Goal: Transaction & Acquisition: Purchase product/service

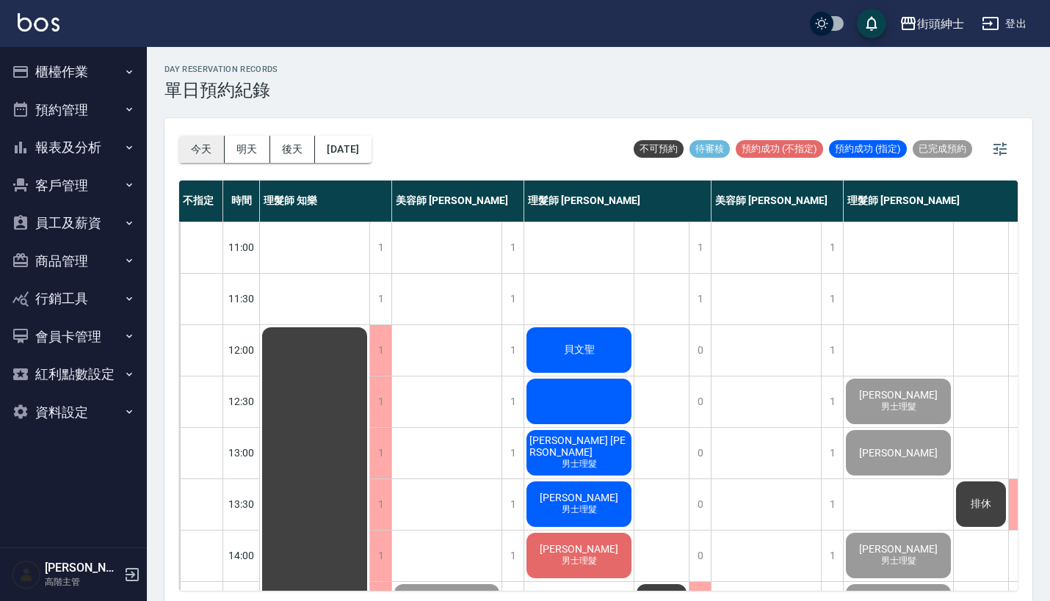
click at [195, 155] on button "今天" at bounding box center [202, 149] width 46 height 27
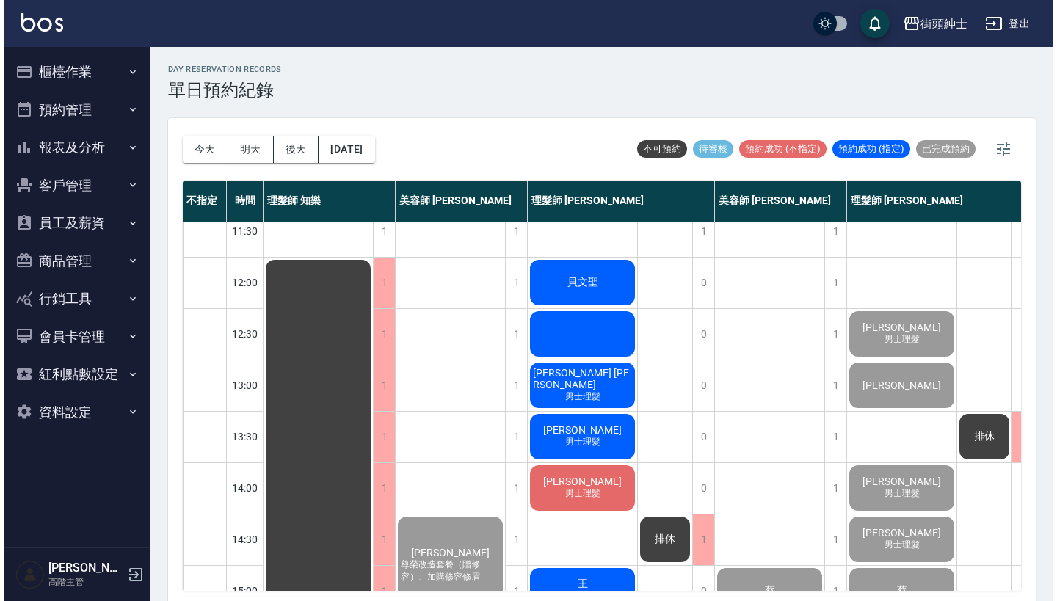
scroll to position [76, 0]
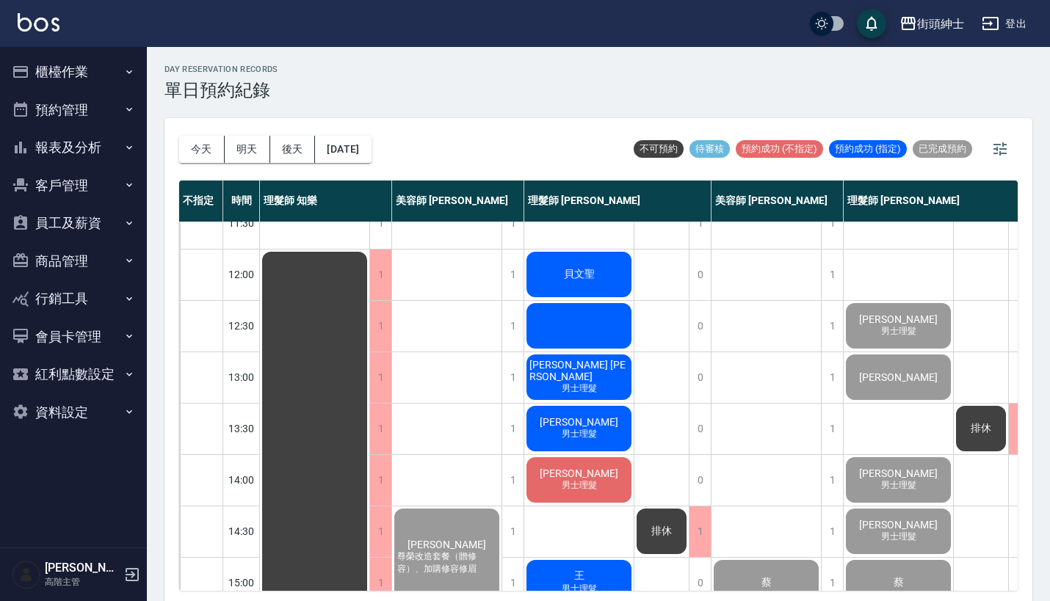
click at [574, 281] on span "貝文聖" at bounding box center [579, 274] width 37 height 13
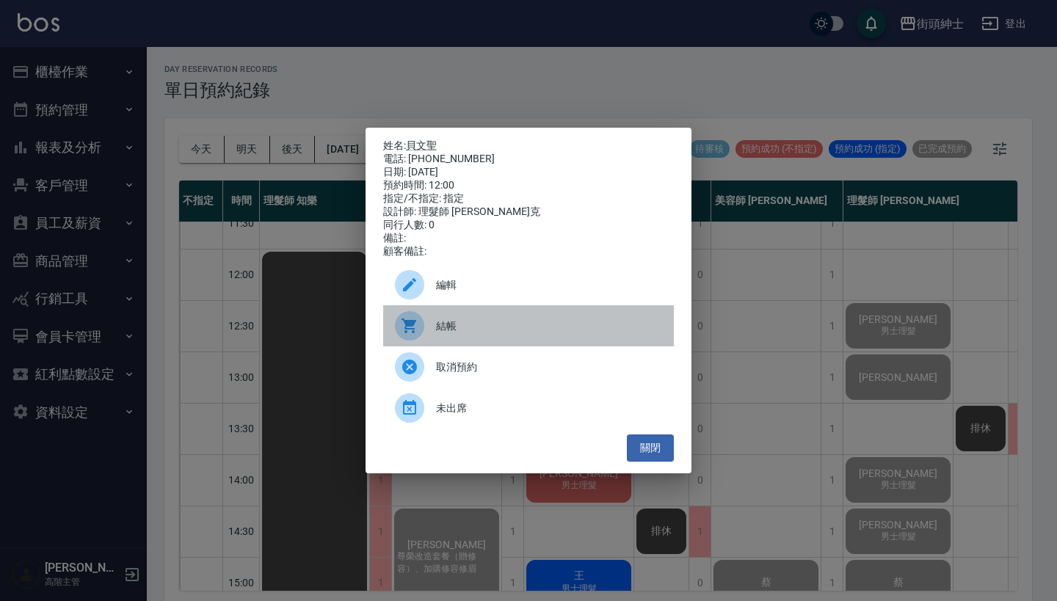
click at [504, 344] on div "結帳" at bounding box center [528, 325] width 291 height 41
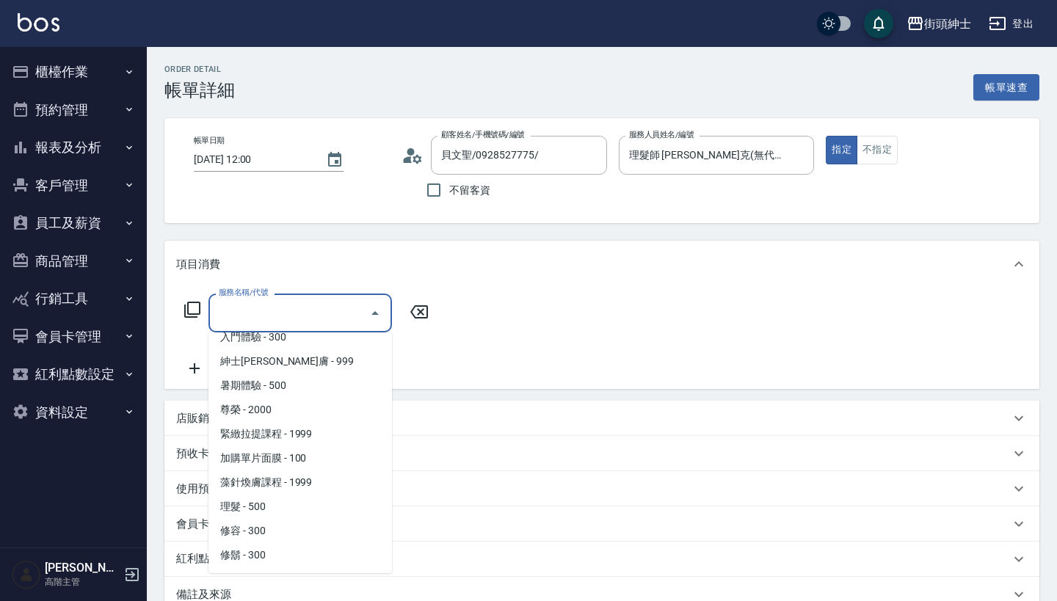
scroll to position [134, 0]
click at [291, 505] on span "理髮 - 500" at bounding box center [301, 507] width 184 height 24
type input "理髮(A02)"
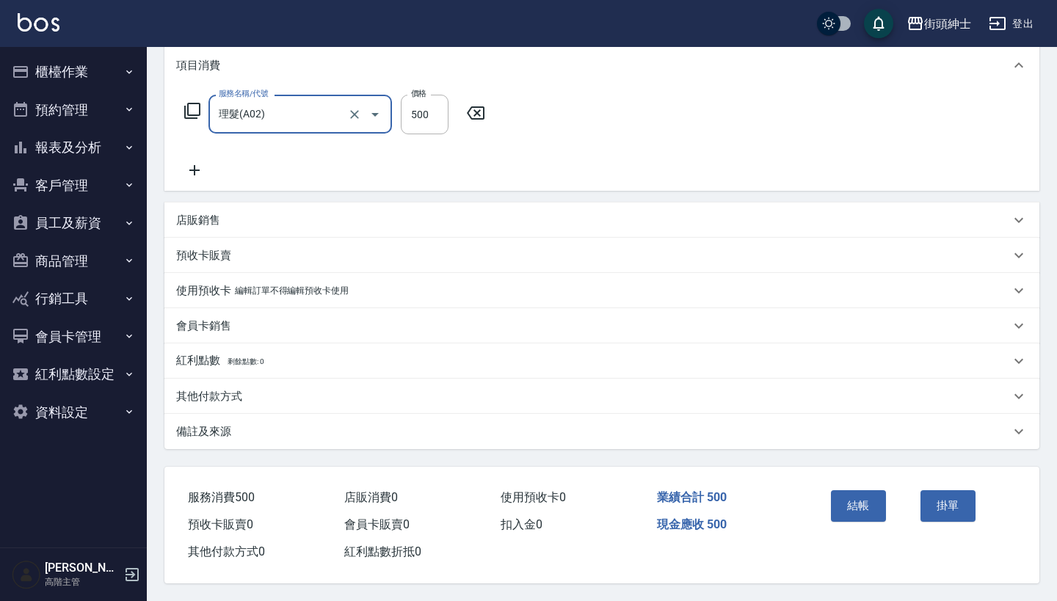
scroll to position [206, 0]
click at [861, 508] on button "結帳" at bounding box center [858, 506] width 55 height 31
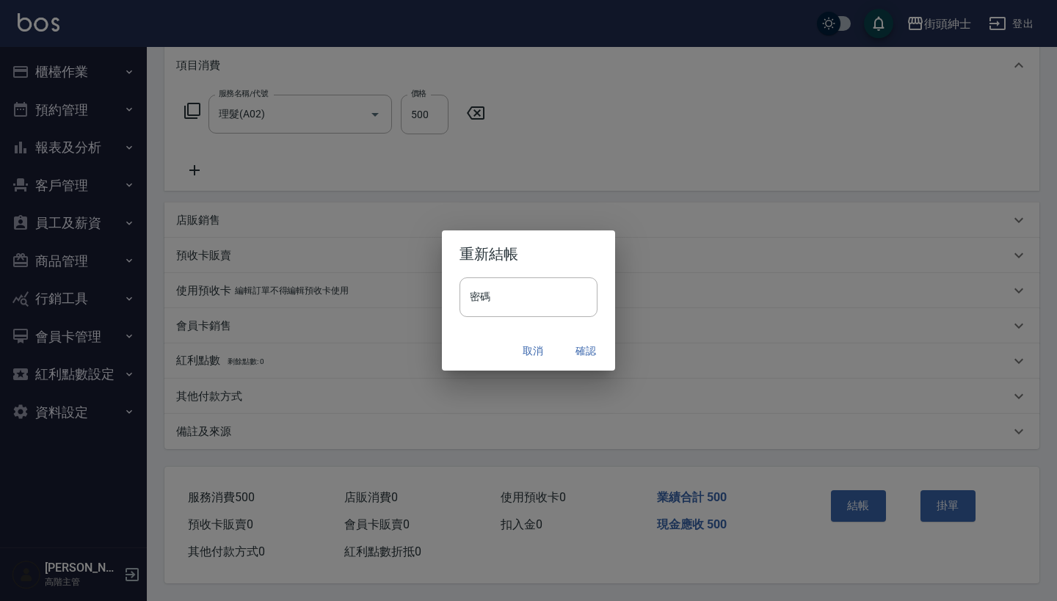
click at [581, 355] on button "確認" at bounding box center [586, 351] width 47 height 27
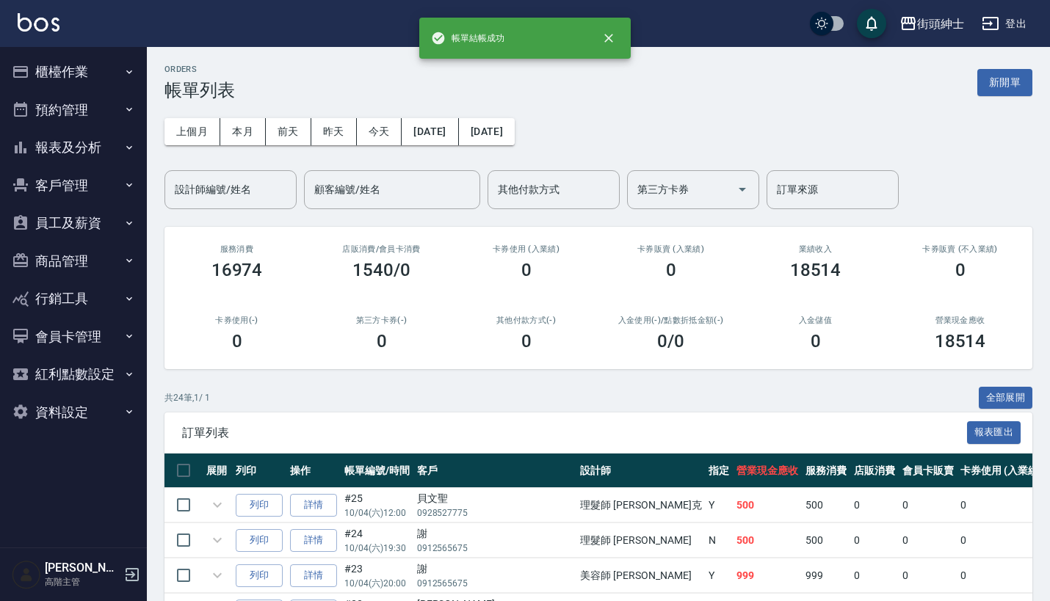
click at [99, 113] on button "預約管理" at bounding box center [73, 110] width 135 height 38
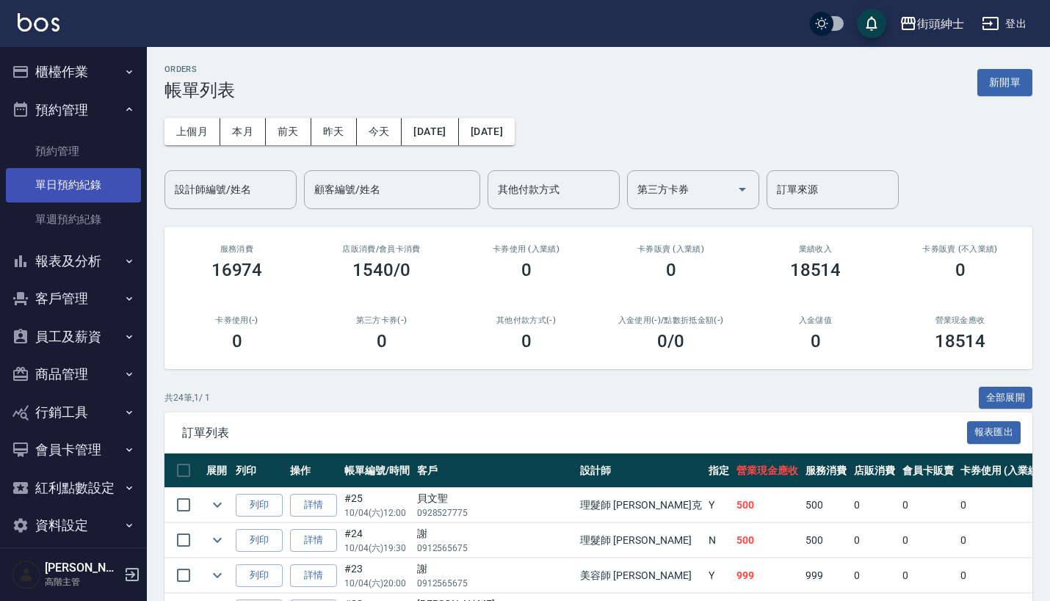
click at [103, 184] on link "單日預約紀錄" at bounding box center [73, 185] width 135 height 34
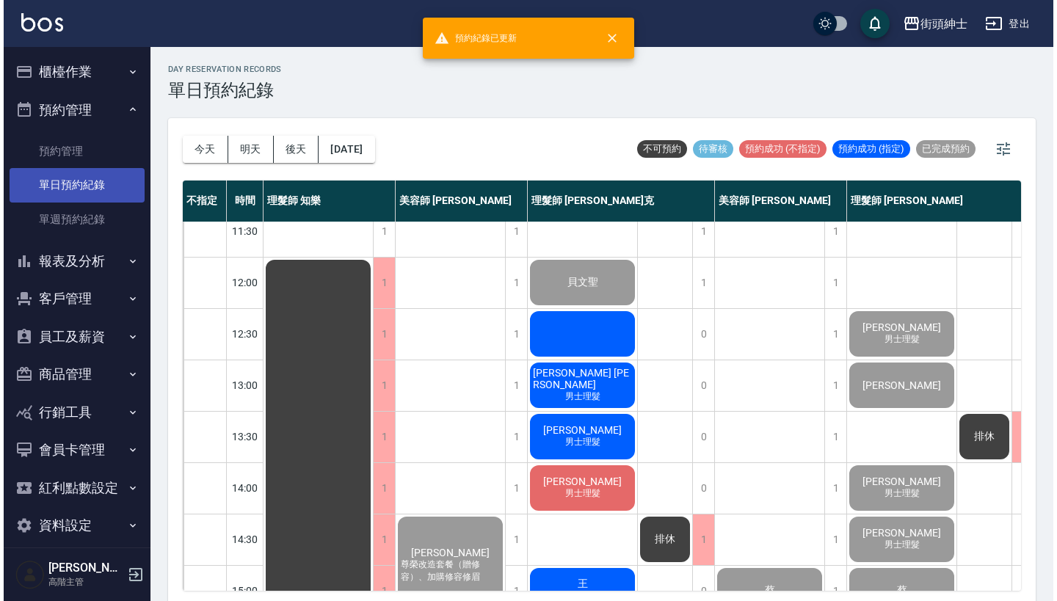
scroll to position [68, 1]
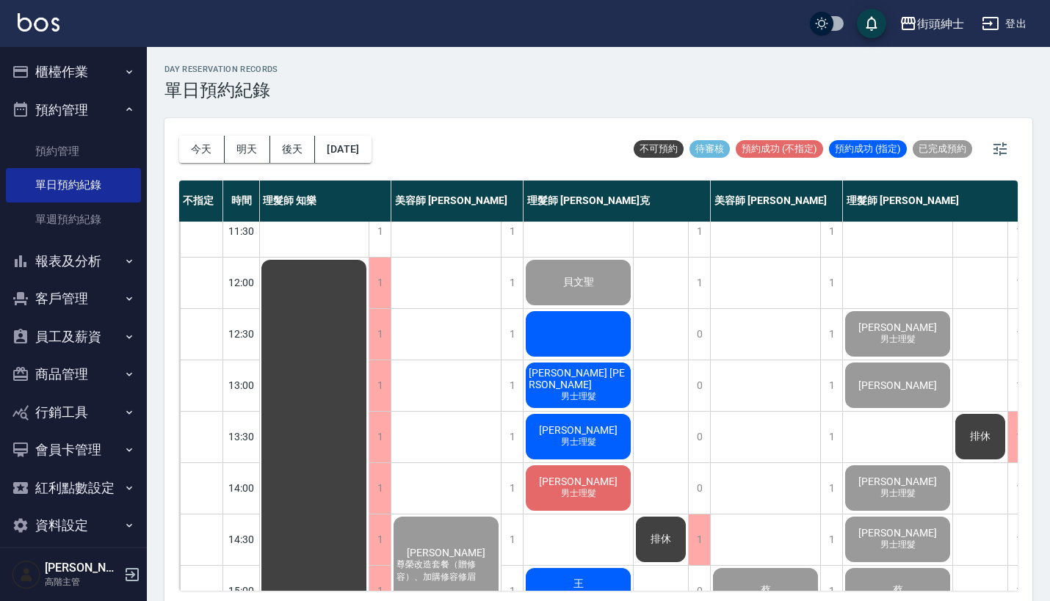
click at [561, 335] on div at bounding box center [578, 334] width 109 height 50
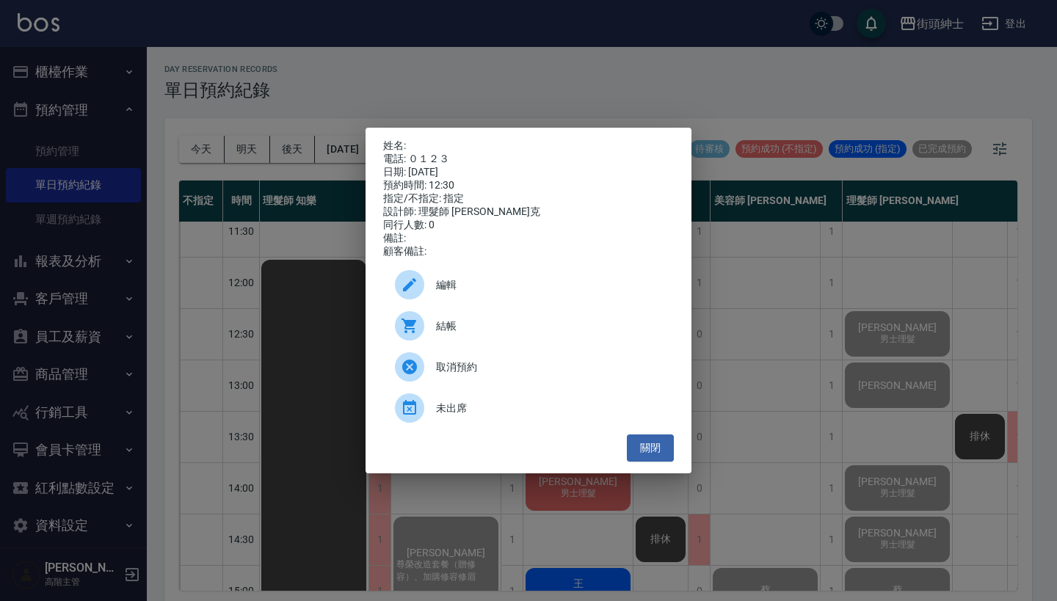
click at [507, 322] on div "結帳" at bounding box center [528, 325] width 291 height 41
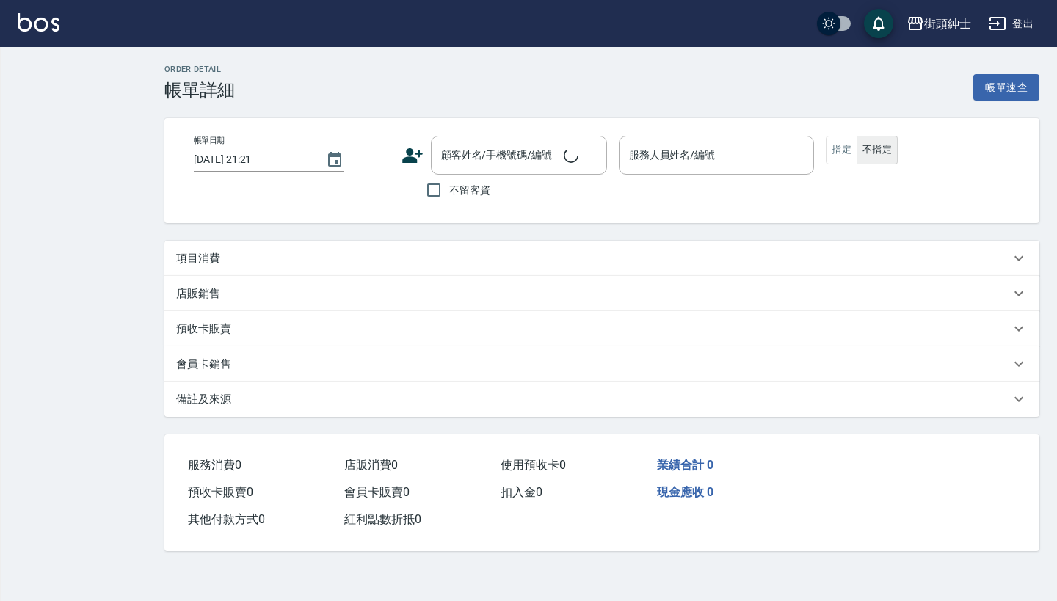
type input "[DATE] 12:30"
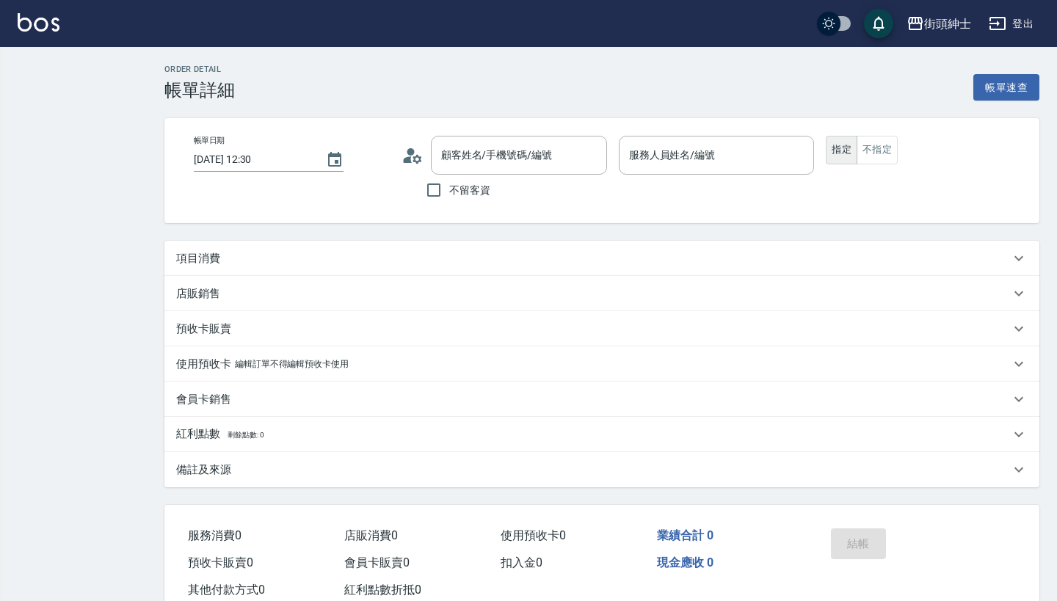
click at [388, 262] on div "項目消費" at bounding box center [593, 258] width 834 height 15
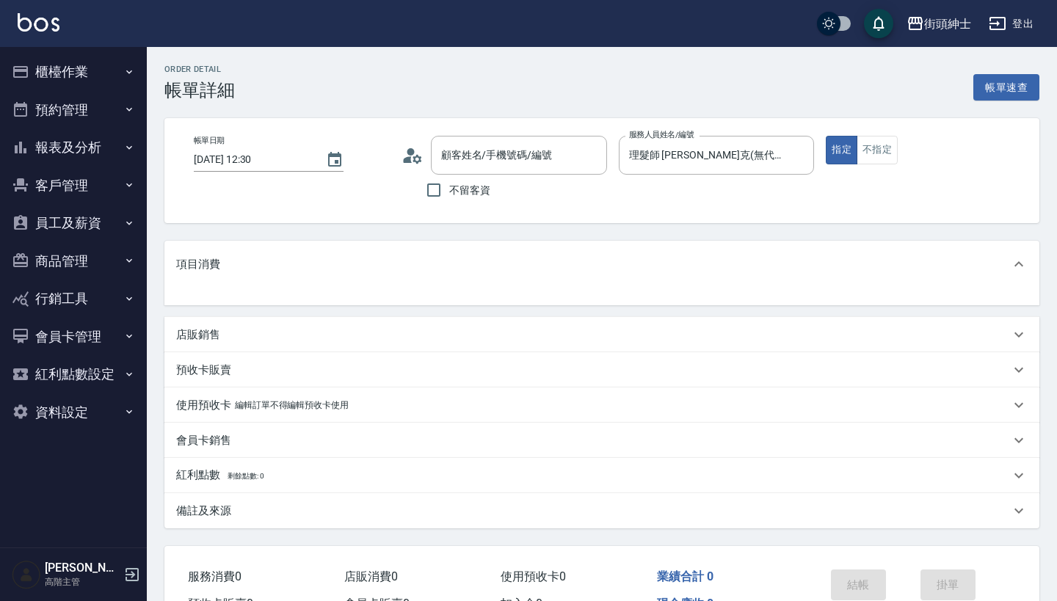
type input "理髮師 [PERSON_NAME]克(無代號)"
type input "/０１２３/null"
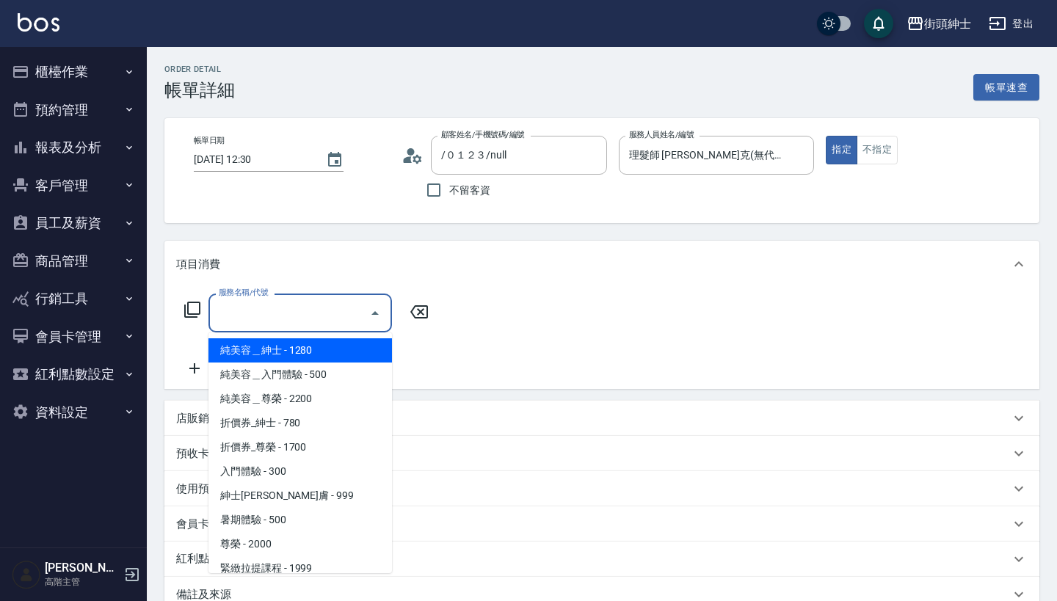
click at [322, 313] on input "服務名稱/代號" at bounding box center [289, 313] width 148 height 26
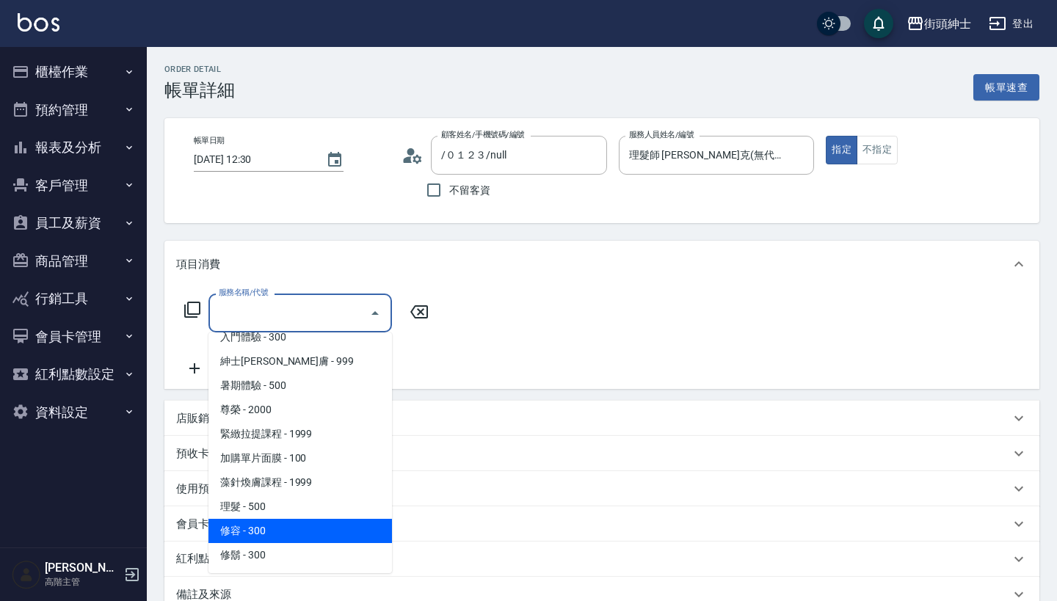
scroll to position [134, 0]
click at [333, 506] on span "理髮 - 500" at bounding box center [301, 507] width 184 height 24
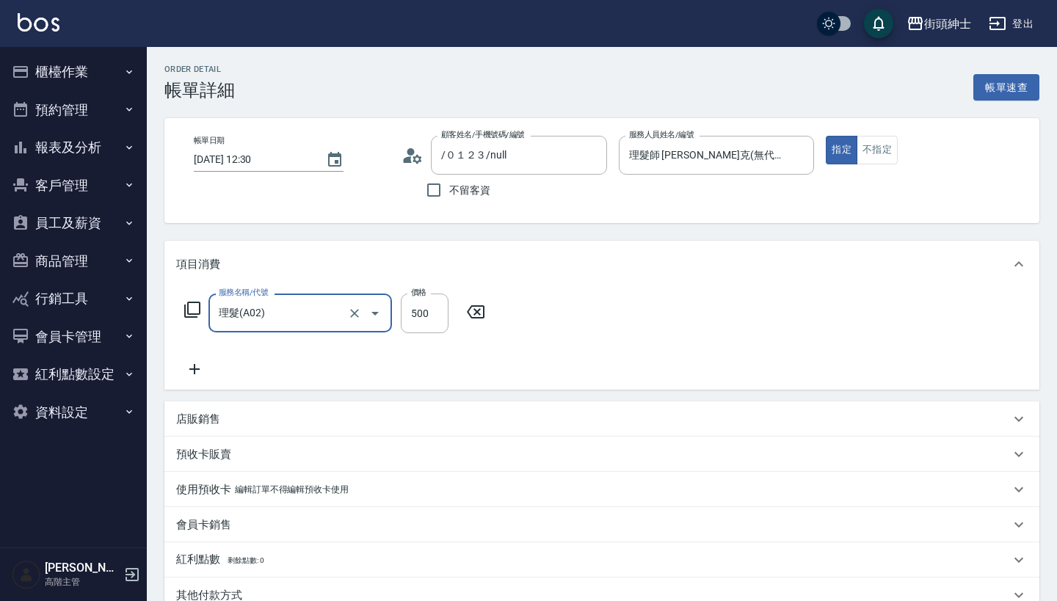
type input "理髮(A02)"
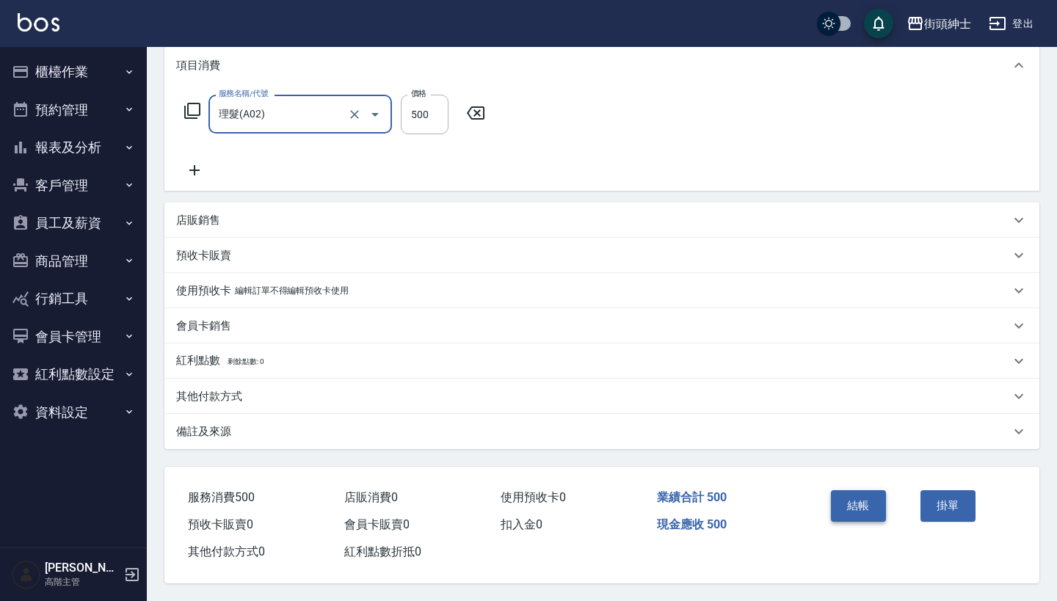
scroll to position [206, 0]
click at [871, 493] on button "結帳" at bounding box center [858, 506] width 55 height 31
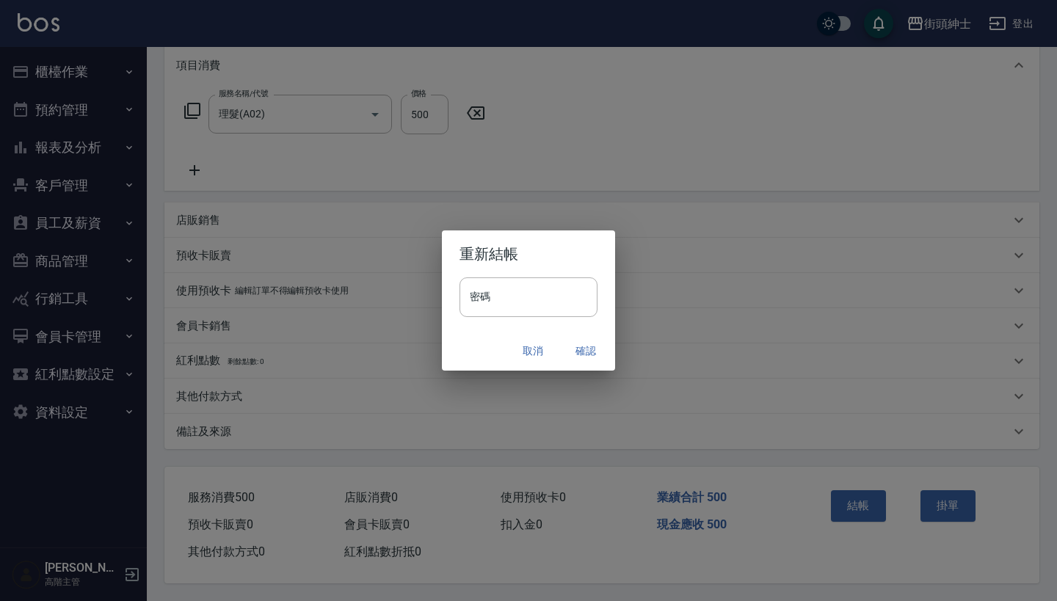
click at [594, 343] on button "確認" at bounding box center [586, 351] width 47 height 27
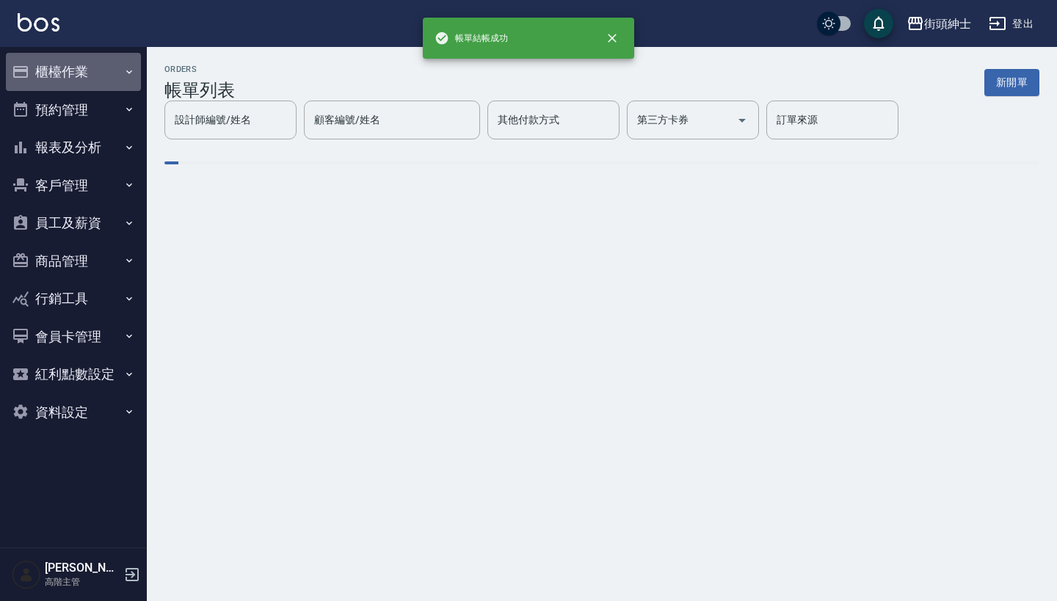
click at [104, 90] on button "櫃檯作業" at bounding box center [73, 72] width 135 height 38
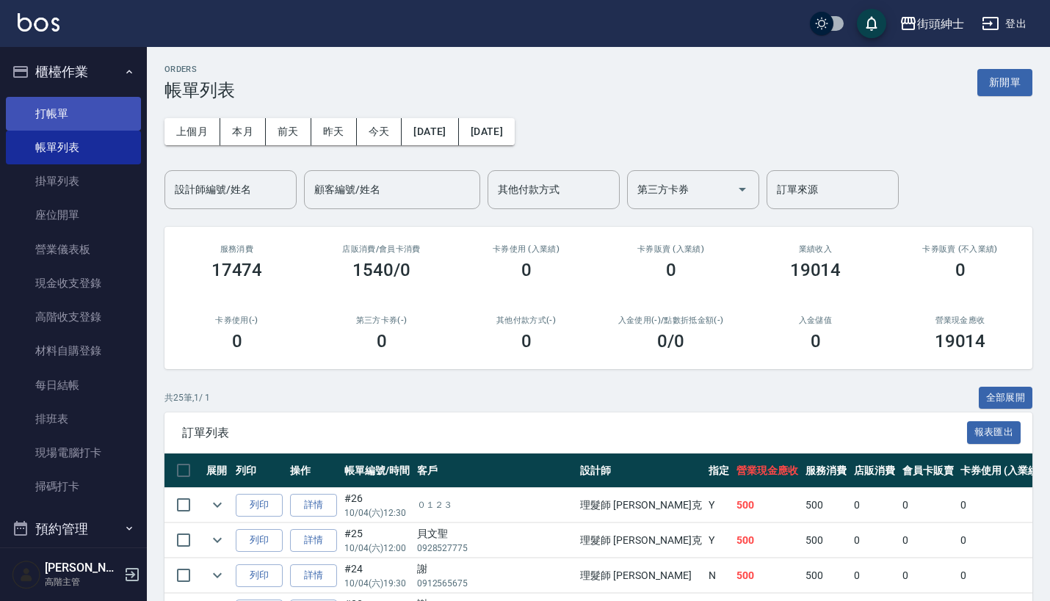
click at [104, 106] on link "打帳單" at bounding box center [73, 114] width 135 height 34
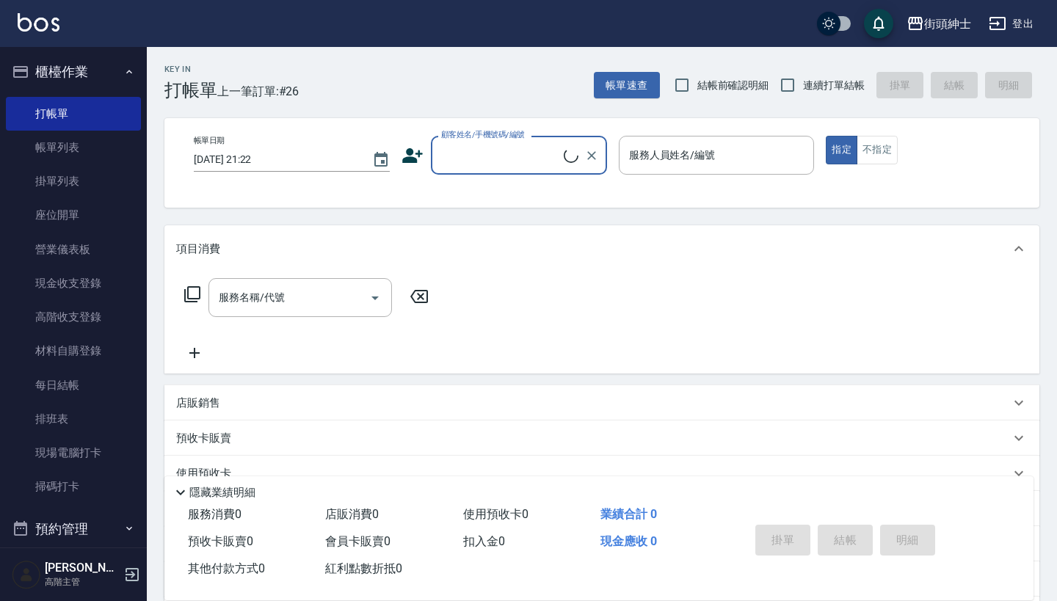
click at [123, 70] on icon "button" at bounding box center [129, 72] width 12 height 12
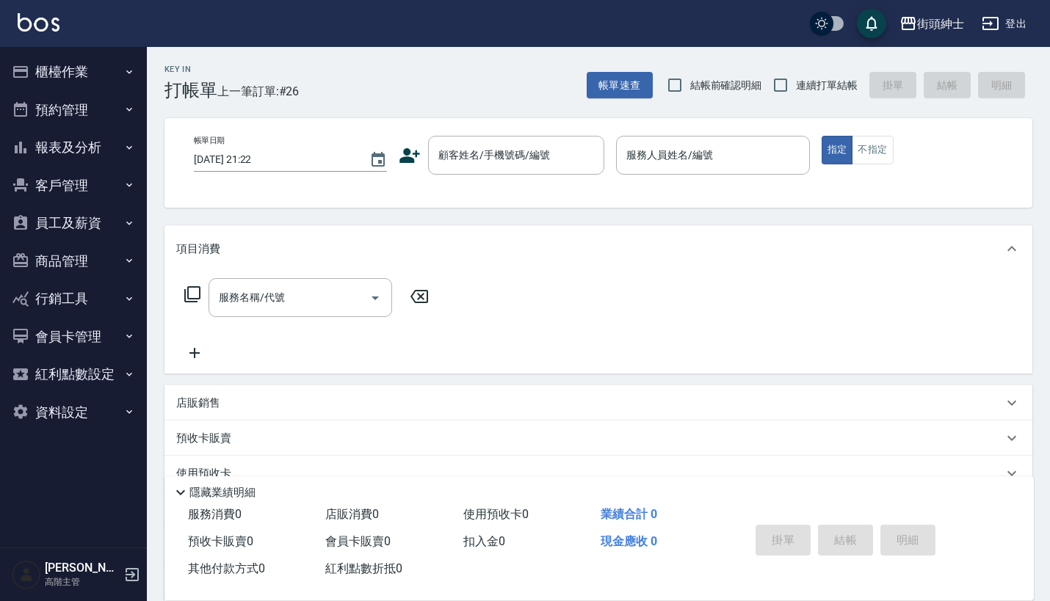
click at [81, 129] on button "報表及分析" at bounding box center [73, 148] width 135 height 38
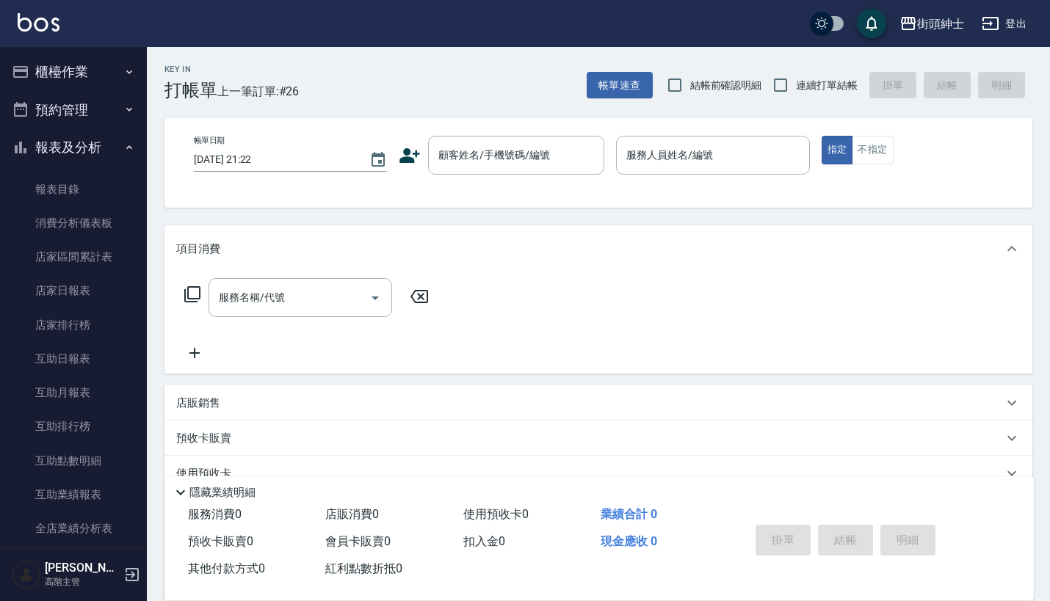
click at [107, 125] on button "預約管理" at bounding box center [73, 110] width 135 height 38
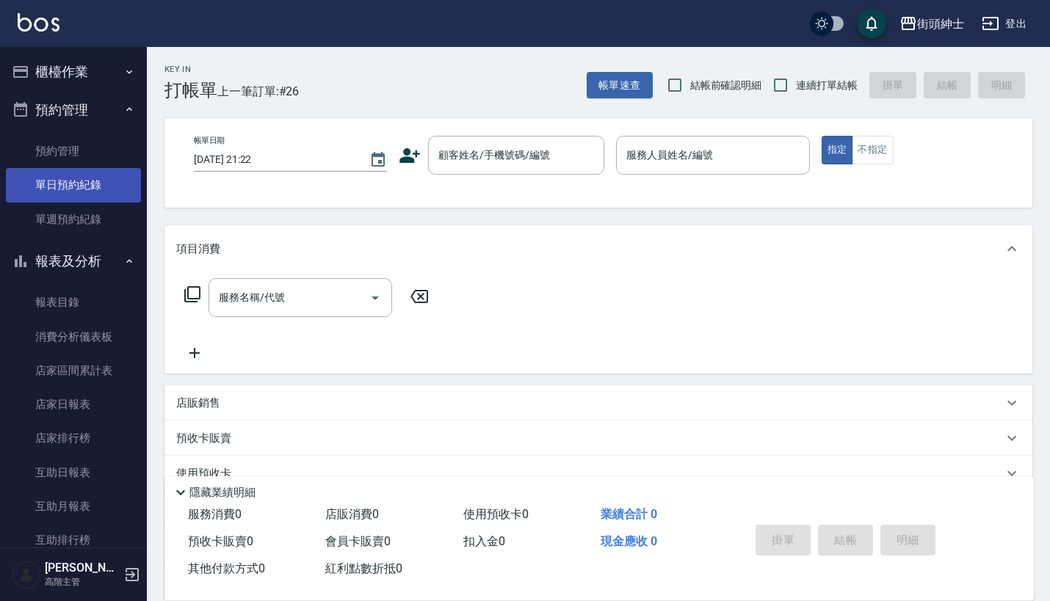
click at [98, 173] on link "單日預約紀錄" at bounding box center [73, 185] width 135 height 34
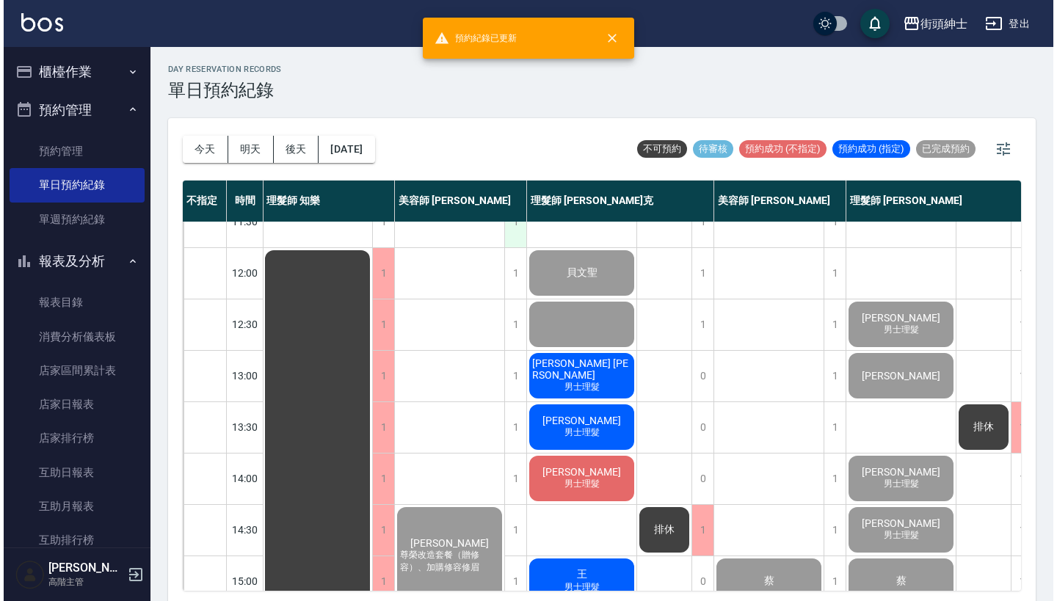
scroll to position [77, 1]
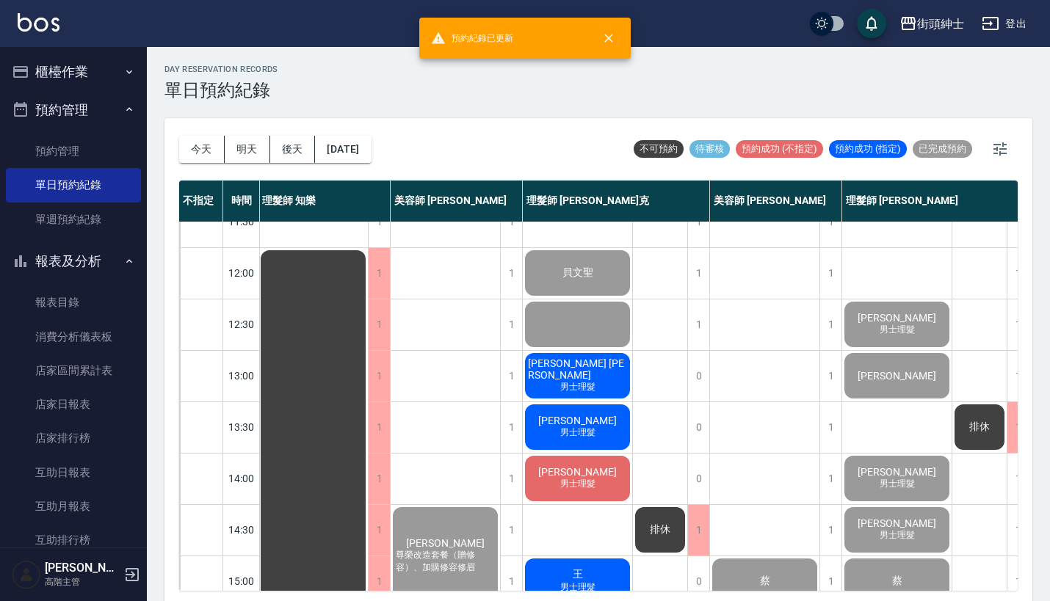
click at [555, 364] on span "[PERSON_NAME] [PERSON_NAME]" at bounding box center [577, 369] width 105 height 23
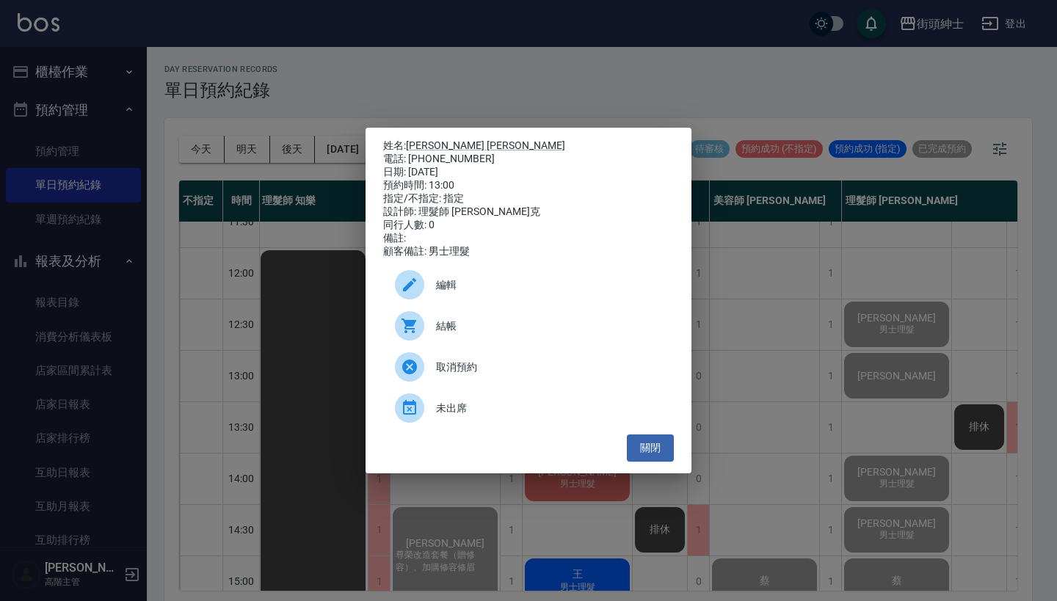
click at [471, 328] on span "結帳" at bounding box center [549, 326] width 226 height 15
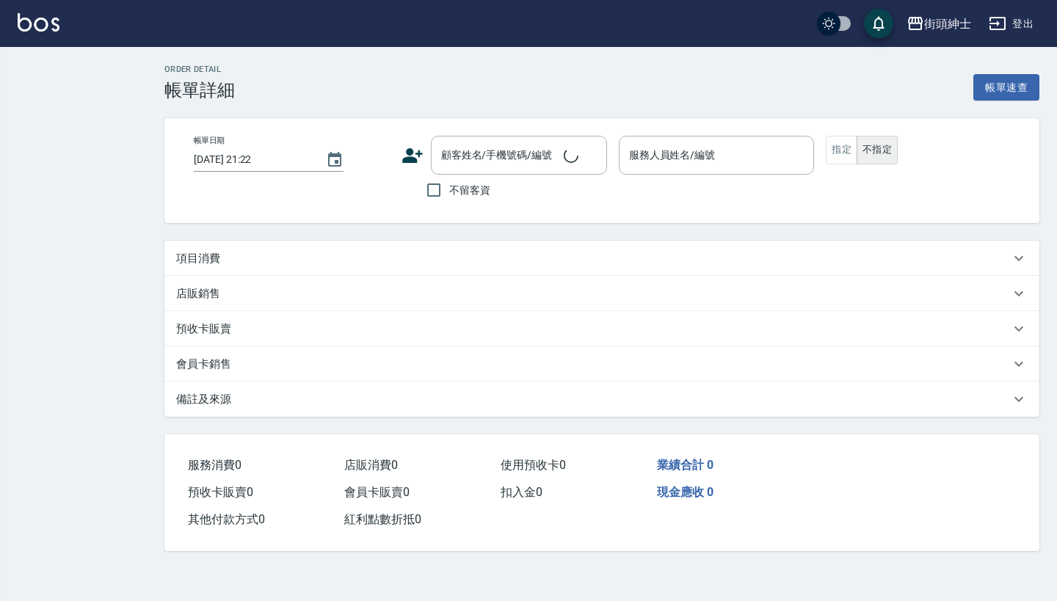
click at [458, 255] on div "項目消費" at bounding box center [593, 258] width 834 height 15
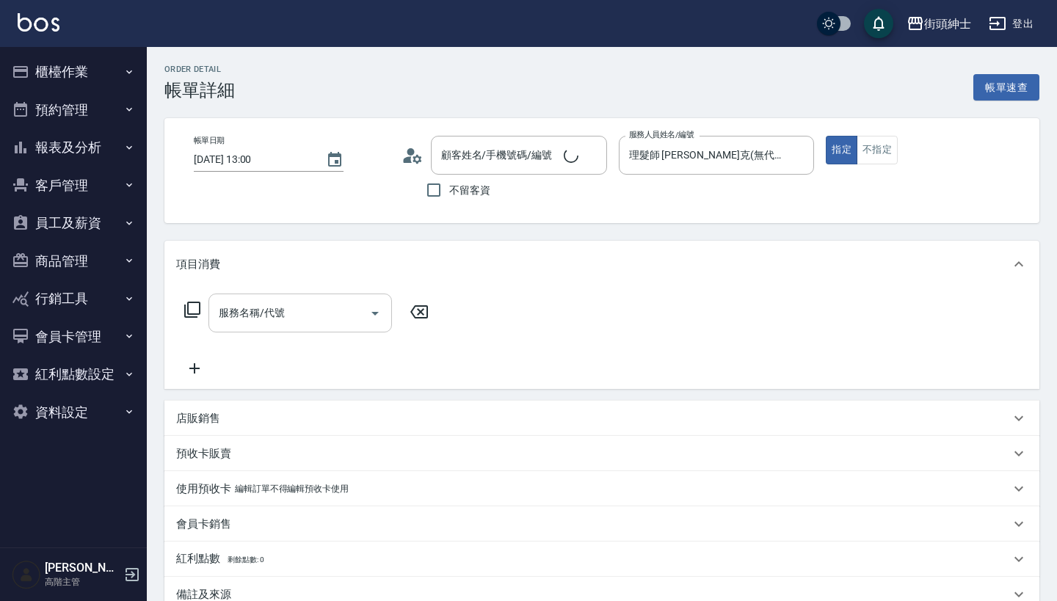
type input "2025/10/04 13:00"
type input "理髮師 [PERSON_NAME]克(無代號)"
click at [289, 312] on input "服務名稱/代號" at bounding box center [289, 313] width 148 height 26
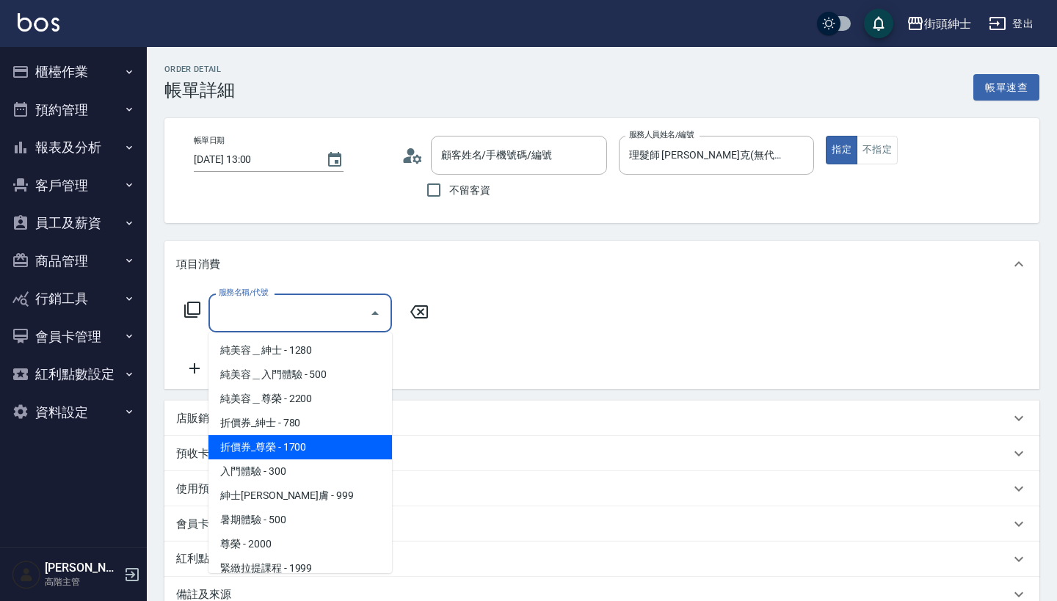
type input "Samuel Garcia/0970500903/null"
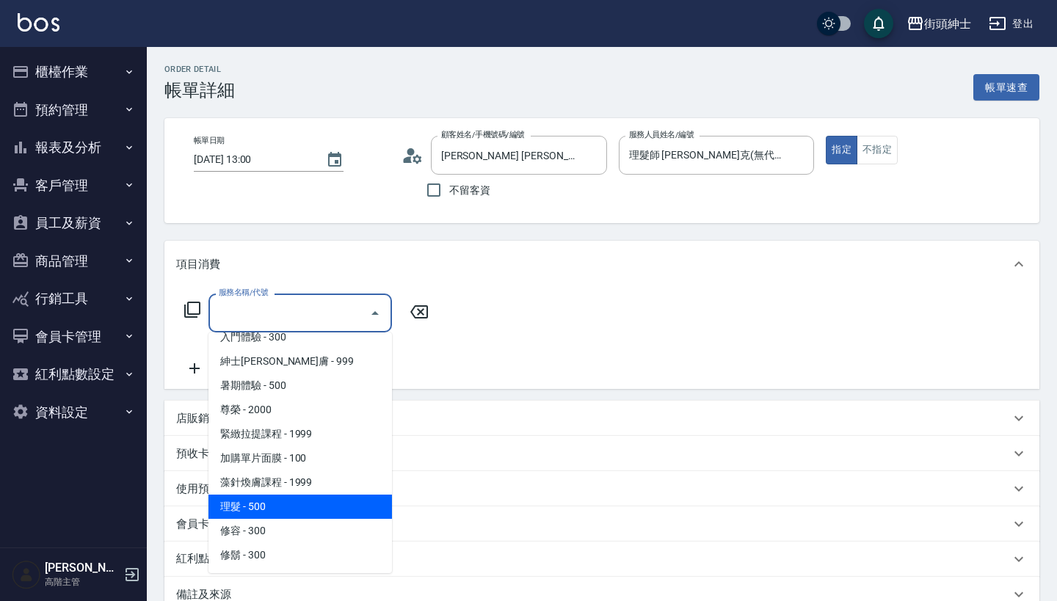
scroll to position [135, 0]
click at [290, 505] on span "理髮 - 500" at bounding box center [301, 507] width 184 height 24
type input "理髮(A02)"
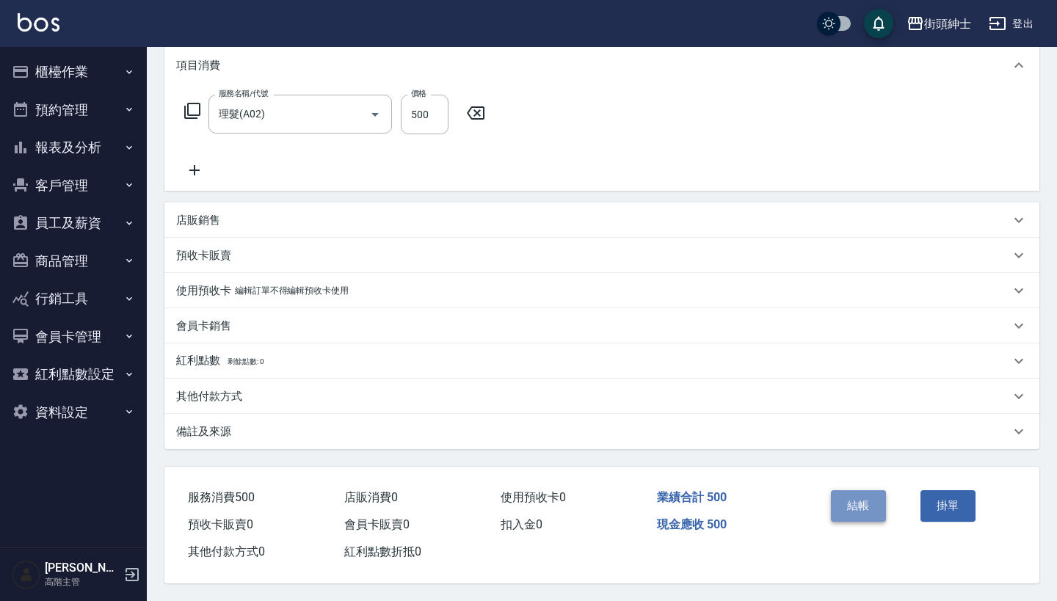
click at [872, 502] on button "結帳" at bounding box center [858, 506] width 55 height 31
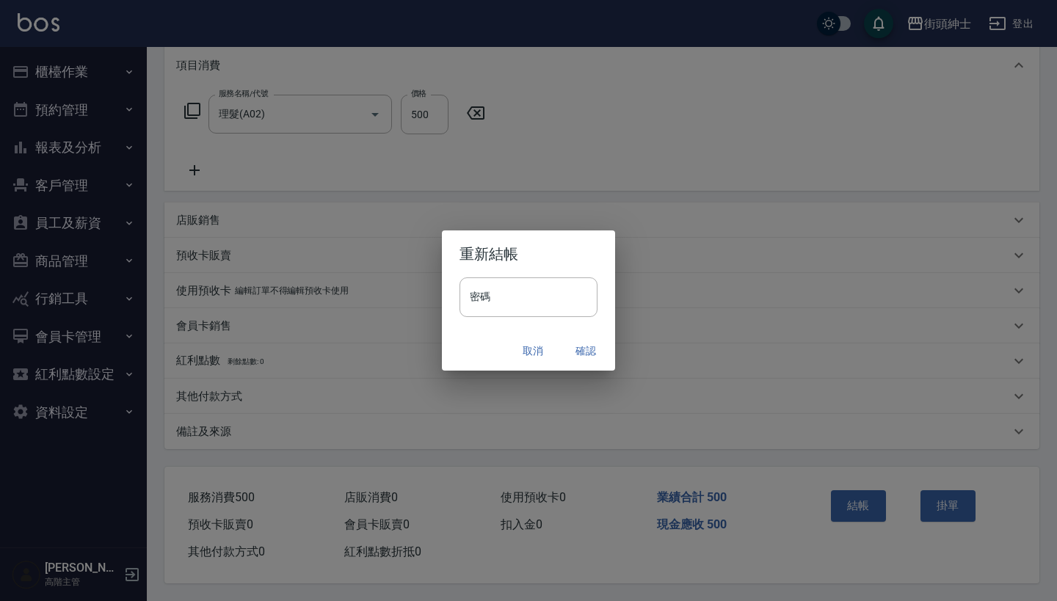
click at [587, 345] on button "確認" at bounding box center [586, 351] width 47 height 27
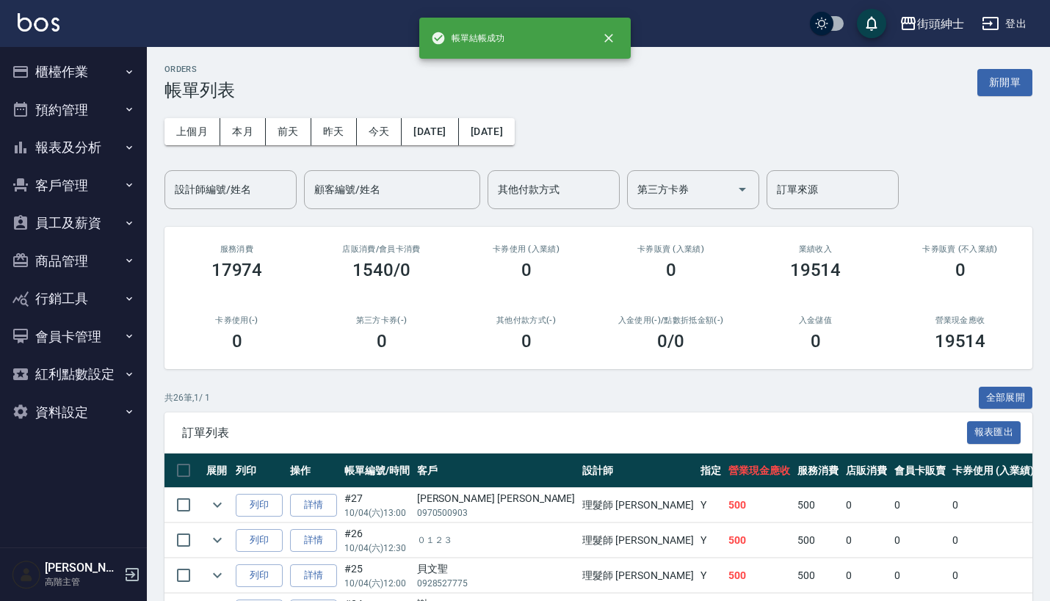
click at [70, 97] on button "預約管理" at bounding box center [73, 110] width 135 height 38
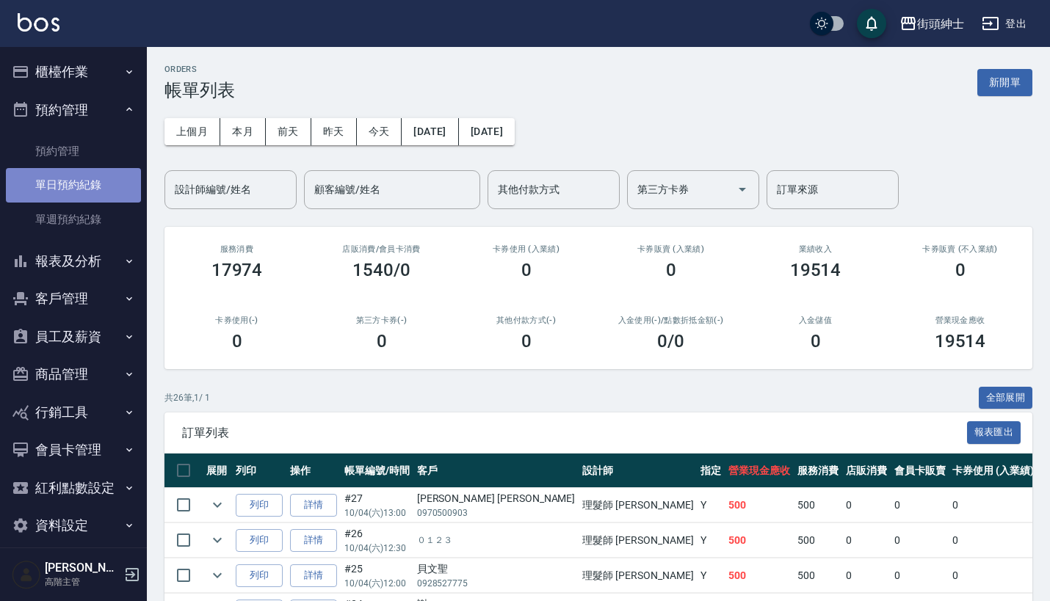
click at [90, 189] on link "單日預約紀錄" at bounding box center [73, 185] width 135 height 34
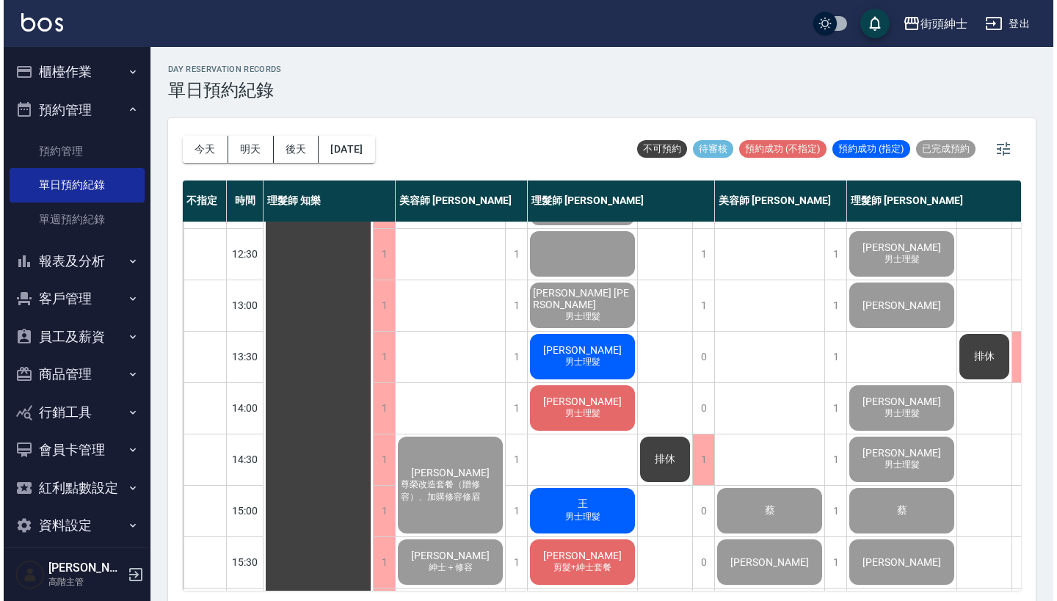
scroll to position [151, 0]
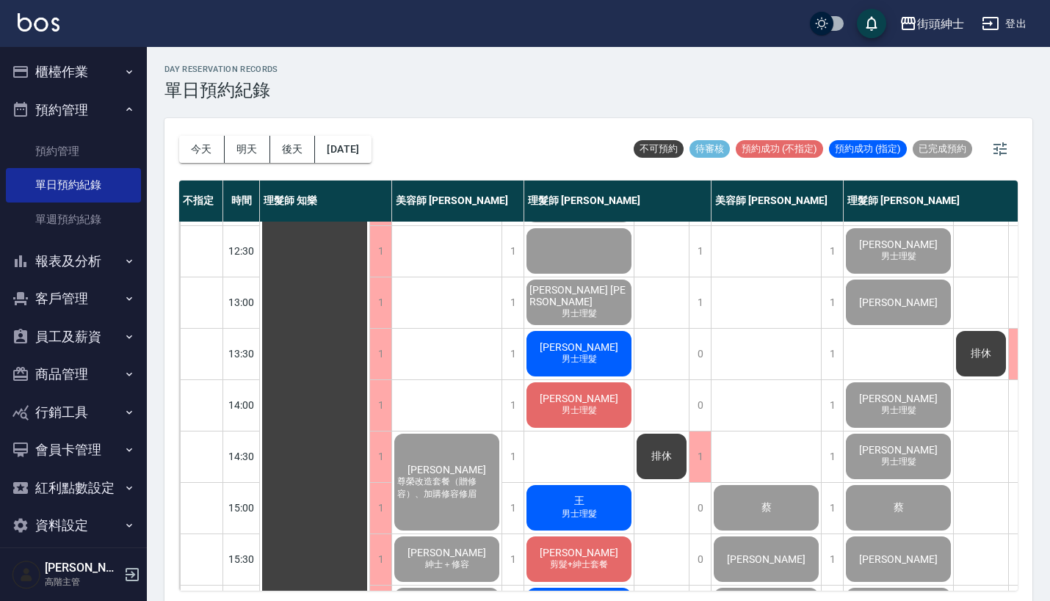
click at [583, 357] on span "男士理髮" at bounding box center [579, 359] width 41 height 12
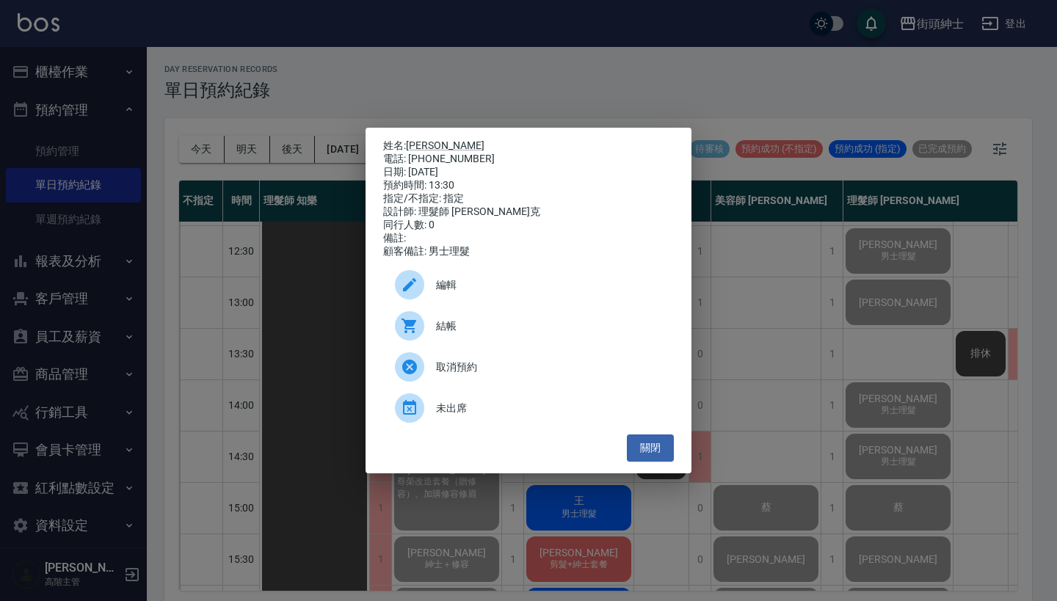
click at [516, 334] on span "結帳" at bounding box center [549, 326] width 226 height 15
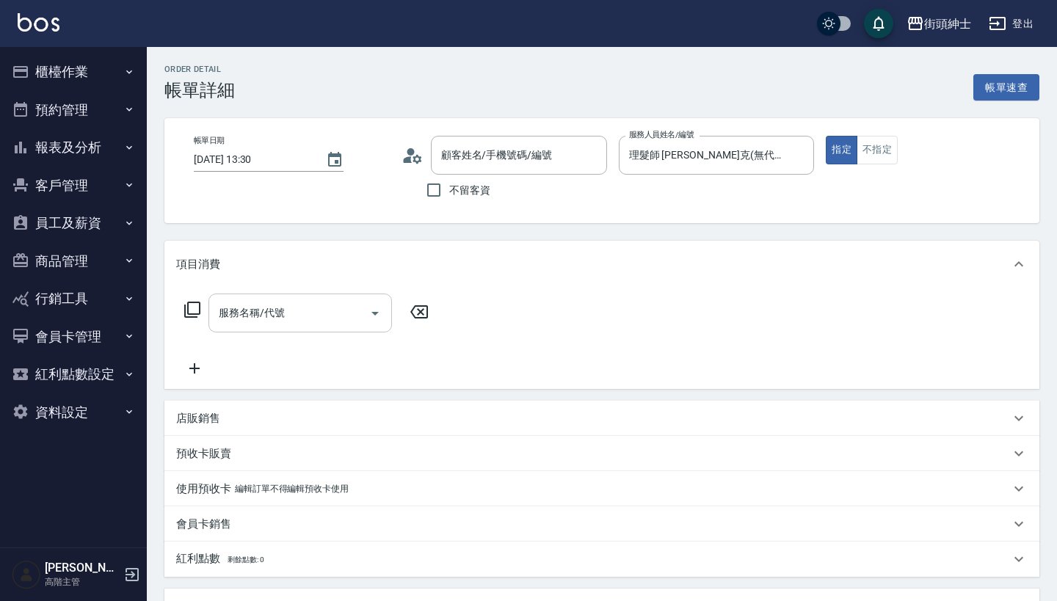
type input "江璇/0988584295/null"
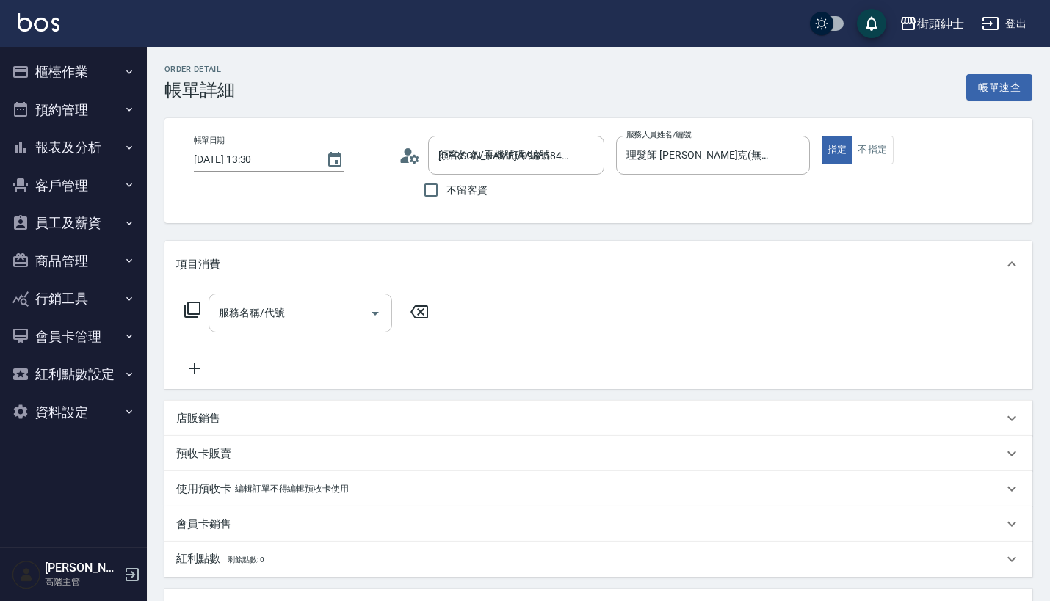
click at [256, 311] on input "服務名稱/代號" at bounding box center [289, 313] width 148 height 26
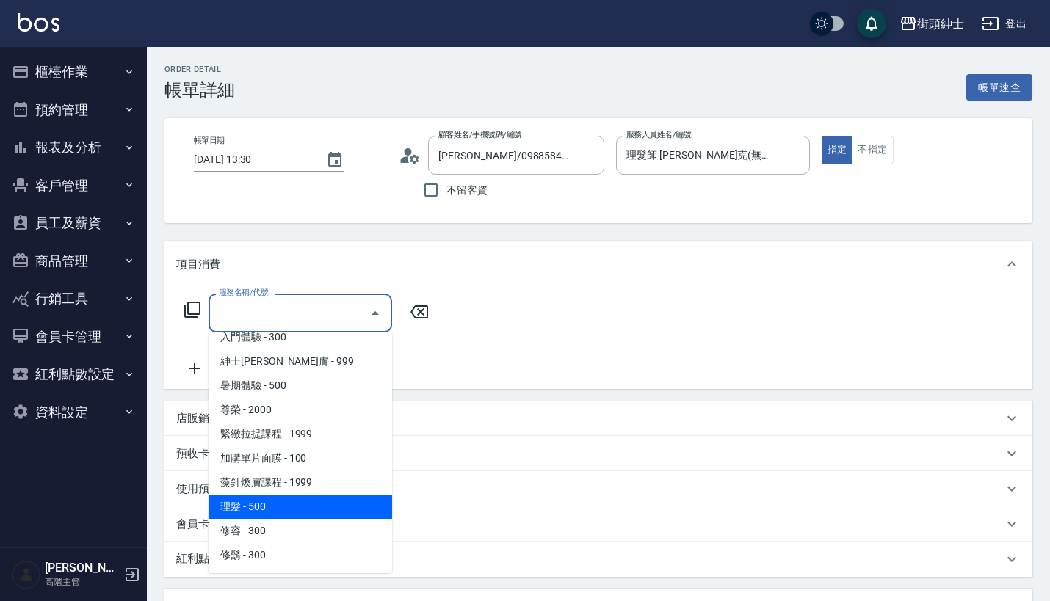
scroll to position [134, 0]
click at [291, 505] on span "理髮 - 500" at bounding box center [301, 507] width 184 height 24
type input "理髮(A02)"
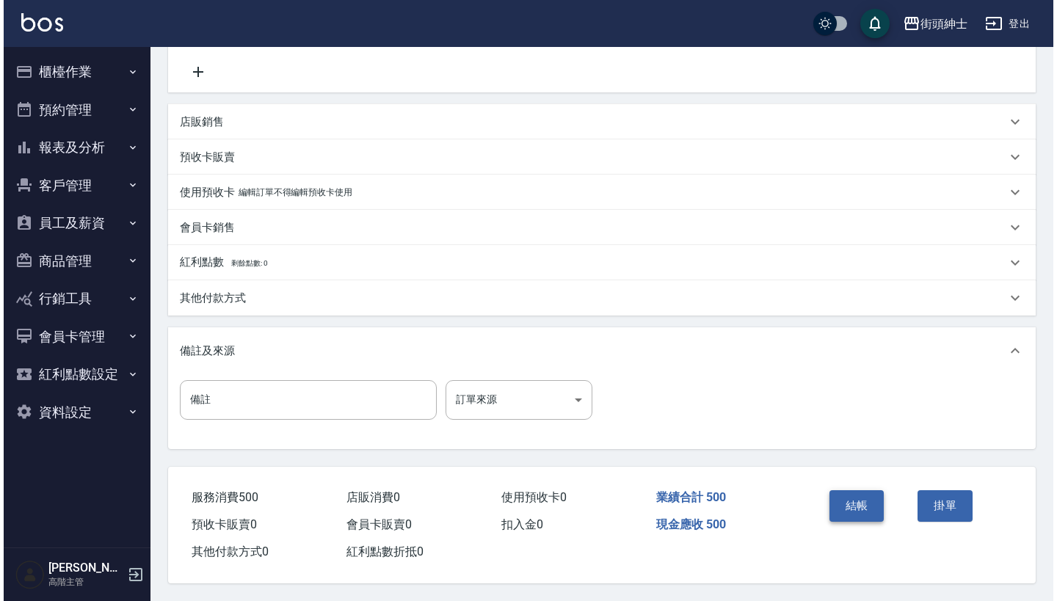
scroll to position [304, 0]
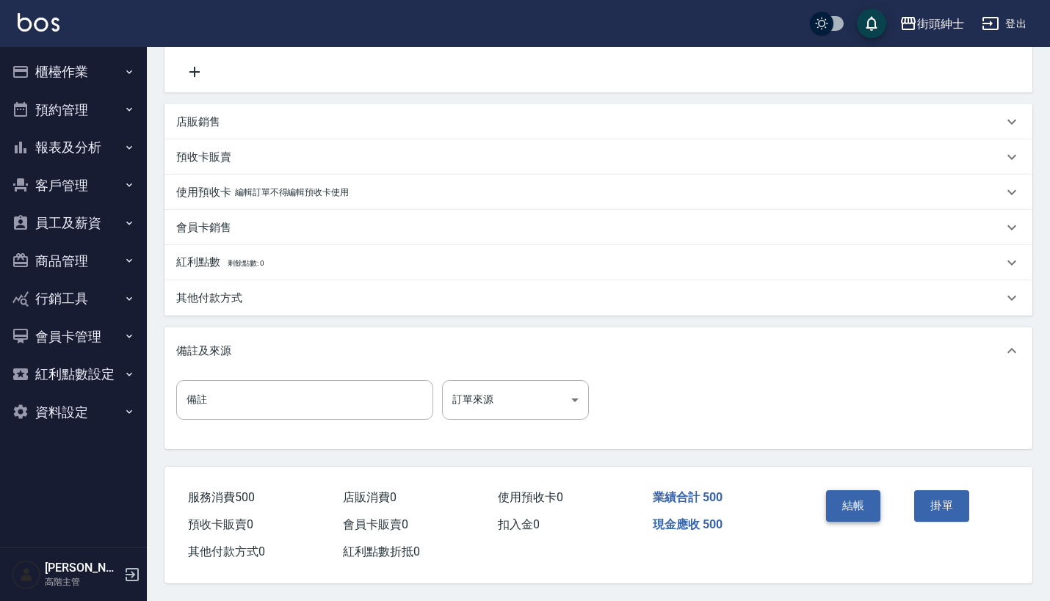
click at [841, 502] on button "結帳" at bounding box center [853, 506] width 55 height 31
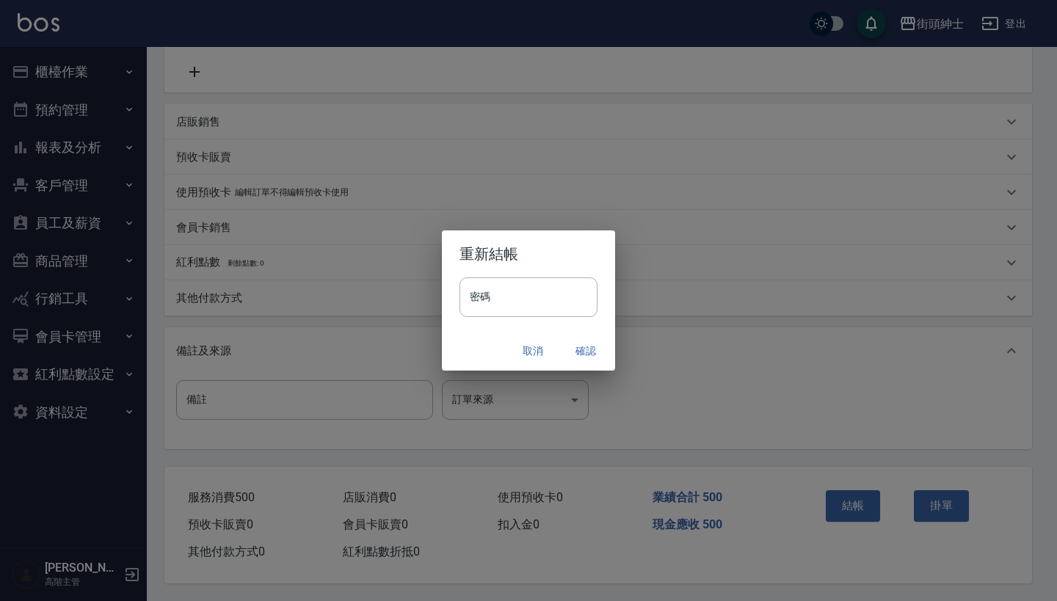
click at [588, 349] on button "確認" at bounding box center [586, 351] width 47 height 27
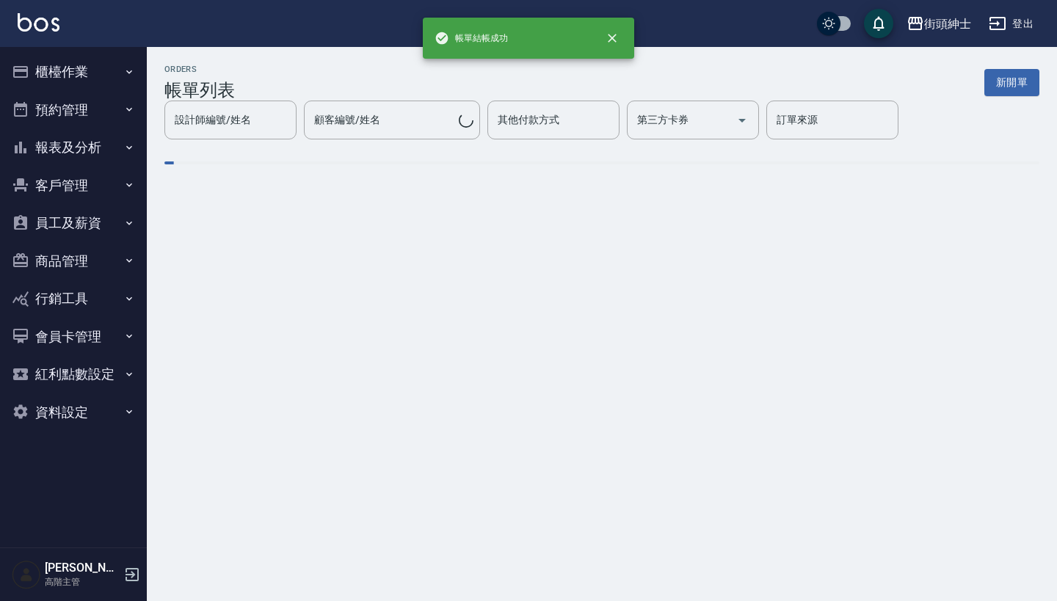
click at [112, 113] on button "預約管理" at bounding box center [73, 110] width 135 height 38
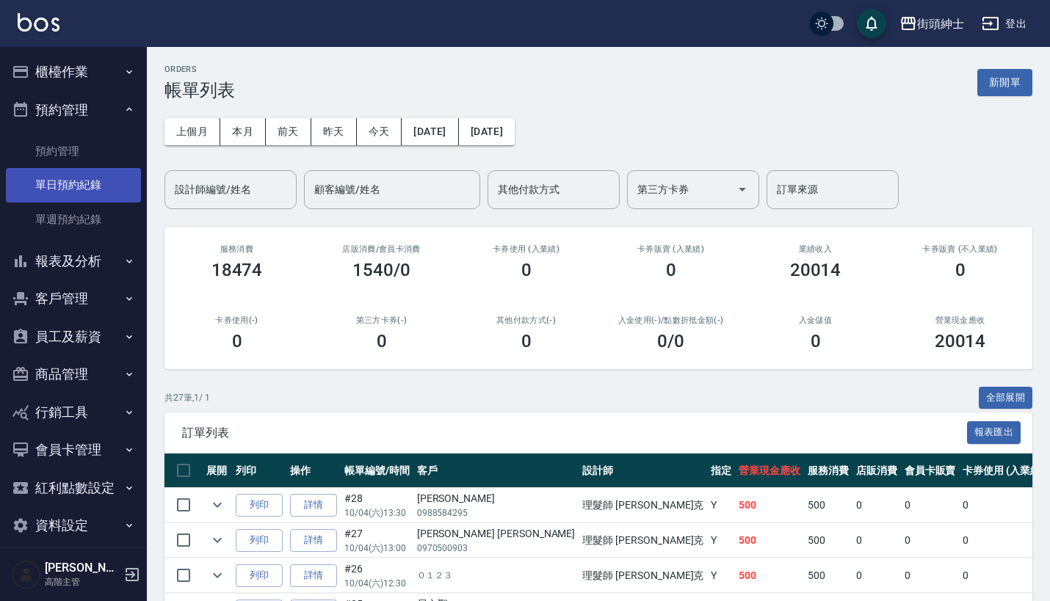
click at [113, 186] on link "單日預約紀錄" at bounding box center [73, 185] width 135 height 34
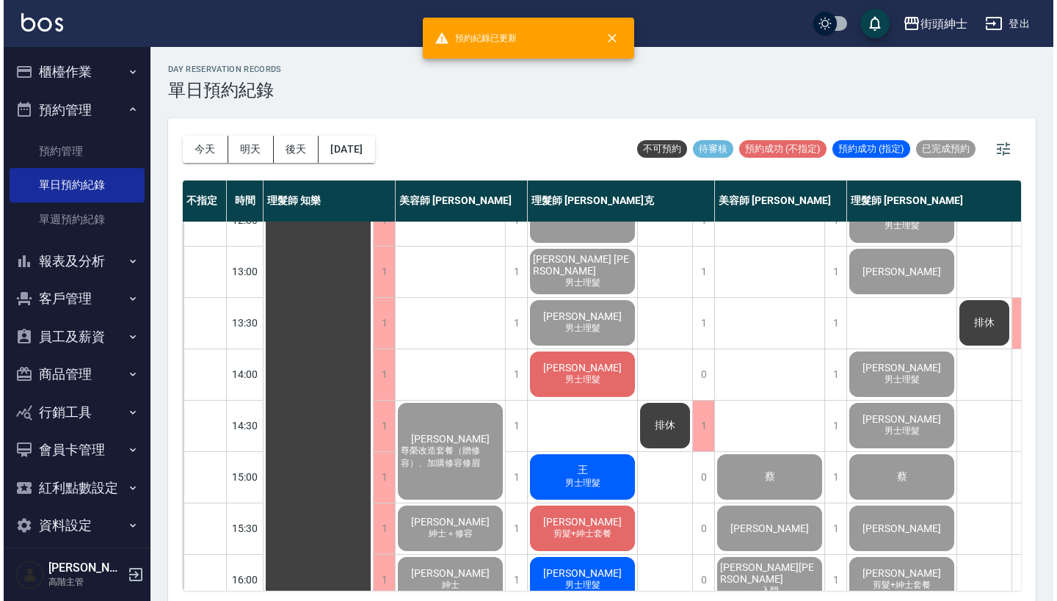
scroll to position [184, 0]
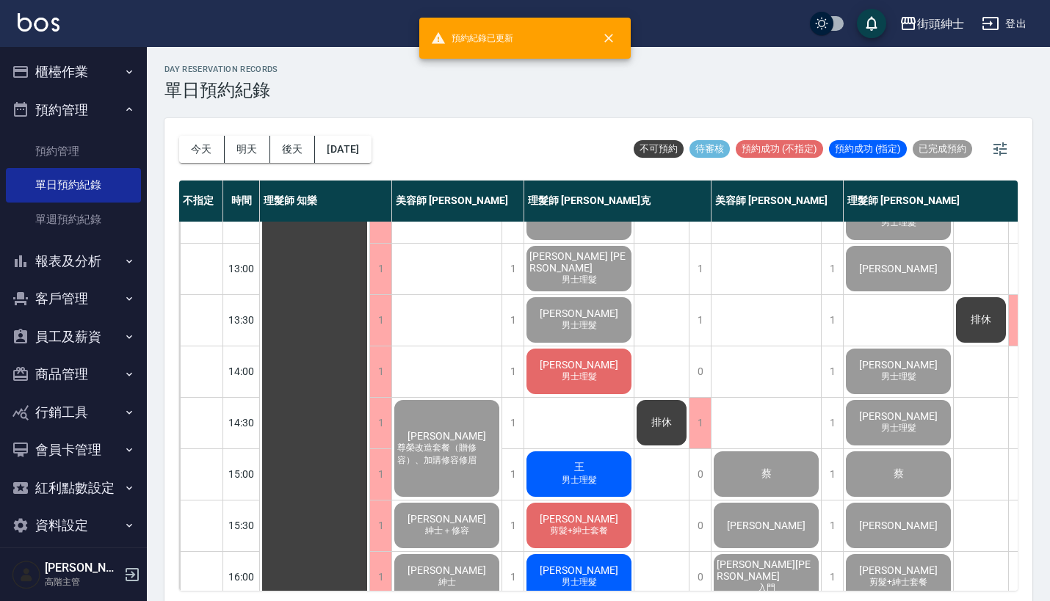
click at [589, 380] on span "男士理髮" at bounding box center [579, 377] width 41 height 12
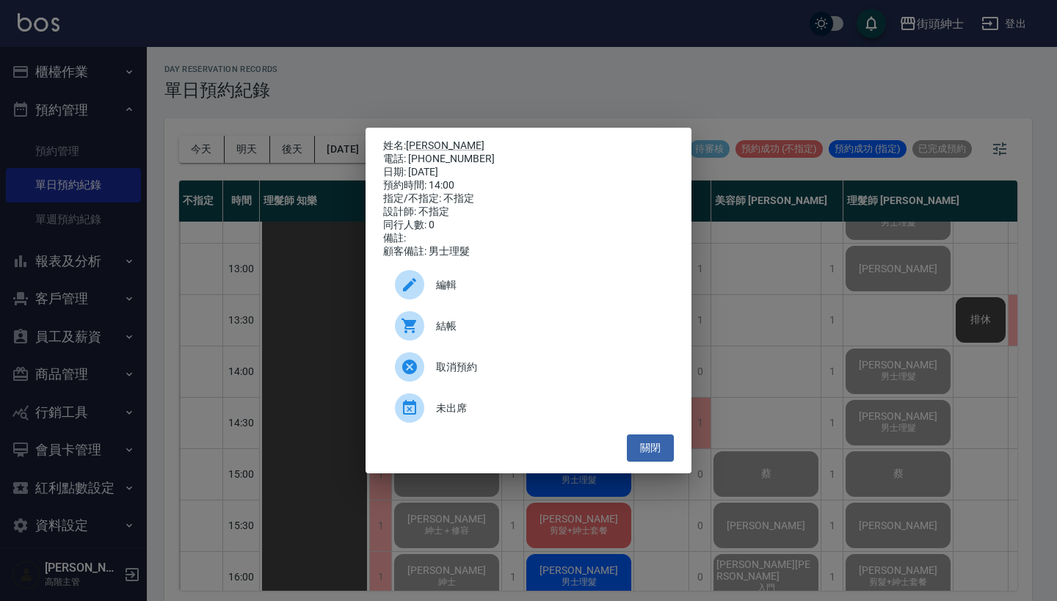
click at [505, 332] on span "結帳" at bounding box center [549, 326] width 226 height 15
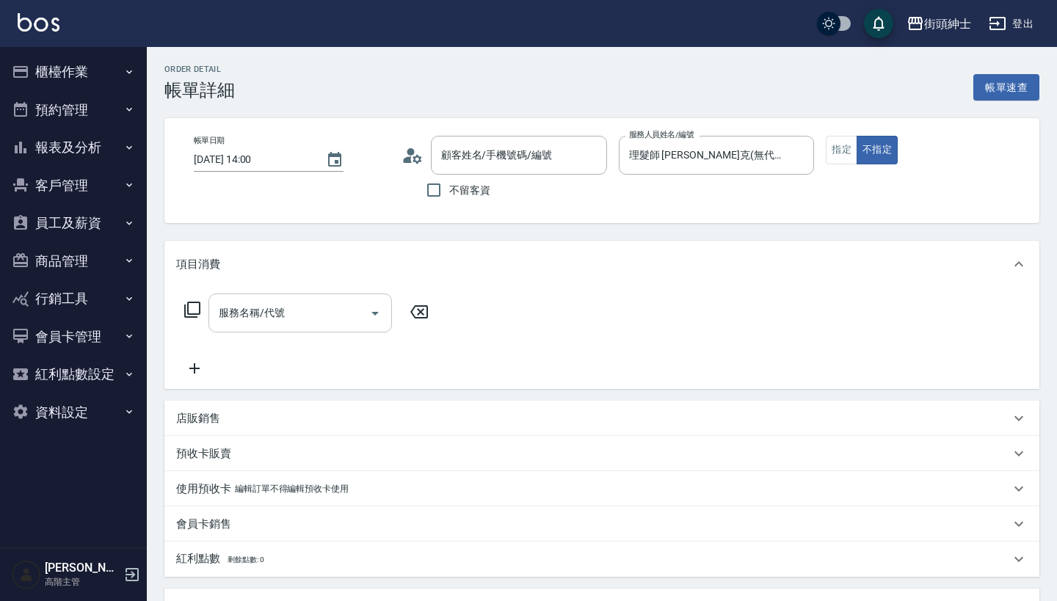
type input "湯濤/0955734830/null"
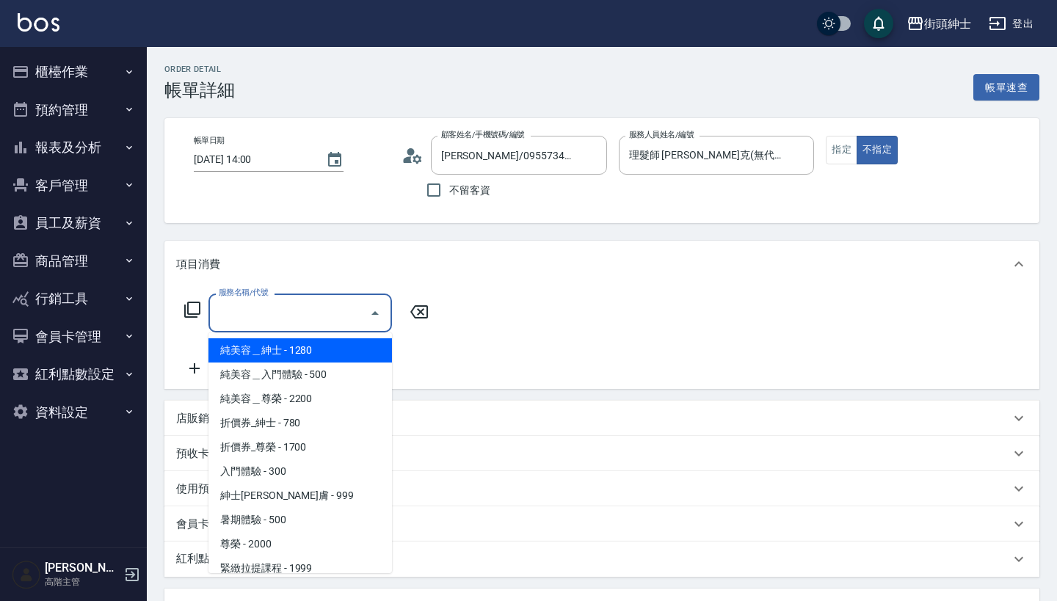
click at [335, 317] on input "服務名稱/代號" at bounding box center [289, 313] width 148 height 26
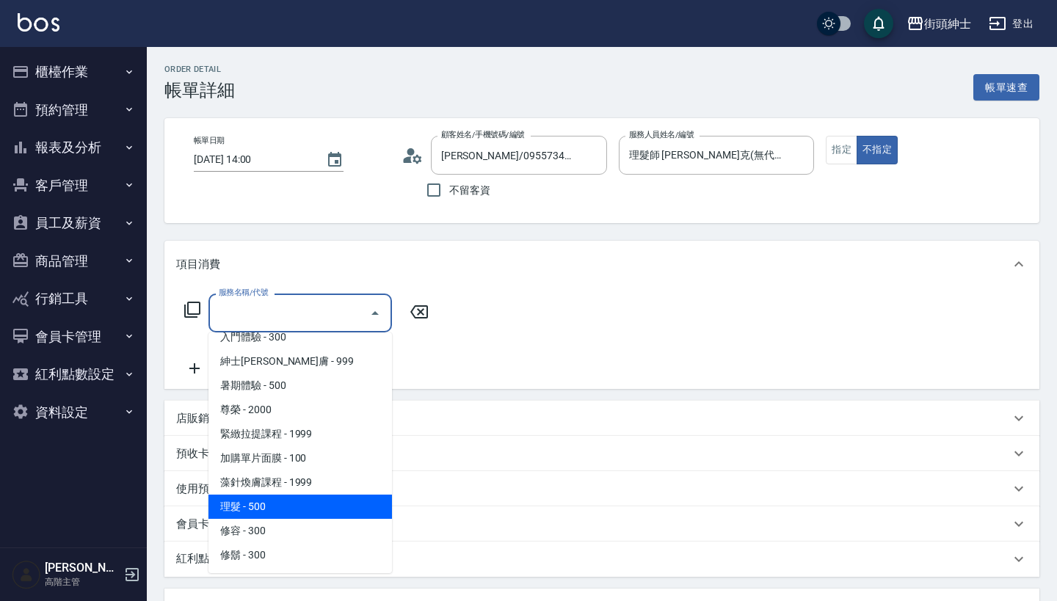
scroll to position [134, 0]
click at [297, 502] on span "理髮 - 500" at bounding box center [301, 507] width 184 height 24
type input "理髮(A02)"
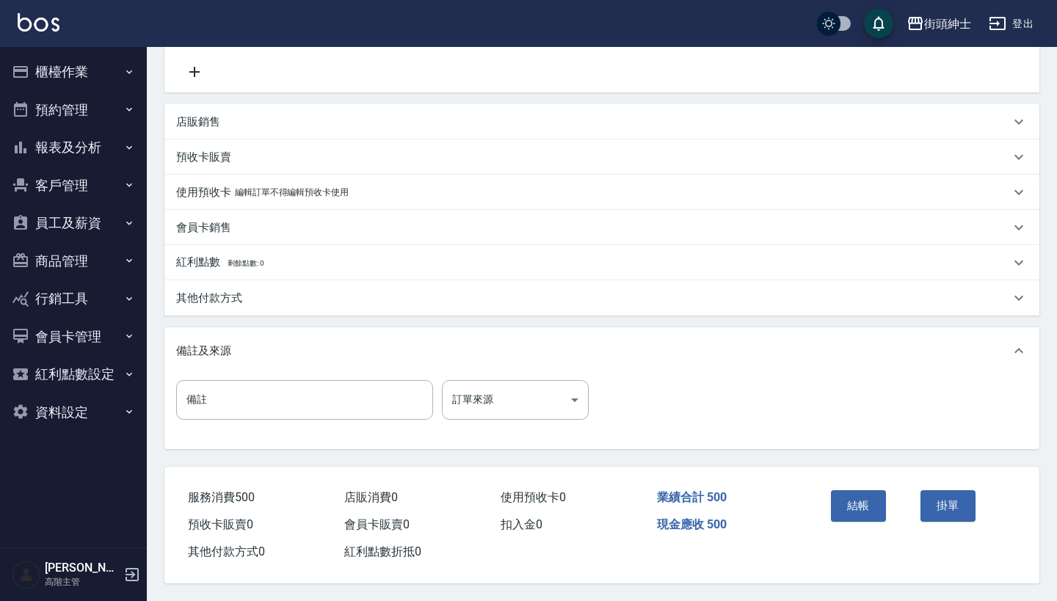
scroll to position [304, 0]
click at [880, 510] on button "結帳" at bounding box center [858, 506] width 55 height 31
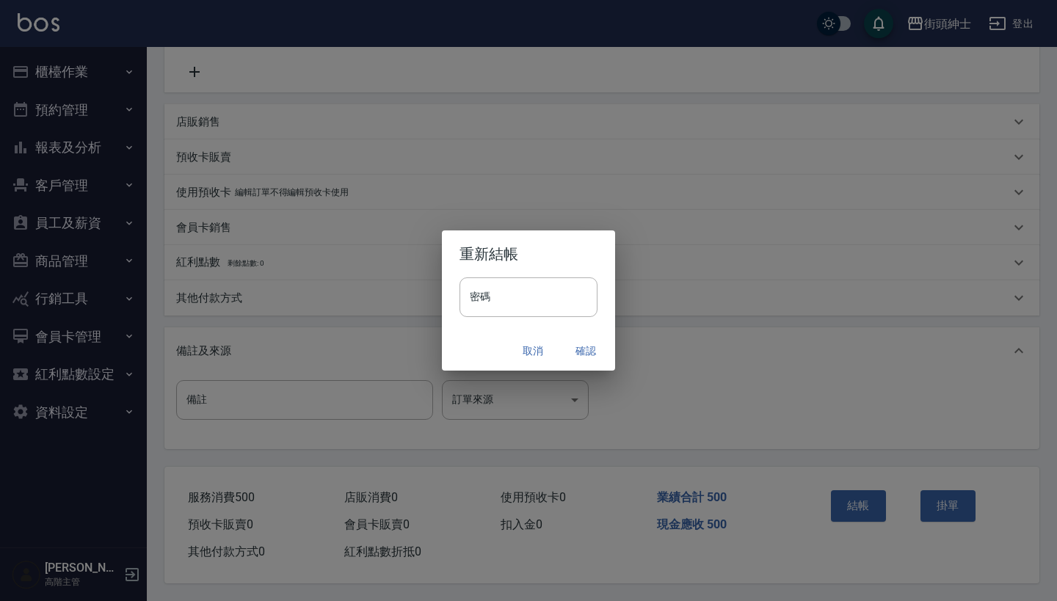
click at [593, 352] on button "確認" at bounding box center [586, 351] width 47 height 27
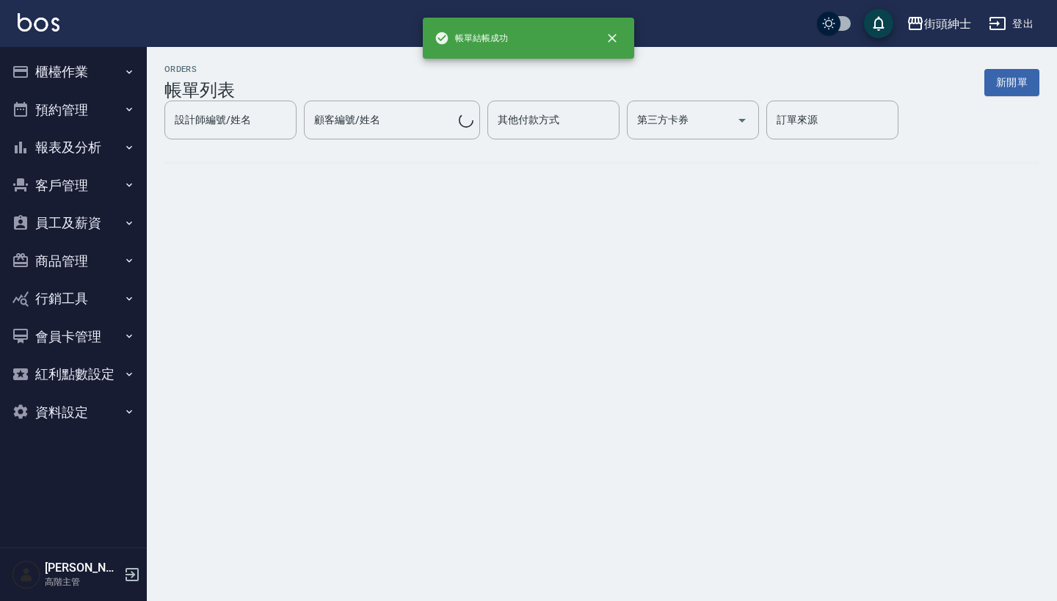
click at [125, 109] on icon "button" at bounding box center [129, 110] width 12 height 12
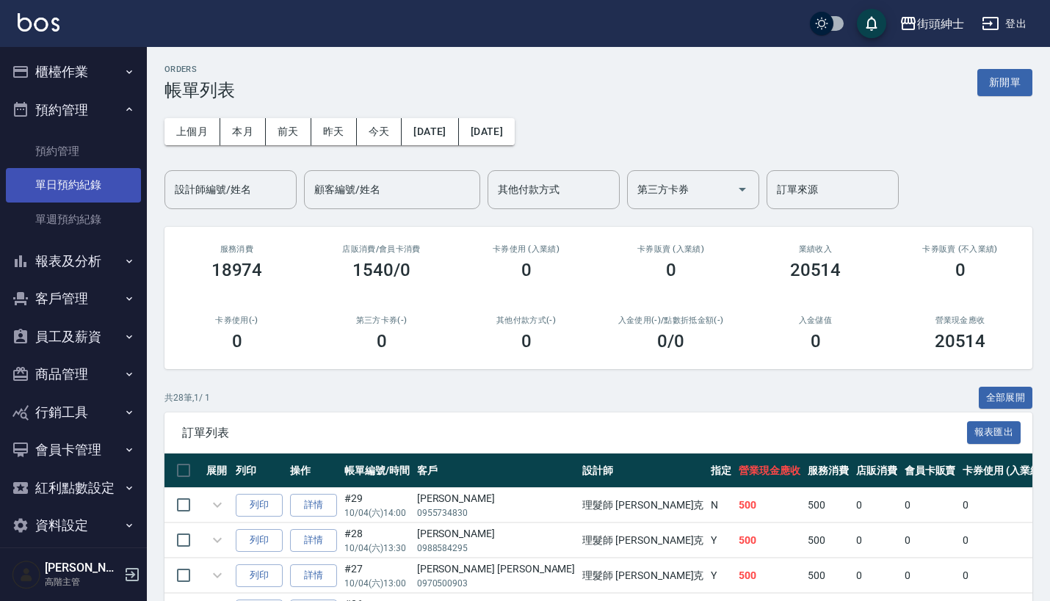
click at [117, 188] on link "單日預約紀錄" at bounding box center [73, 185] width 135 height 34
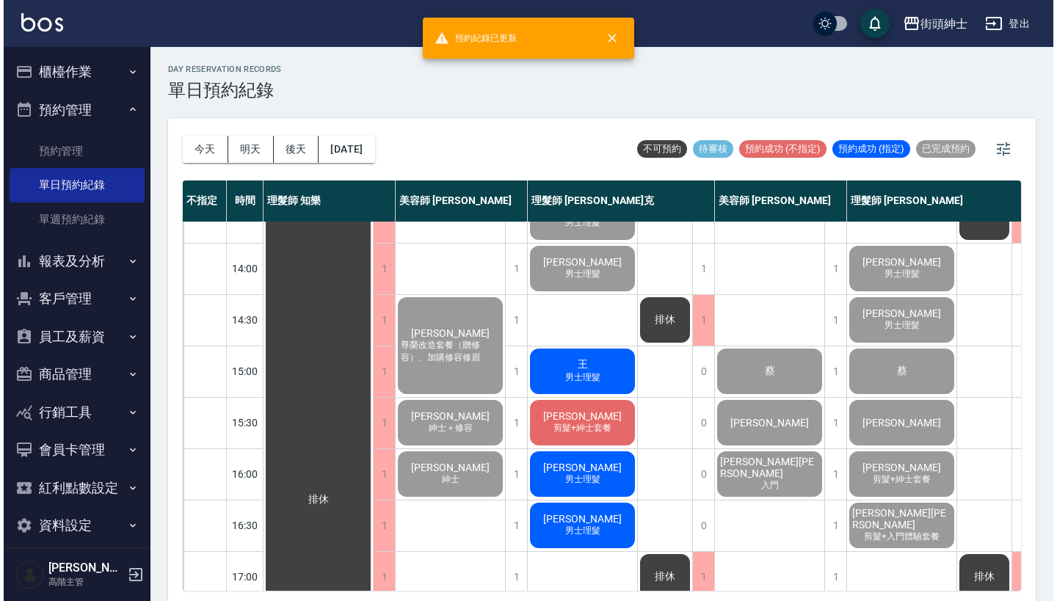
scroll to position [301, 0]
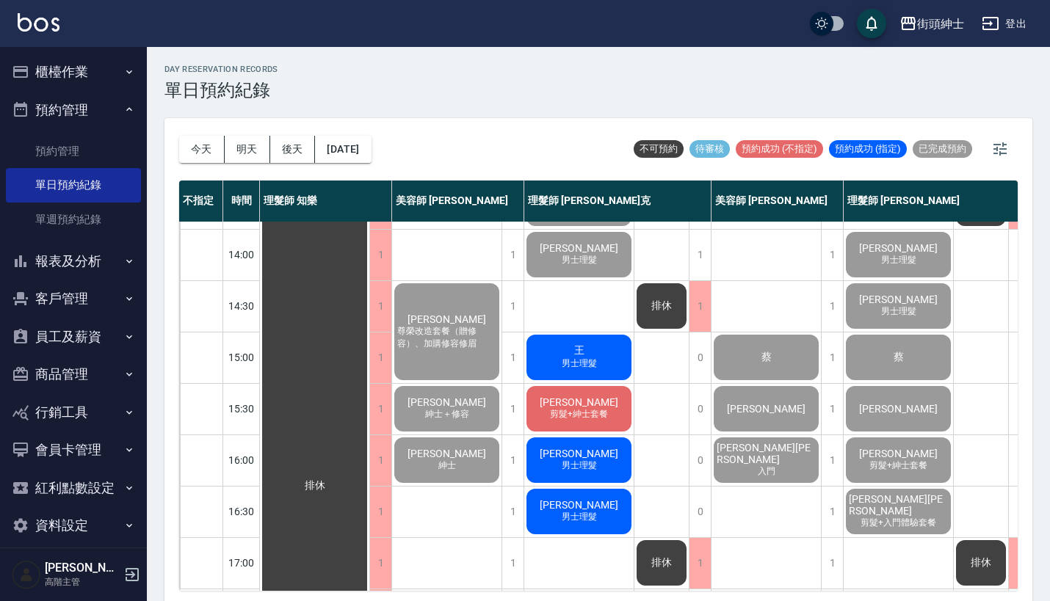
click at [600, 364] on div "王 男士理髮" at bounding box center [578, 358] width 109 height 50
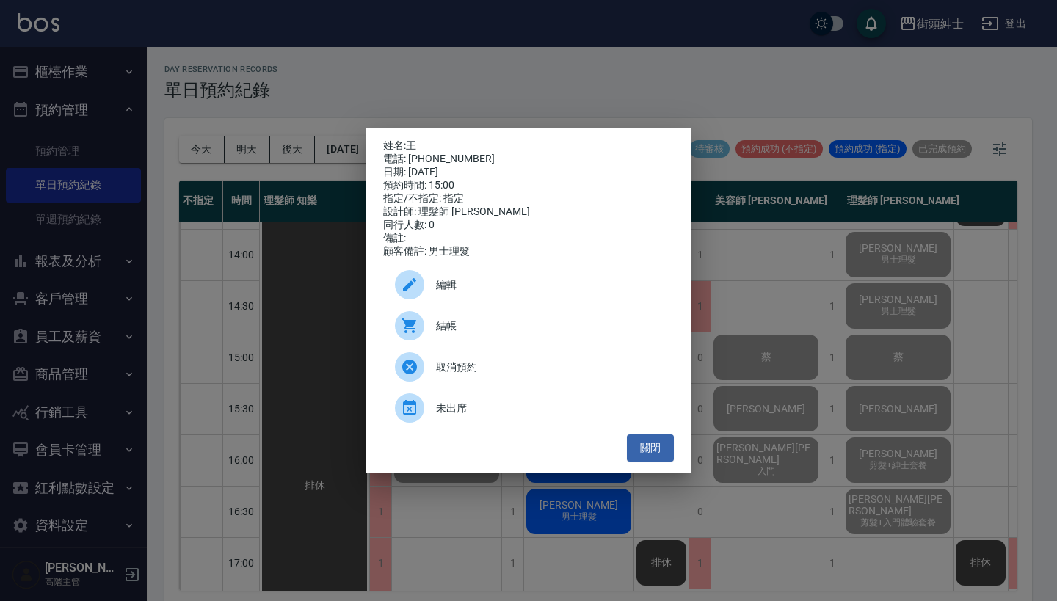
click at [501, 327] on span "結帳" at bounding box center [549, 326] width 226 height 15
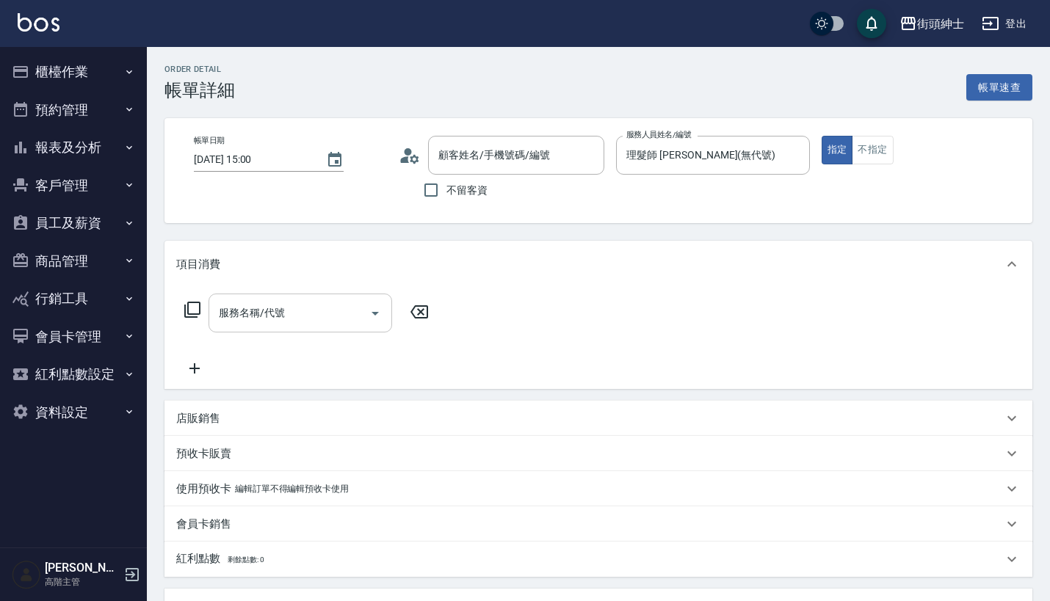
drag, startPoint x: 0, startPoint y: 0, endPoint x: 316, endPoint y: 297, distance: 433.8
click at [316, 297] on div "服務名稱/代號" at bounding box center [301, 313] width 184 height 39
type input "王/0934265926/null"
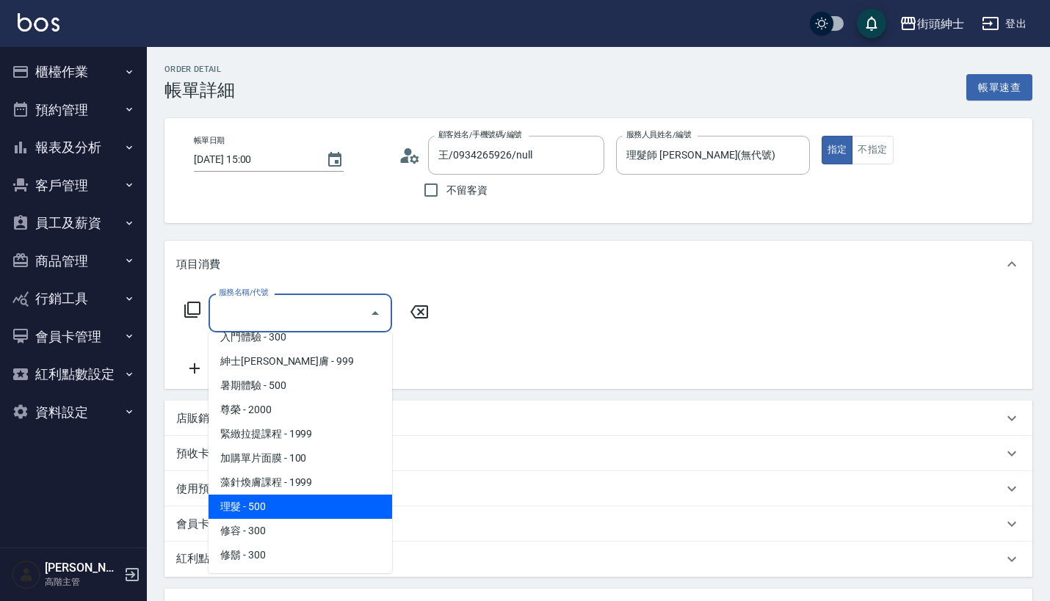
scroll to position [135, 0]
click at [300, 511] on span "理髮 - 500" at bounding box center [301, 507] width 184 height 24
type input "理髮(A02)"
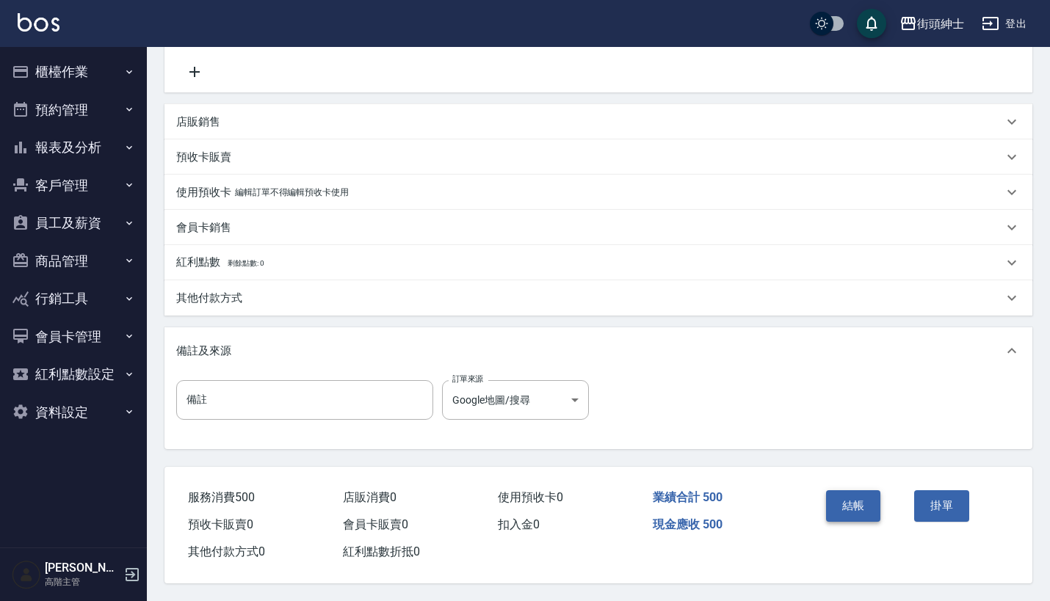
click at [845, 496] on button "結帳" at bounding box center [853, 506] width 55 height 31
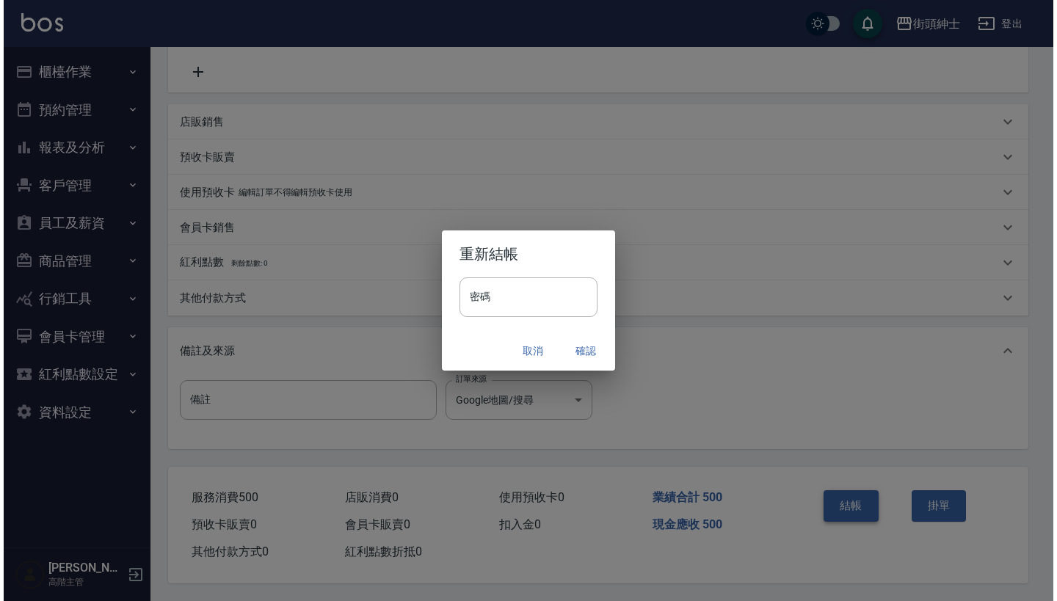
scroll to position [304, 0]
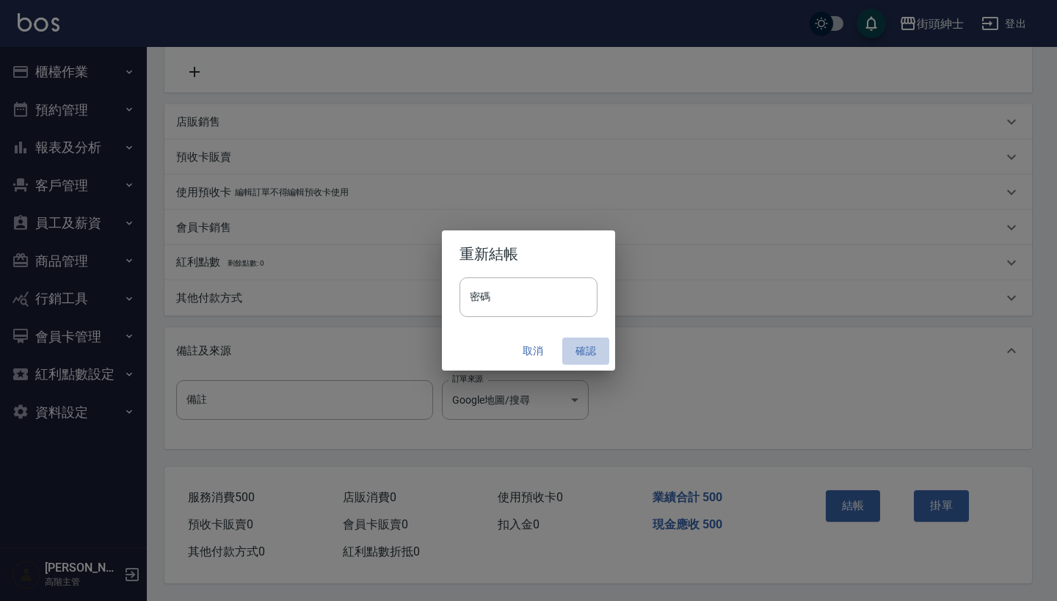
click at [579, 349] on button "確認" at bounding box center [586, 351] width 47 height 27
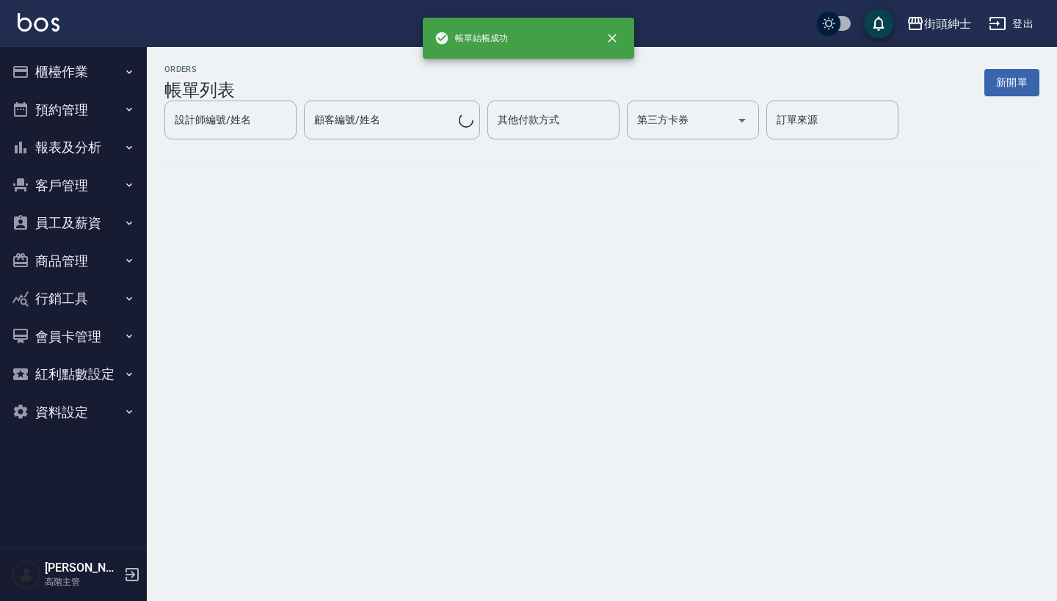
click at [108, 114] on button "預約管理" at bounding box center [73, 110] width 135 height 38
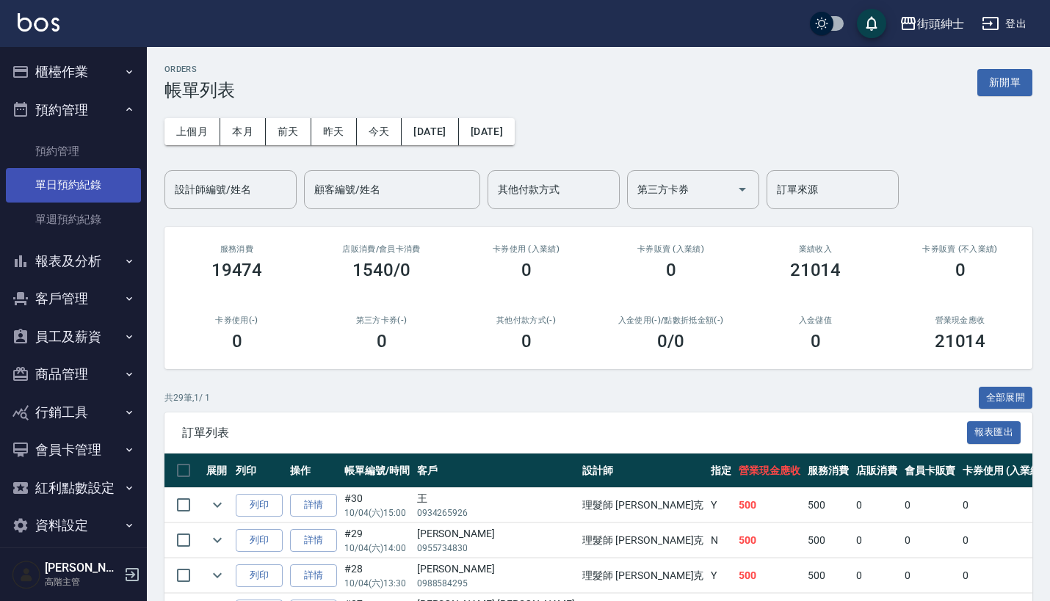
click at [112, 181] on link "單日預約紀錄" at bounding box center [73, 185] width 135 height 34
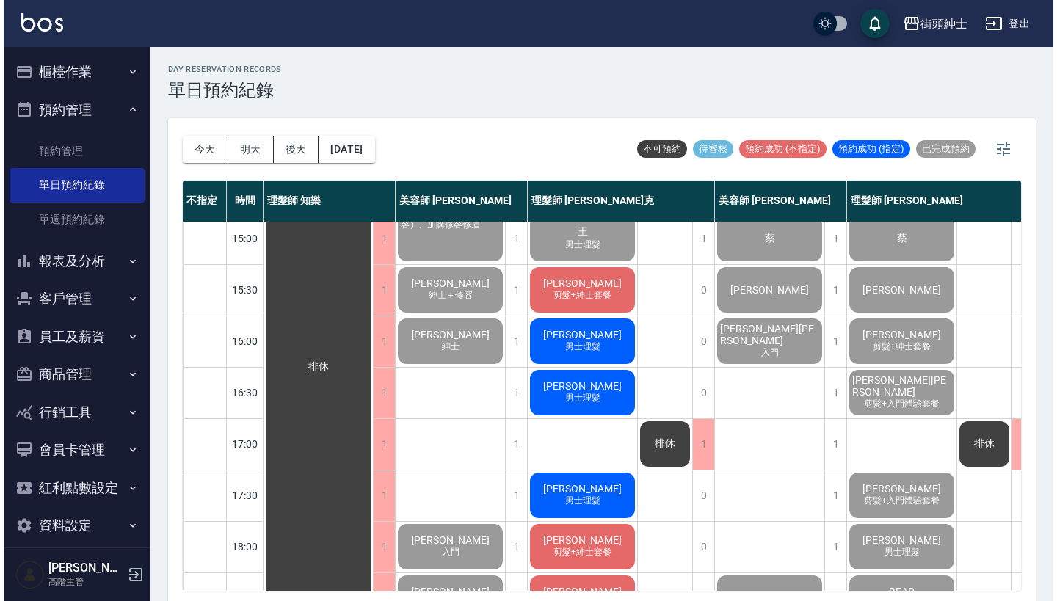
scroll to position [449, 0]
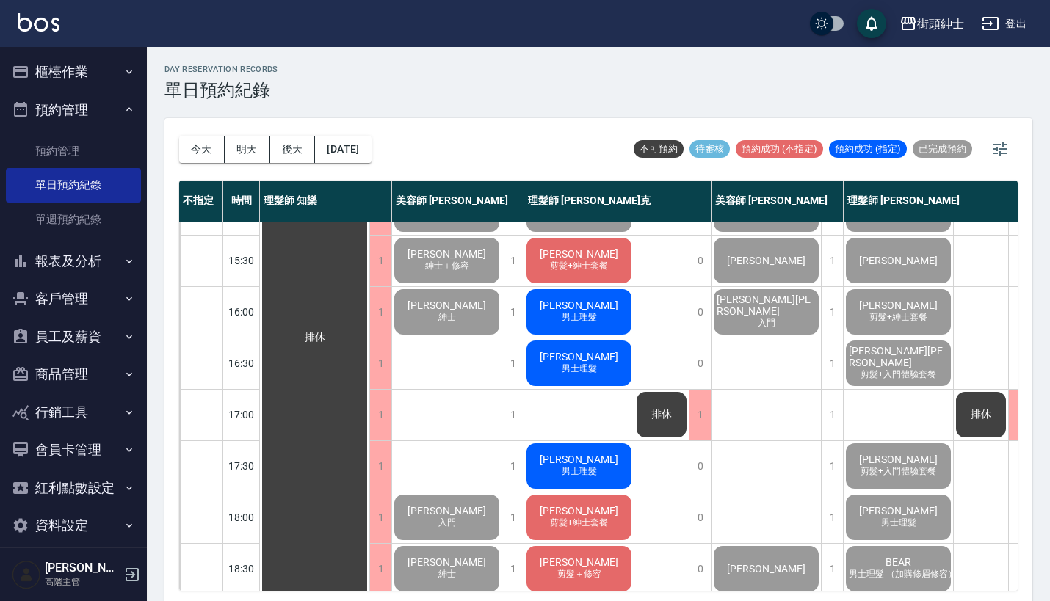
click at [601, 260] on div "張卓翰 剪髮+紳士套餐" at bounding box center [578, 261] width 109 height 50
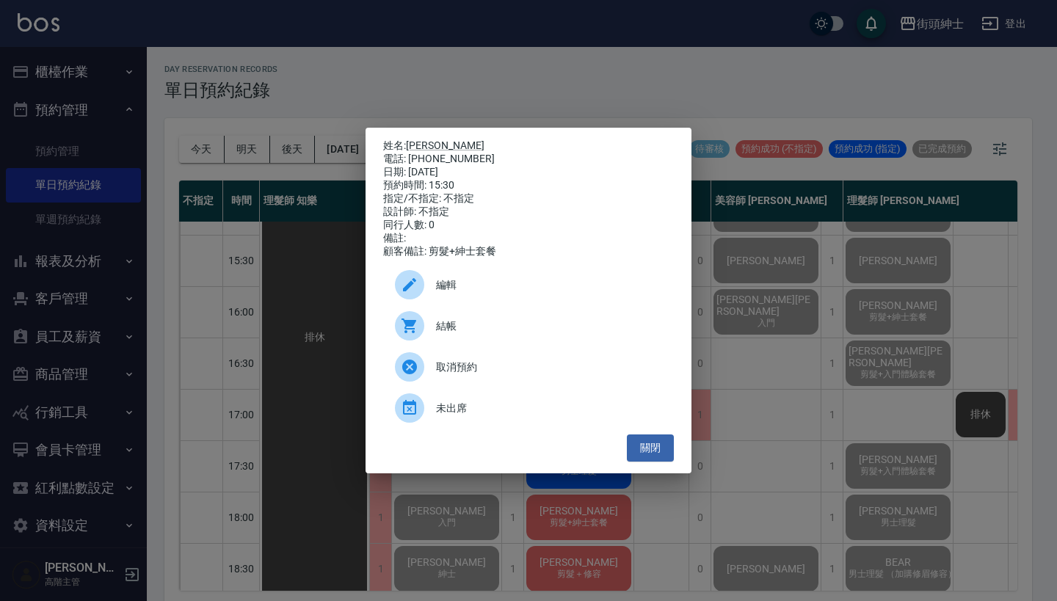
click at [516, 330] on span "結帳" at bounding box center [549, 326] width 226 height 15
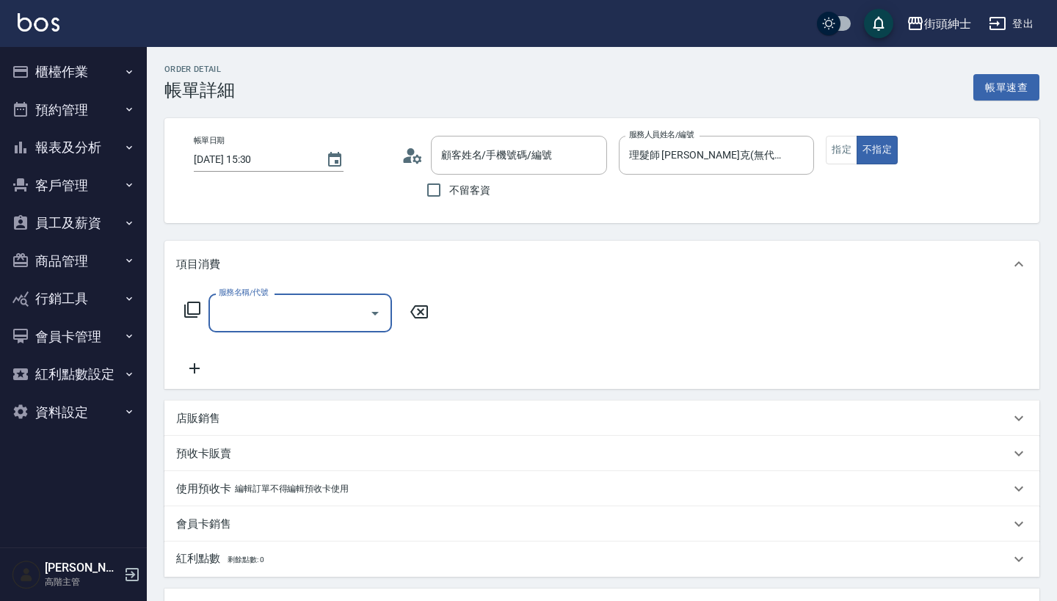
type input "[PERSON_NAME]/0933336885/null"
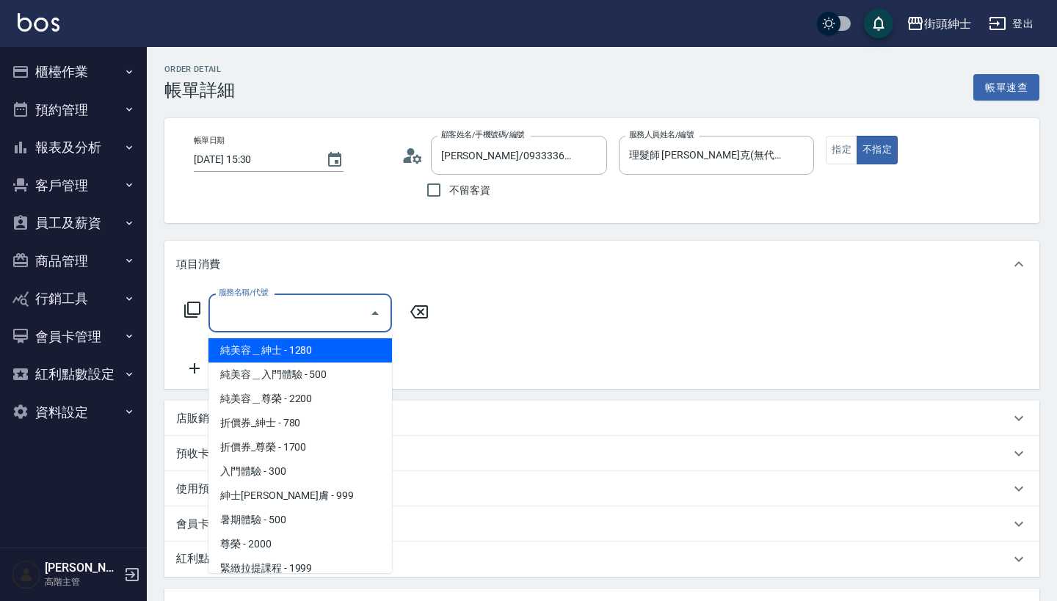
click at [294, 301] on input "服務名稱/代號" at bounding box center [289, 313] width 148 height 26
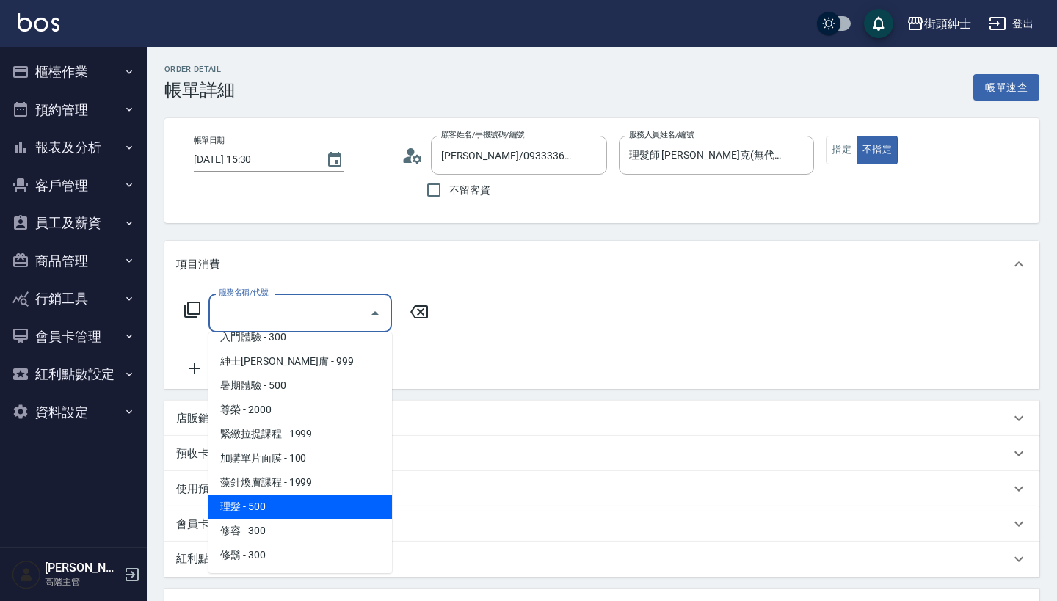
scroll to position [134, 0]
click at [297, 512] on span "理髮 - 500" at bounding box center [301, 507] width 184 height 24
type input "理髮(A02)"
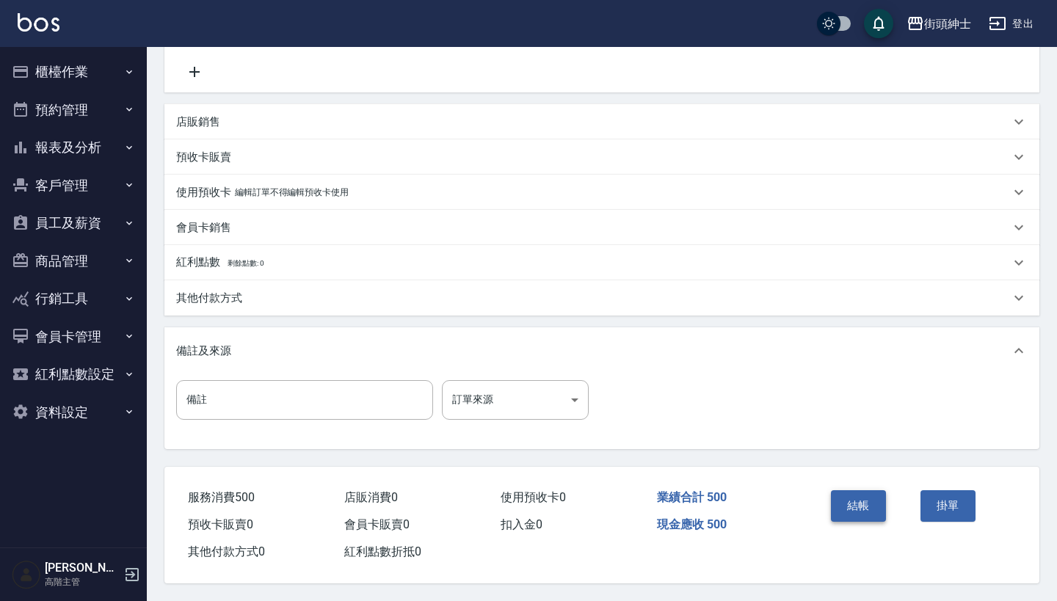
scroll to position [304, 0]
click at [858, 497] on button "結帳" at bounding box center [858, 506] width 55 height 31
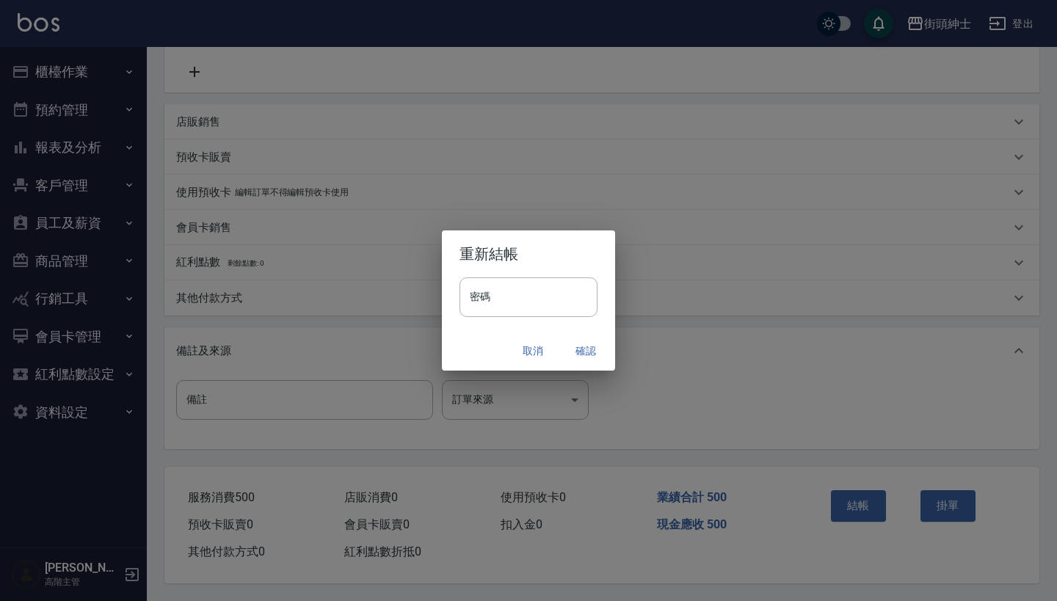
click at [582, 358] on button "確認" at bounding box center [586, 351] width 47 height 27
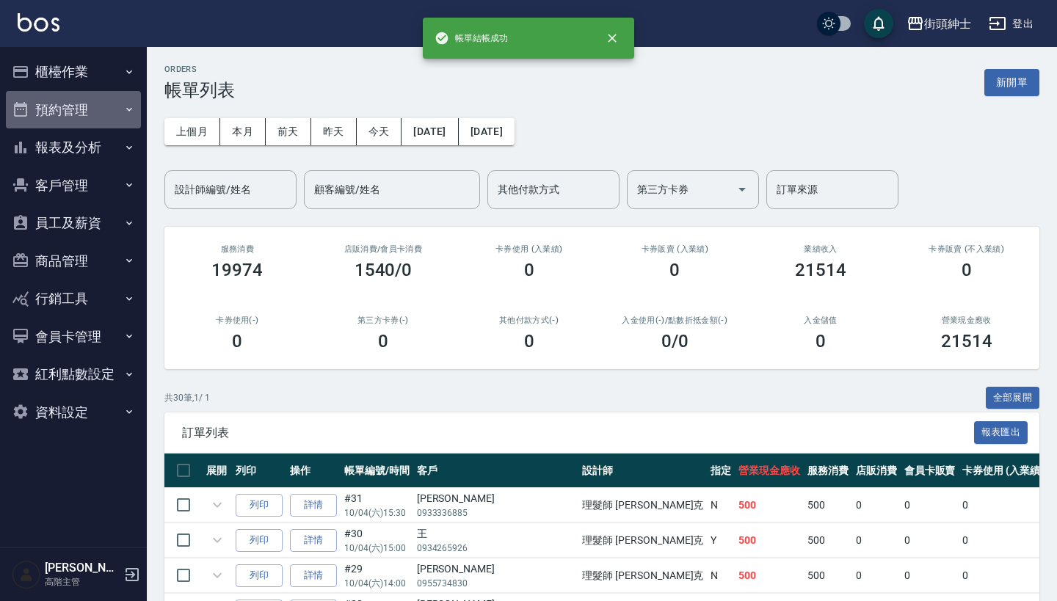
click at [92, 105] on button "預約管理" at bounding box center [73, 110] width 135 height 38
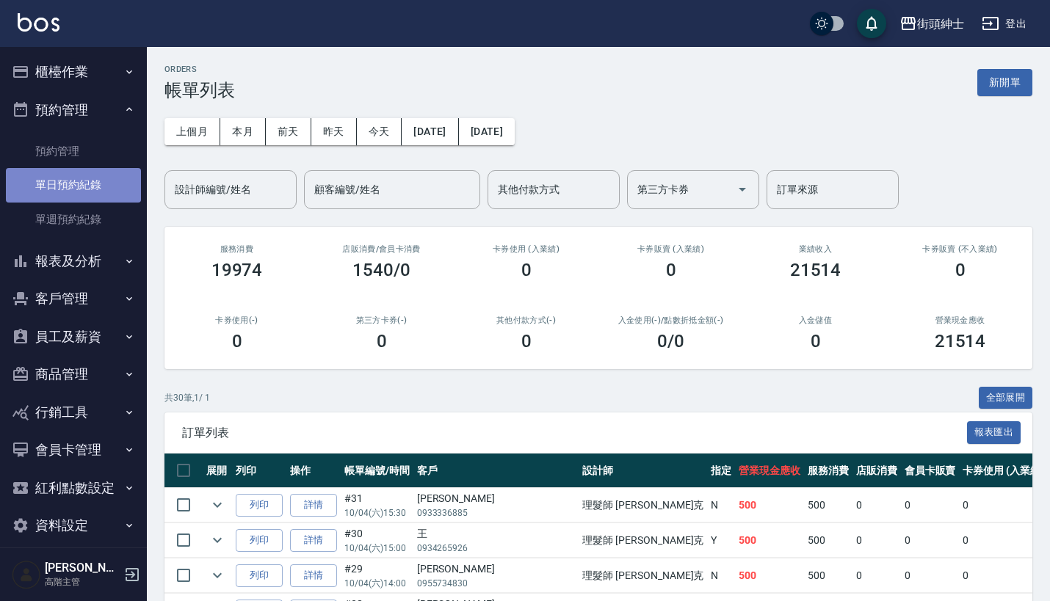
click at [105, 181] on link "單日預約紀錄" at bounding box center [73, 185] width 135 height 34
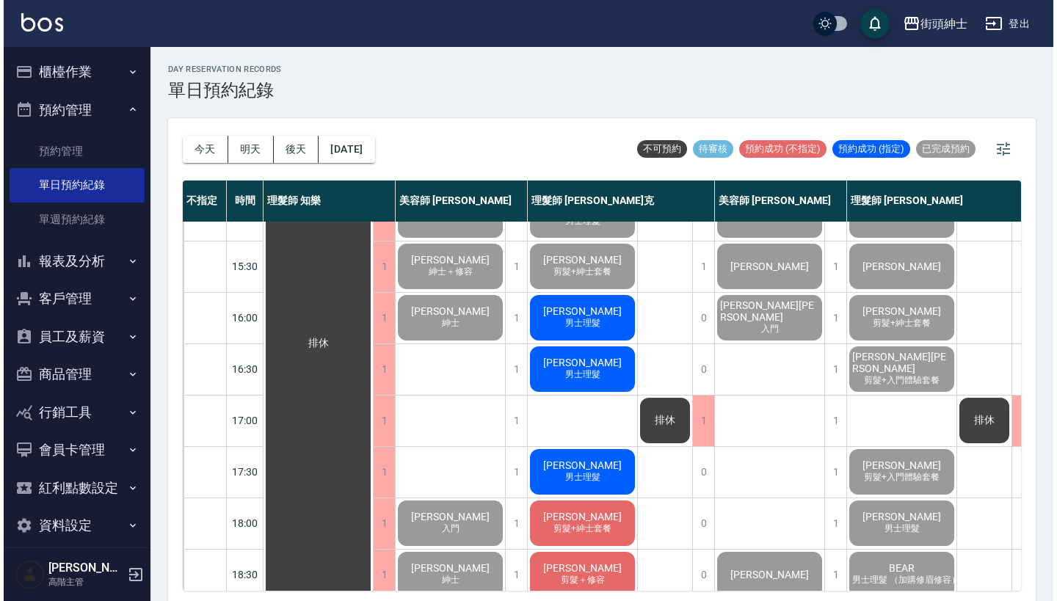
scroll to position [442, 0]
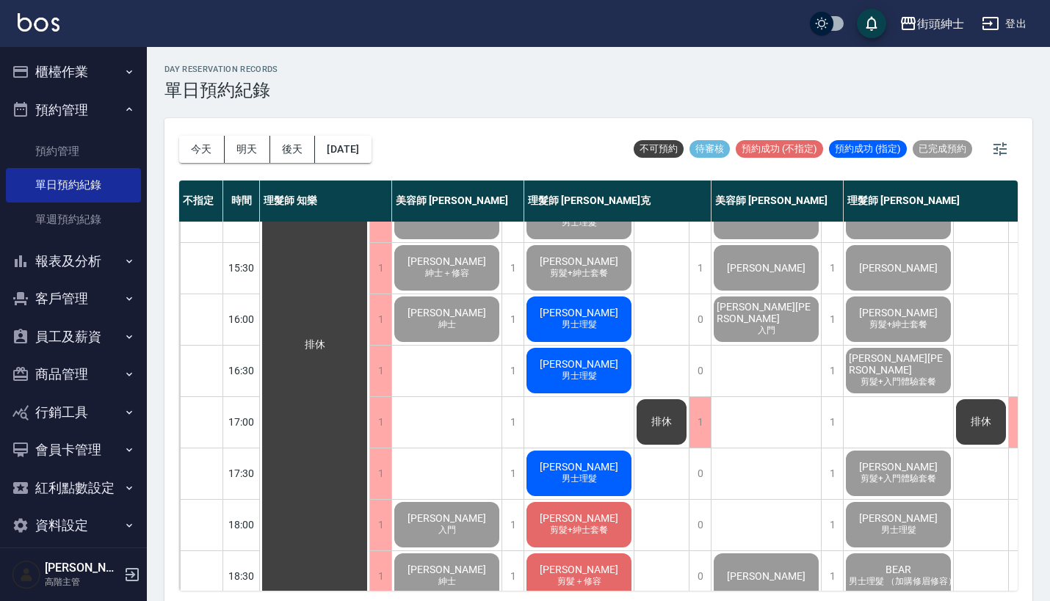
click at [585, 331] on div "ryan 男士理髮" at bounding box center [578, 319] width 109 height 50
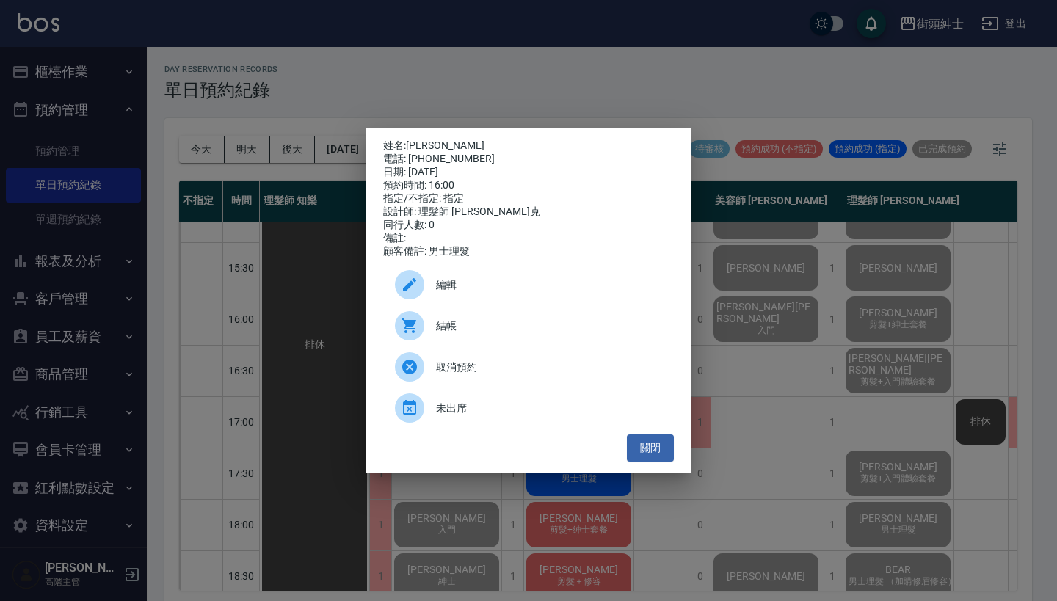
click at [502, 322] on div "結帳" at bounding box center [528, 325] width 291 height 41
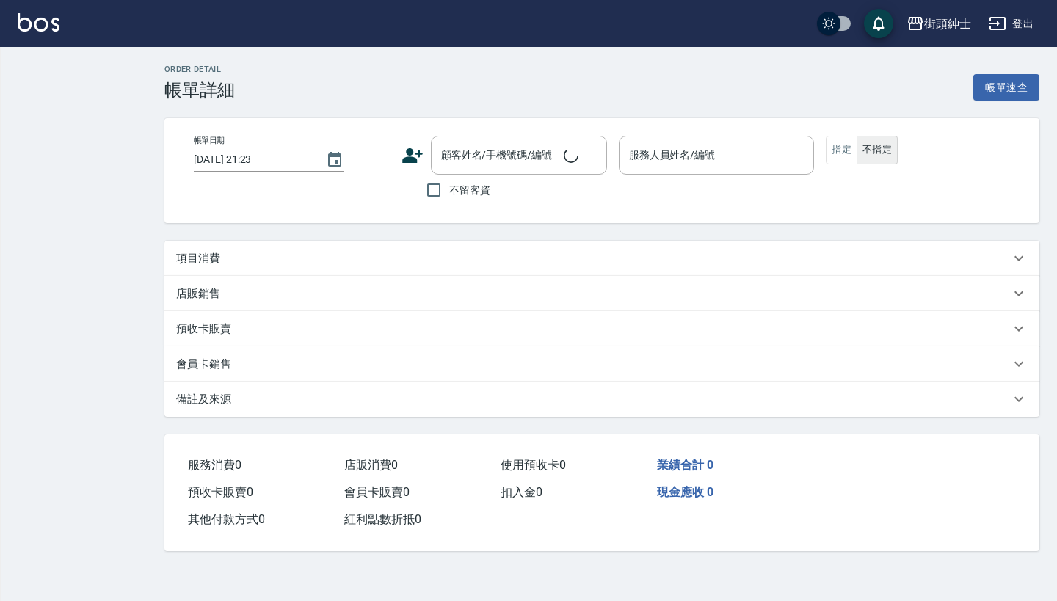
type input "[DATE] 16:00"
click at [492, 261] on div "項目消費" at bounding box center [593, 258] width 834 height 15
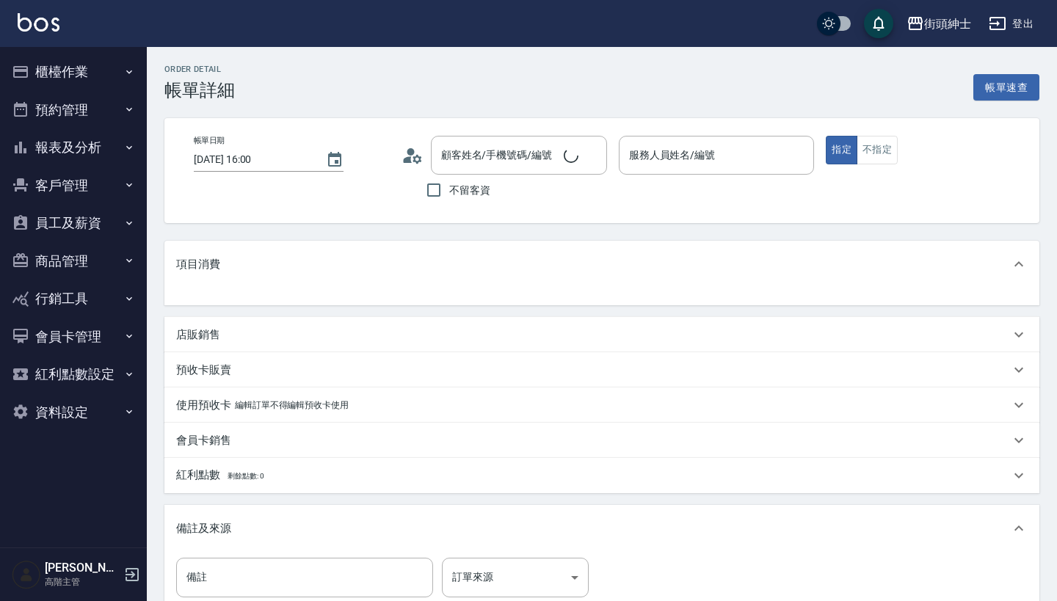
type input "理髮師 [PERSON_NAME]克(無代號)"
type input "[PERSON_NAME]/0918577880/null"
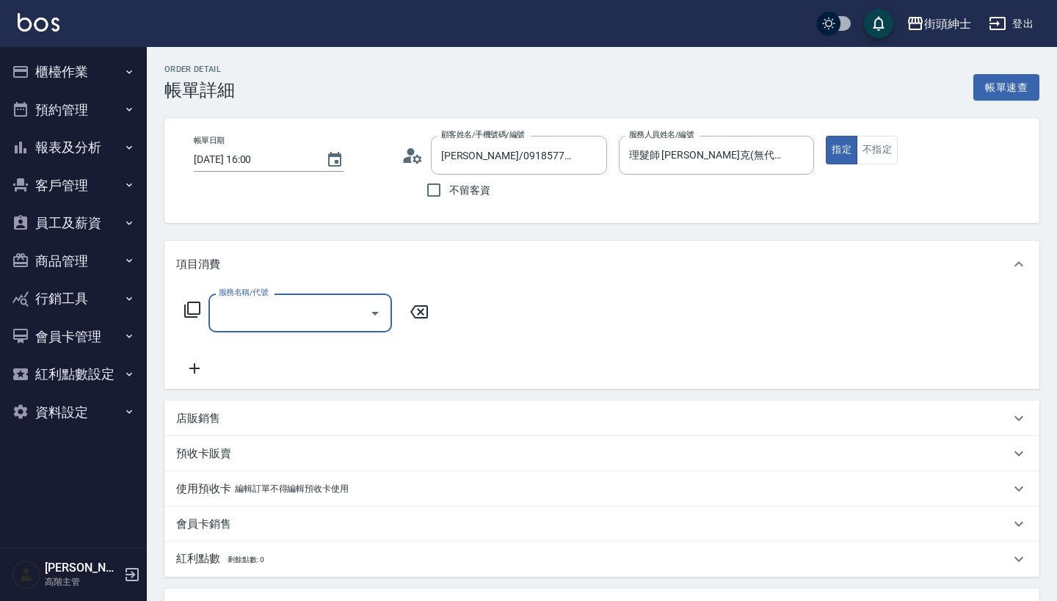
click at [326, 292] on div "服務名稱/代號 服務名稱/代號" at bounding box center [601, 338] width 875 height 101
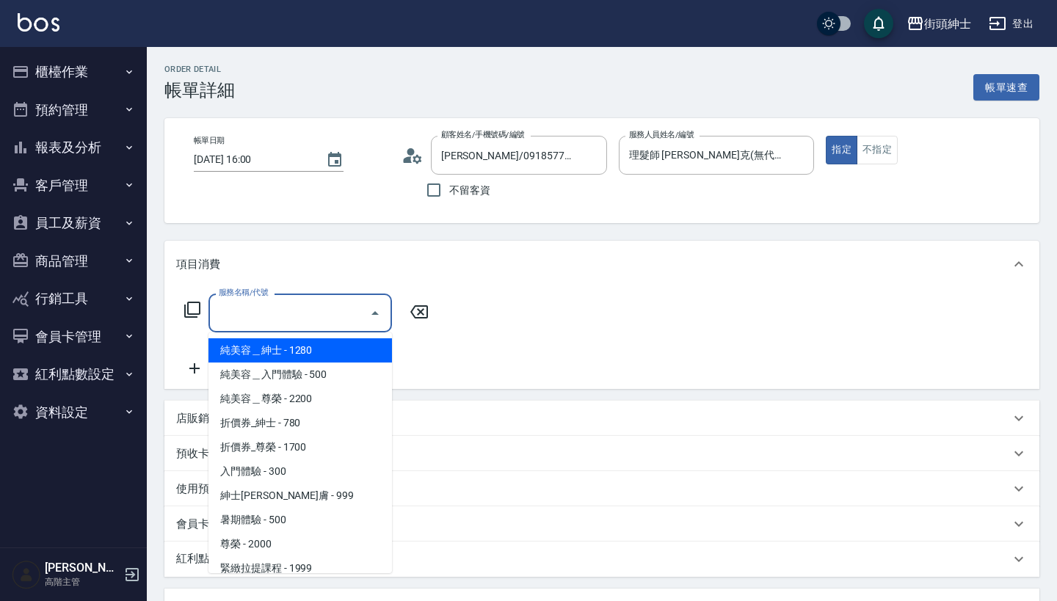
click at [329, 311] on input "服務名稱/代號" at bounding box center [289, 313] width 148 height 26
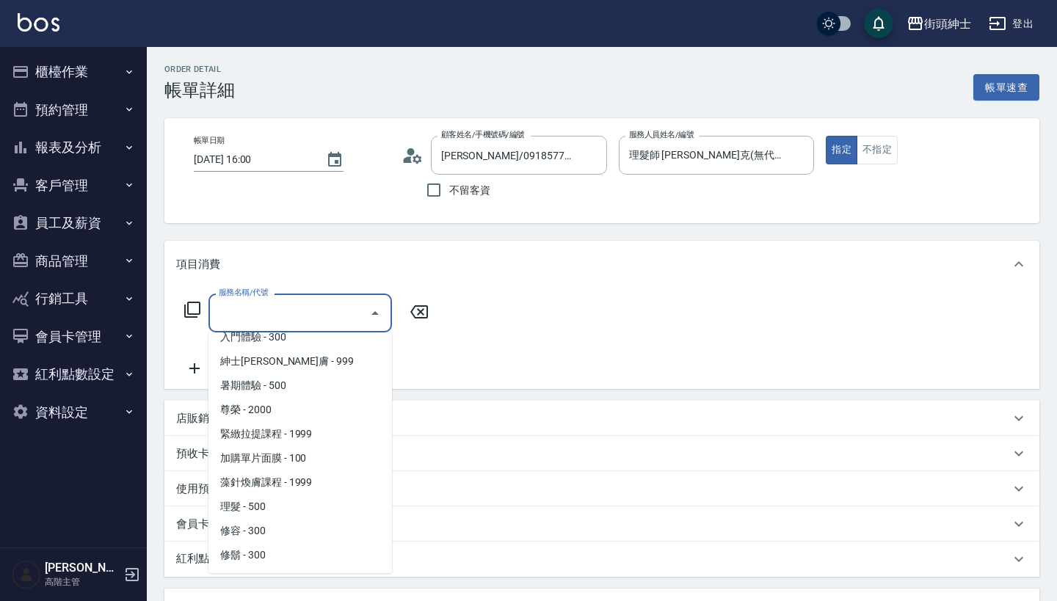
scroll to position [134, 0]
click at [333, 504] on span "理髮 - 500" at bounding box center [301, 507] width 184 height 24
type input "理髮(A02)"
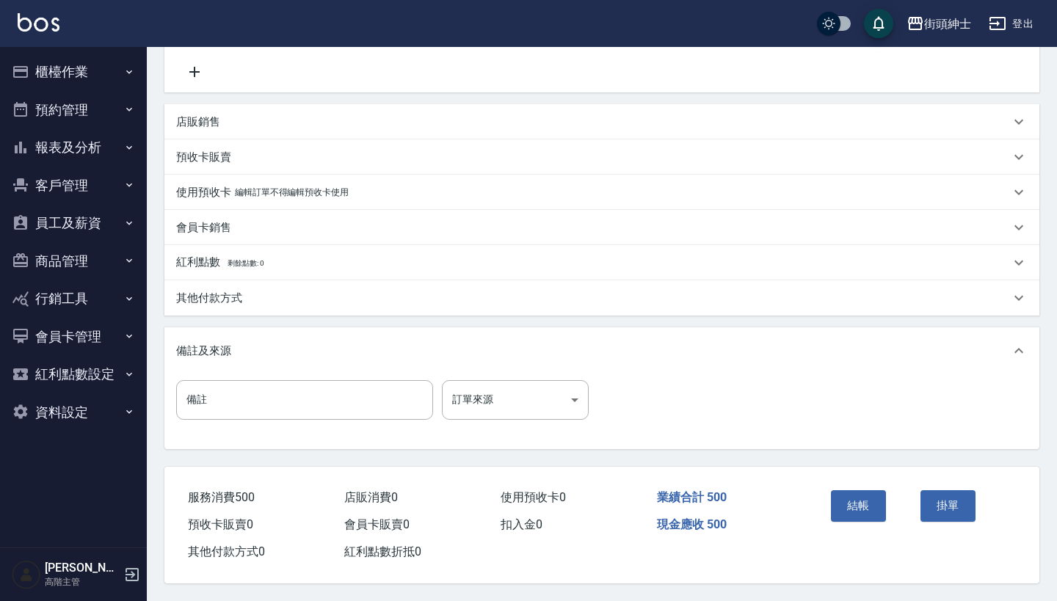
scroll to position [304, 0]
click at [859, 507] on button "結帳" at bounding box center [858, 506] width 55 height 31
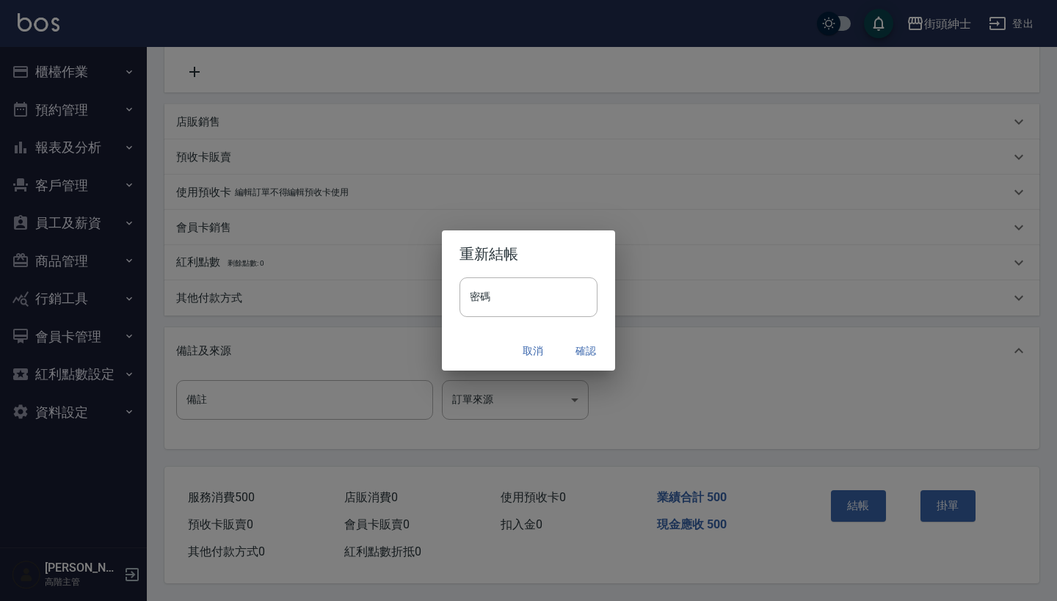
click at [586, 357] on button "確認" at bounding box center [586, 351] width 47 height 27
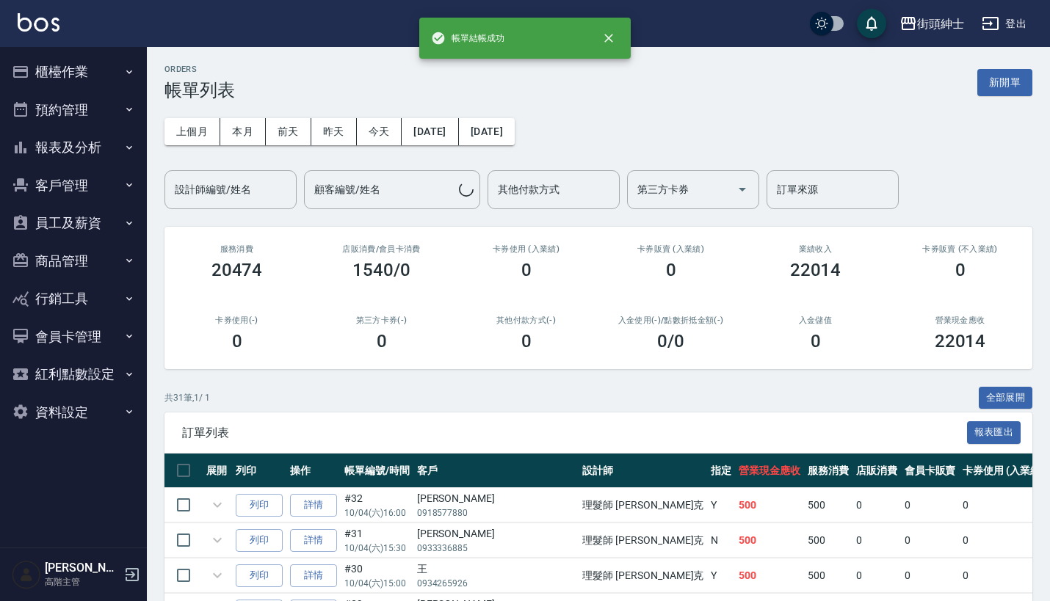
click at [92, 133] on button "報表及分析" at bounding box center [73, 148] width 135 height 38
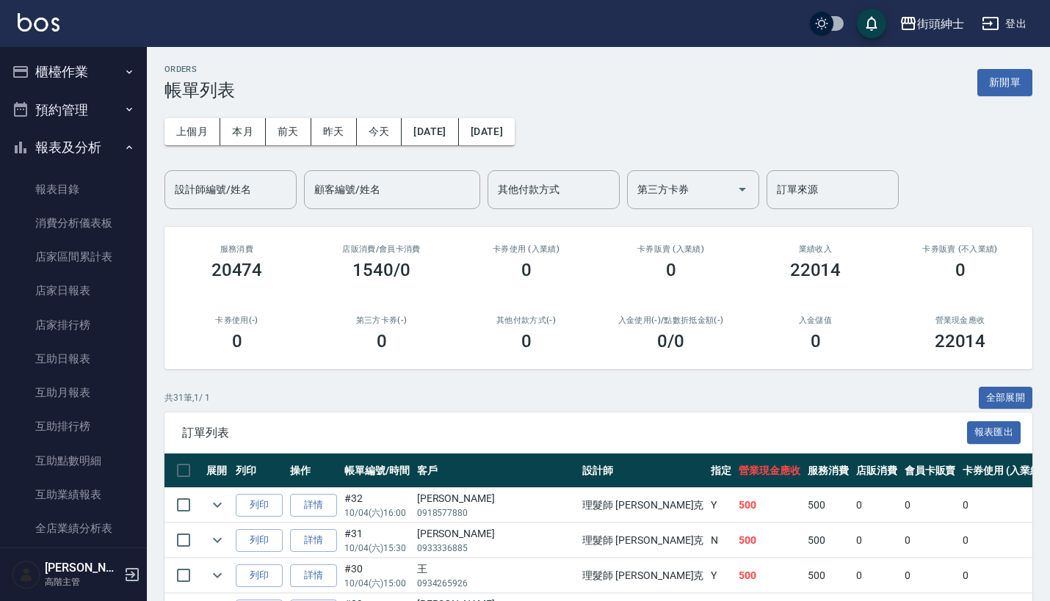
click at [101, 117] on button "預約管理" at bounding box center [73, 110] width 135 height 38
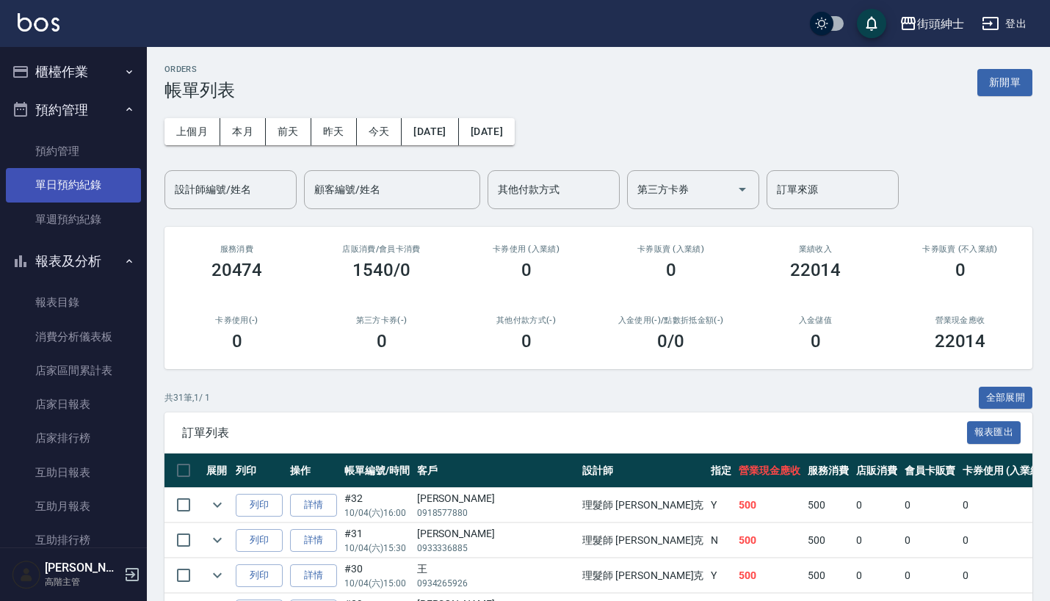
click at [93, 176] on link "單日預約紀錄" at bounding box center [73, 185] width 135 height 34
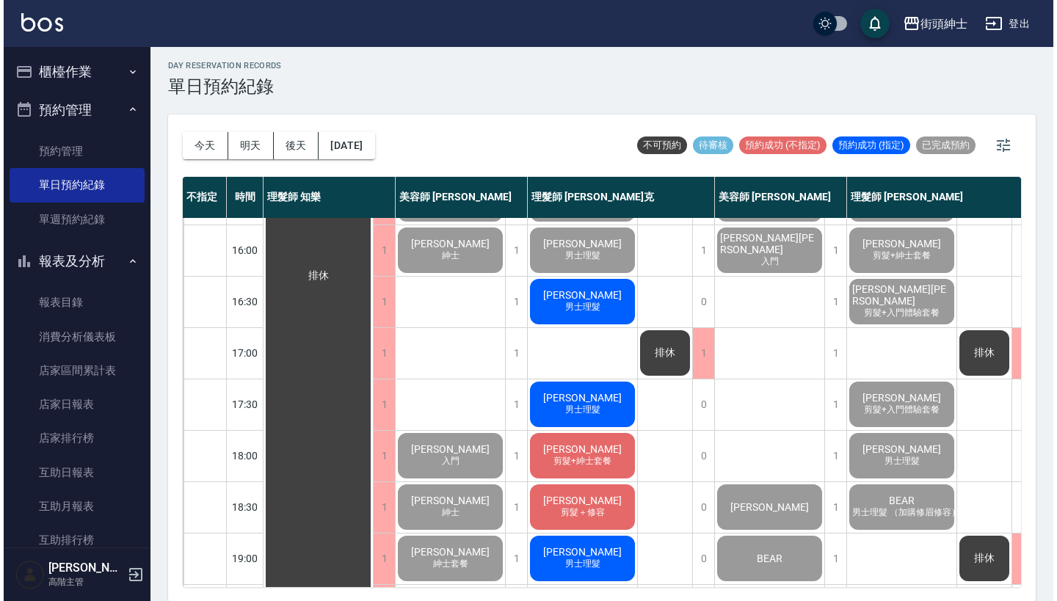
scroll to position [500, 0]
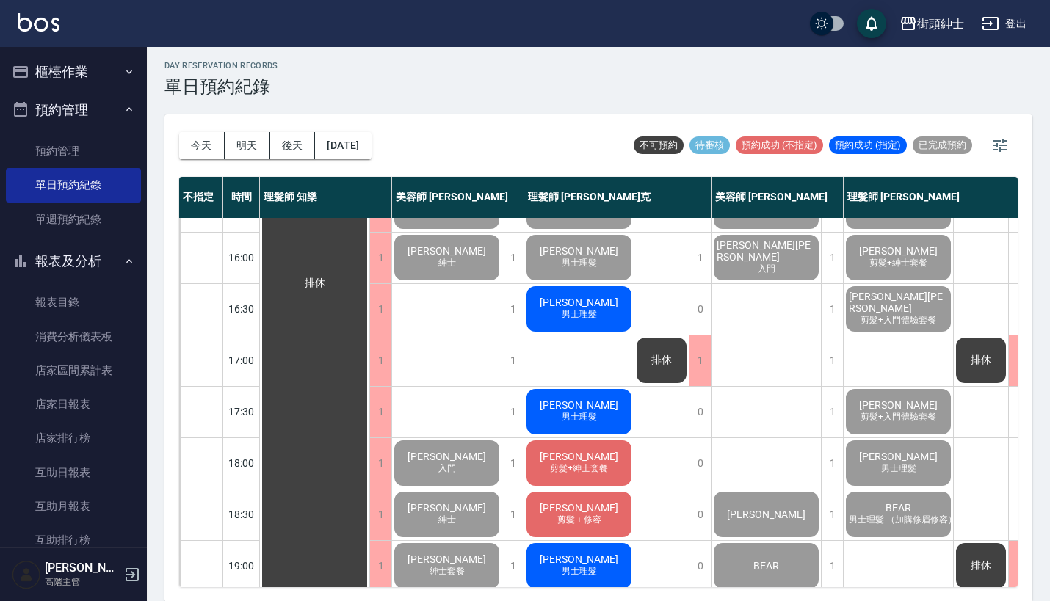
click at [592, 310] on span "男士理髮" at bounding box center [579, 314] width 41 height 12
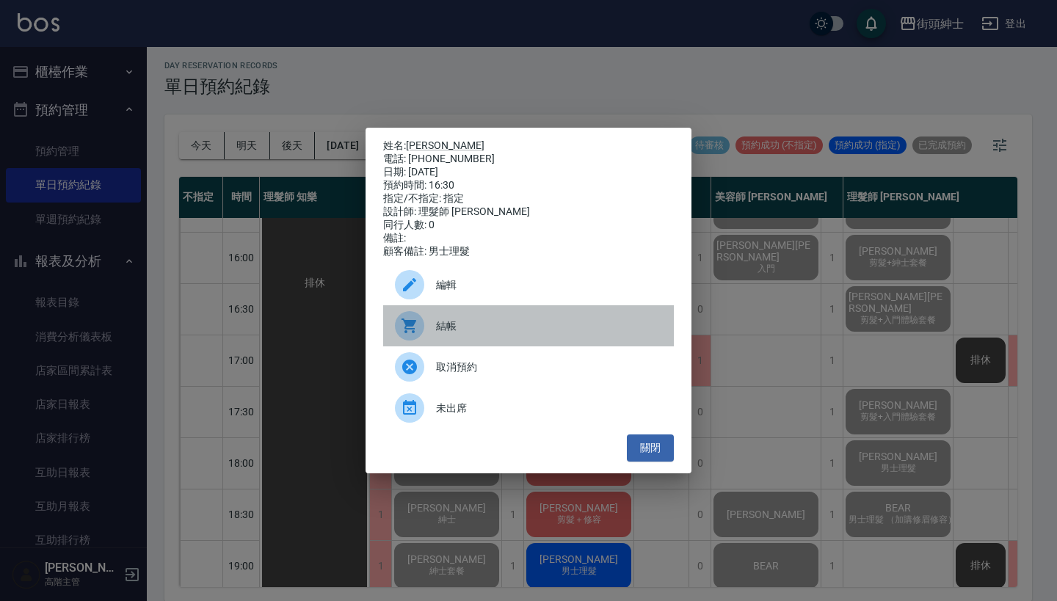
click at [490, 333] on span "結帳" at bounding box center [549, 326] width 226 height 15
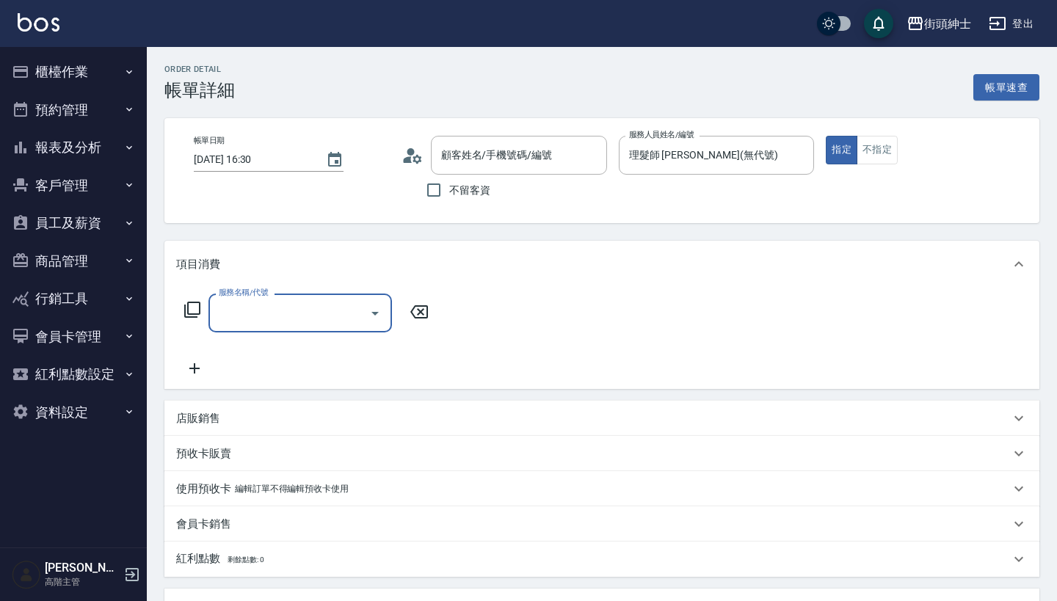
type input "[PERSON_NAME]/0930289138/null"
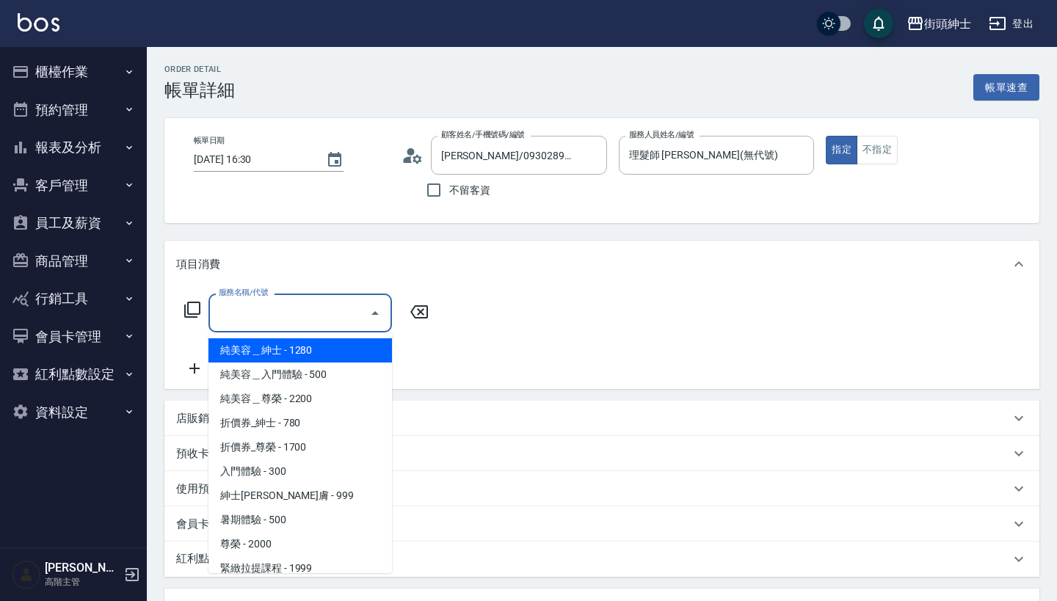
click at [330, 307] on input "服務名稱/代號" at bounding box center [289, 313] width 148 height 26
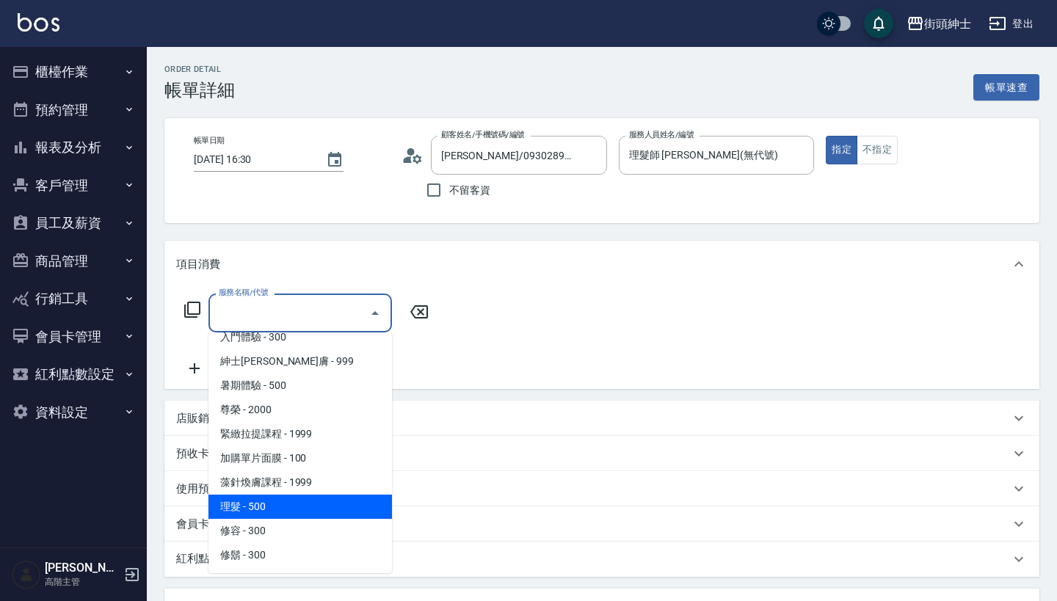
scroll to position [135, 0]
click at [307, 507] on span "理髮 - 500" at bounding box center [301, 507] width 184 height 24
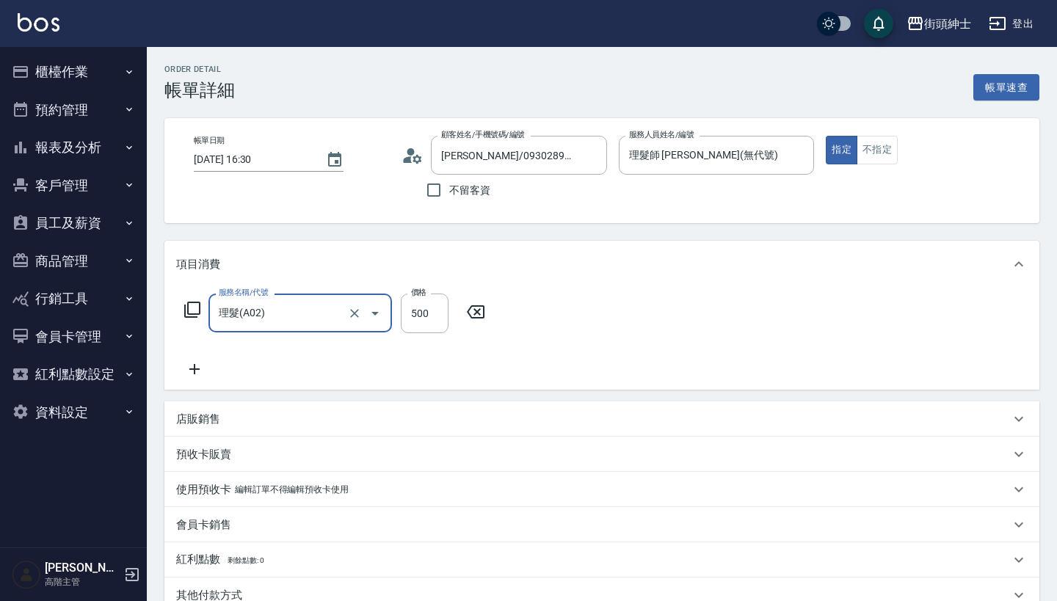
type input "理髮(A02)"
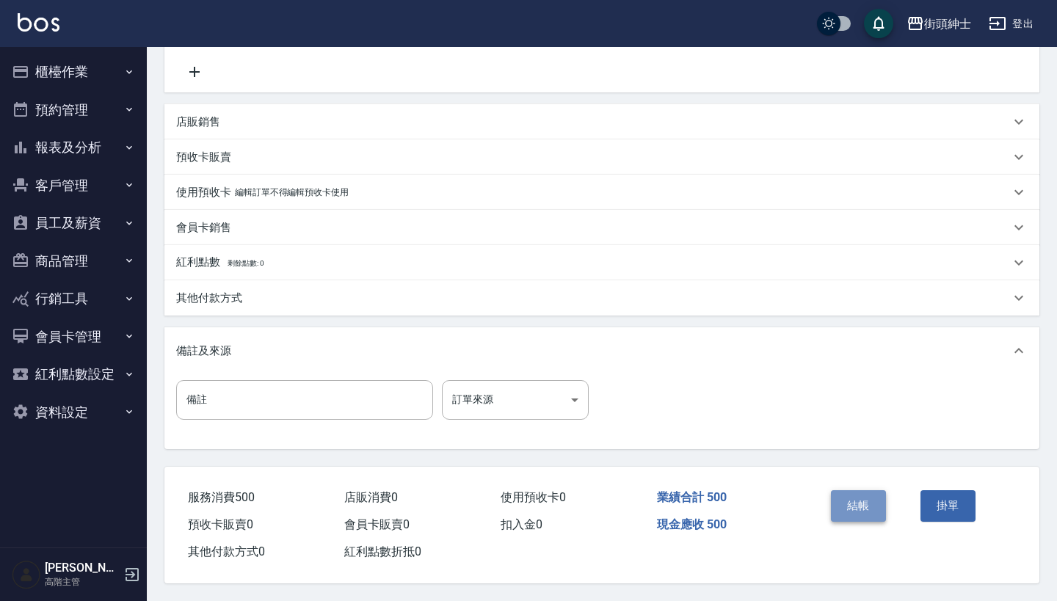
click at [851, 499] on button "結帳" at bounding box center [858, 506] width 55 height 31
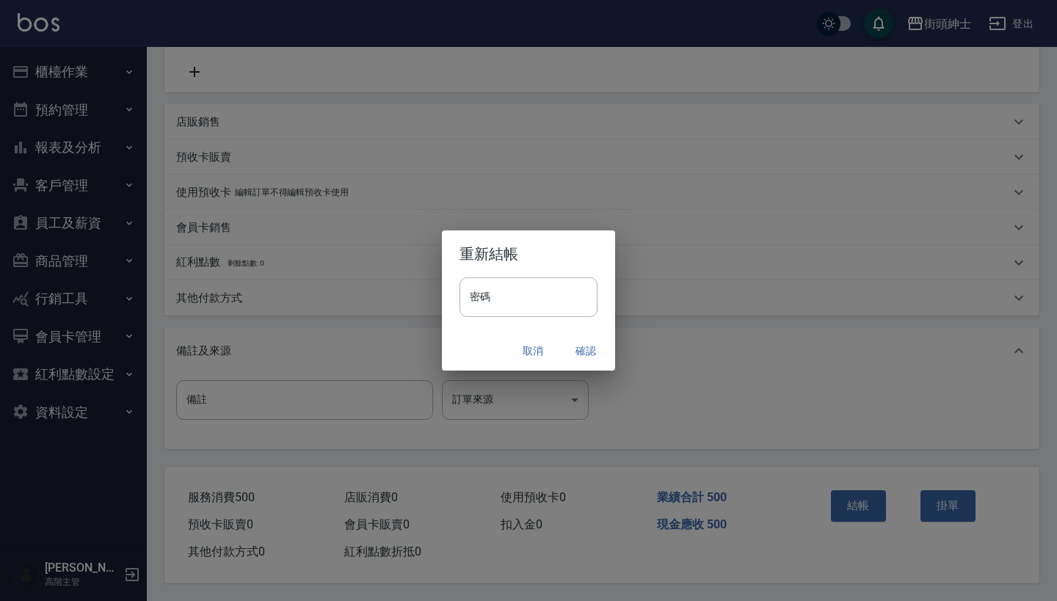
click at [596, 350] on button "確認" at bounding box center [586, 351] width 47 height 27
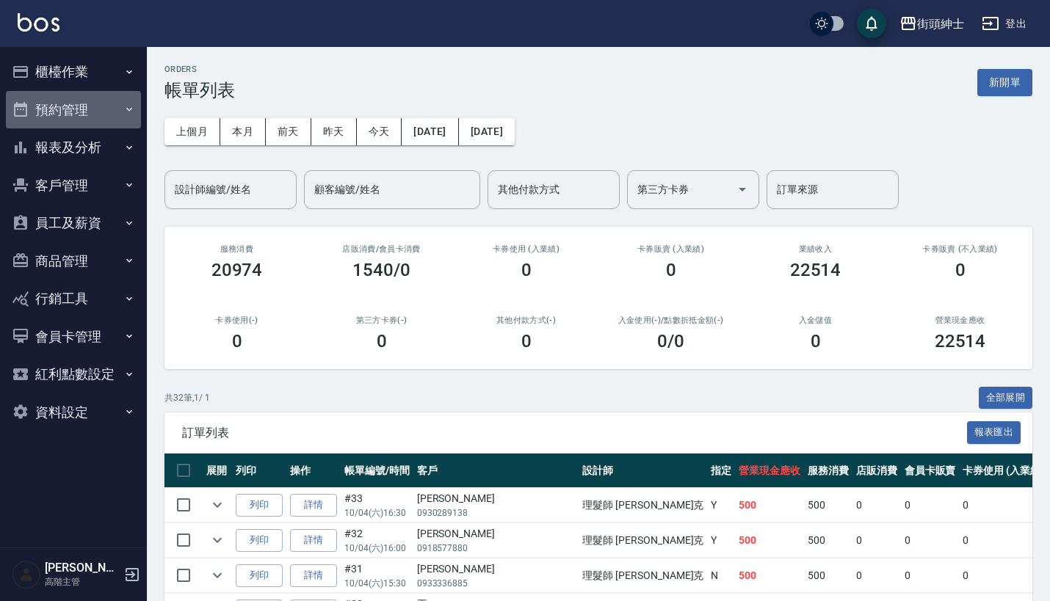
click at [106, 106] on button "預約管理" at bounding box center [73, 110] width 135 height 38
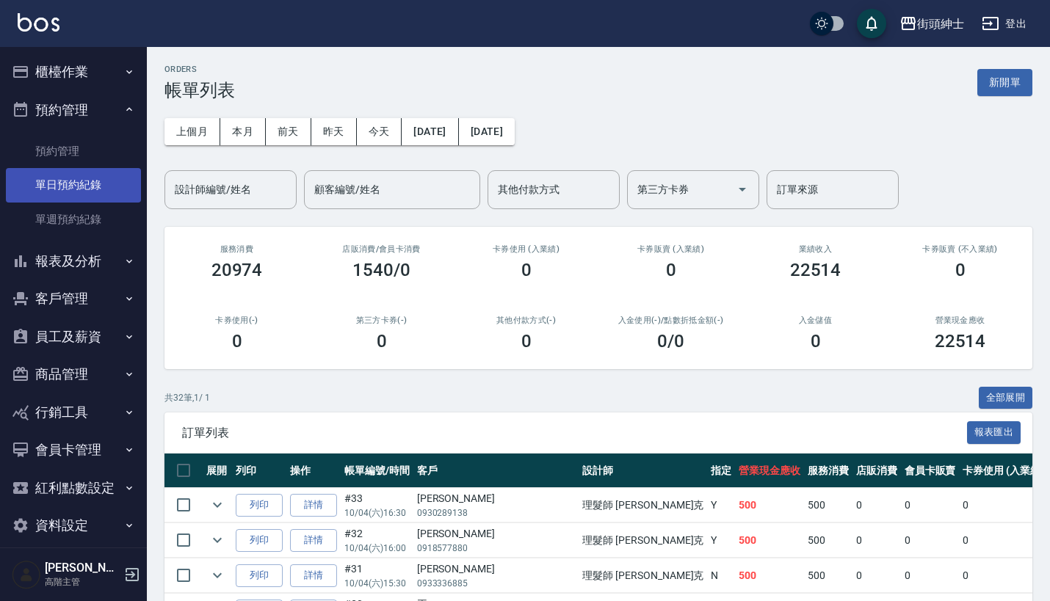
click at [98, 191] on link "單日預約紀錄" at bounding box center [73, 185] width 135 height 34
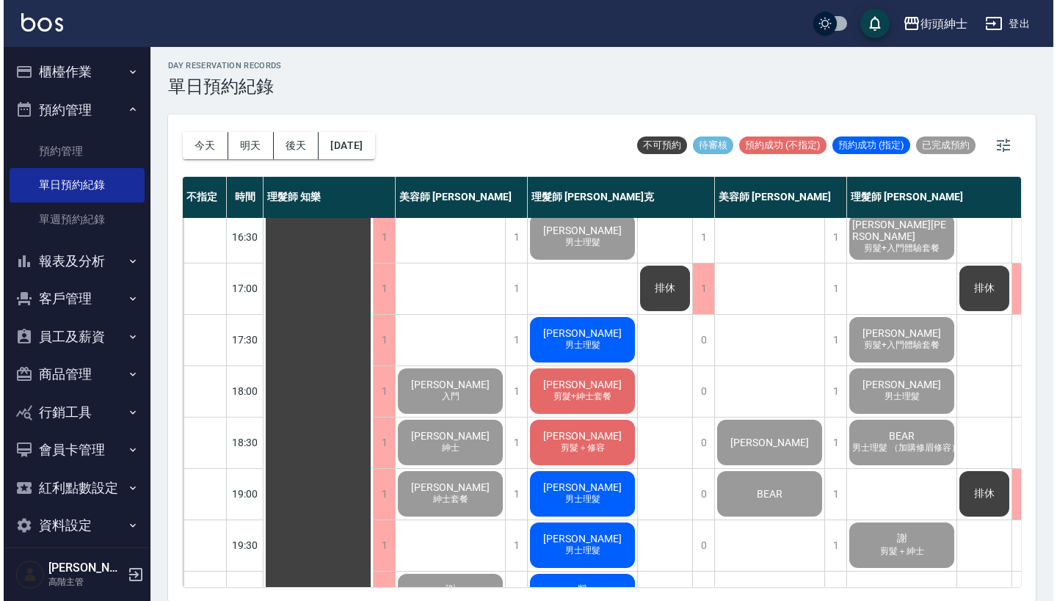
scroll to position [595, 0]
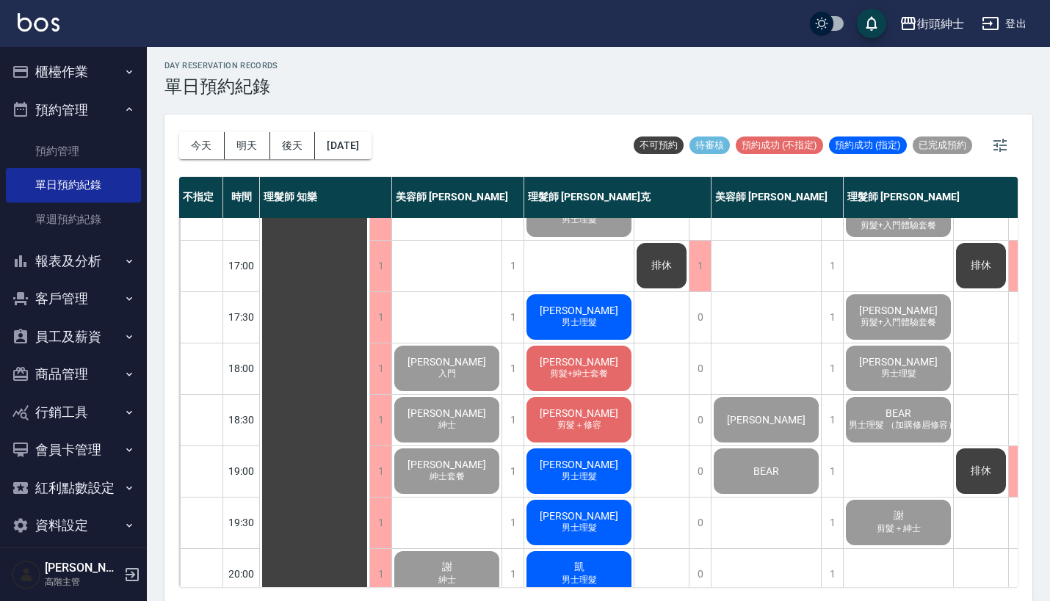
click at [590, 293] on div "[PERSON_NAME]理髮" at bounding box center [578, 317] width 109 height 50
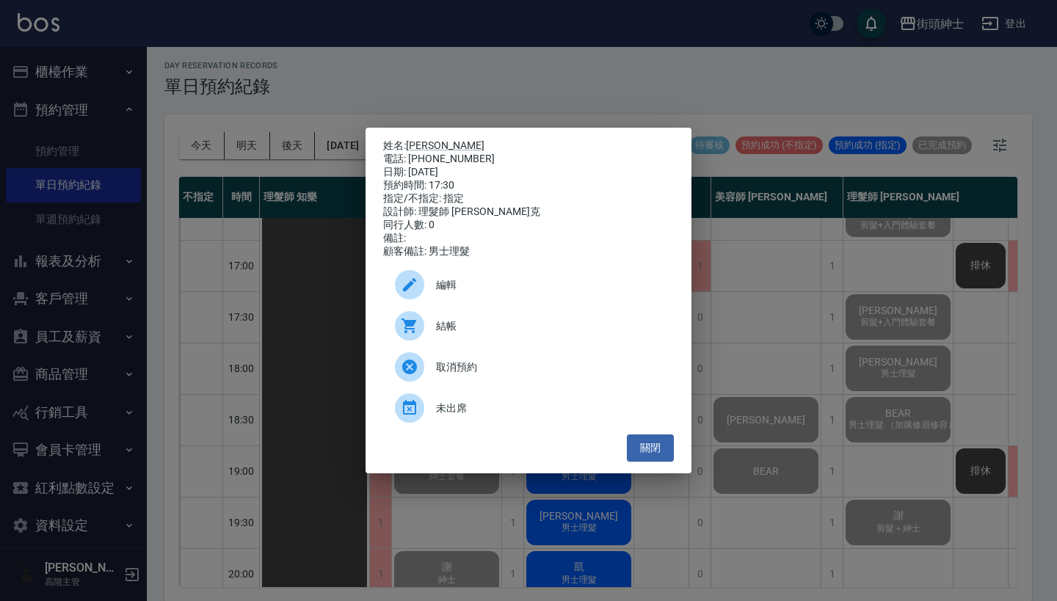
click at [541, 333] on span "結帳" at bounding box center [549, 326] width 226 height 15
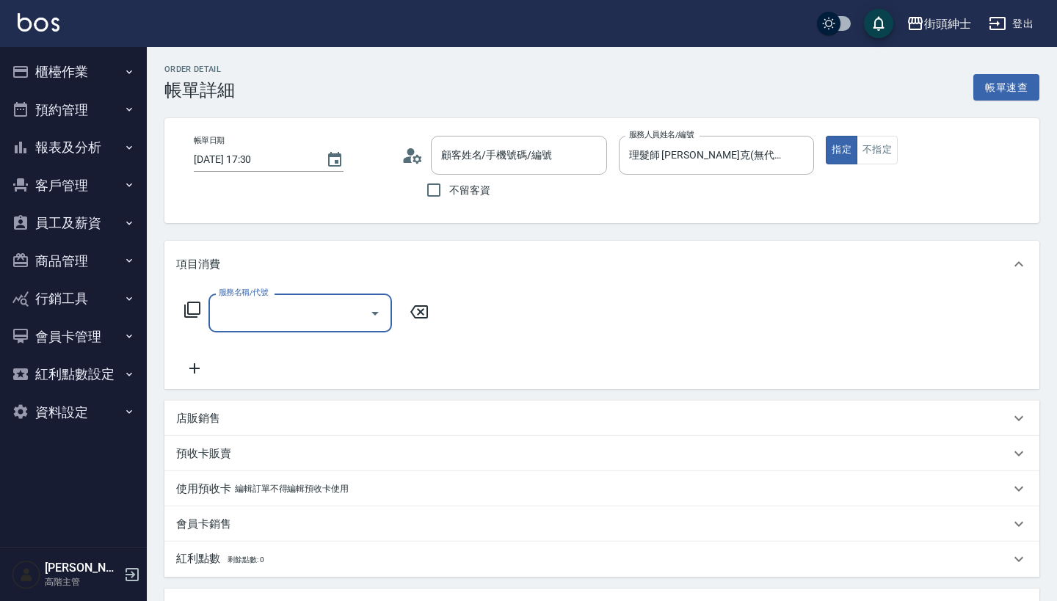
type input "[PERSON_NAME]/0986697578/null"
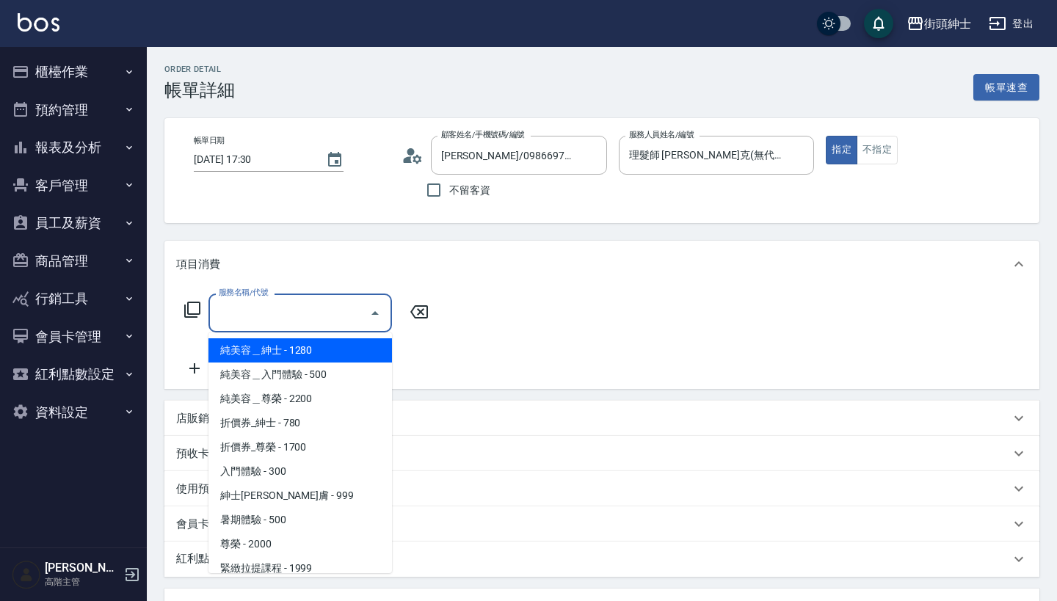
click at [356, 300] on input "服務名稱/代號" at bounding box center [289, 313] width 148 height 26
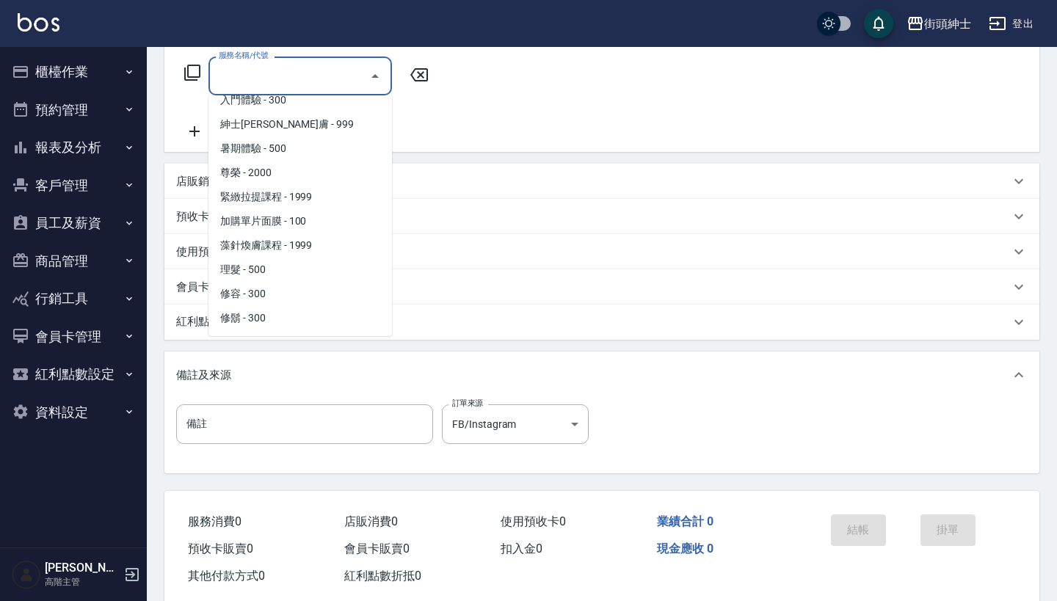
scroll to position [234, 0]
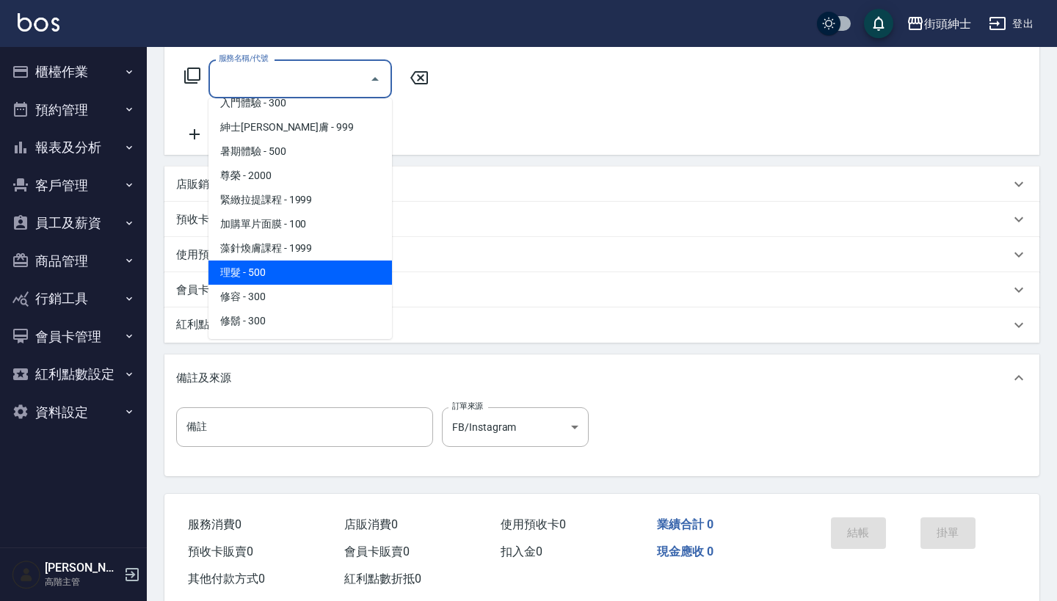
click at [288, 278] on span "理髮 - 500" at bounding box center [301, 273] width 184 height 24
type input "理髮(A02)"
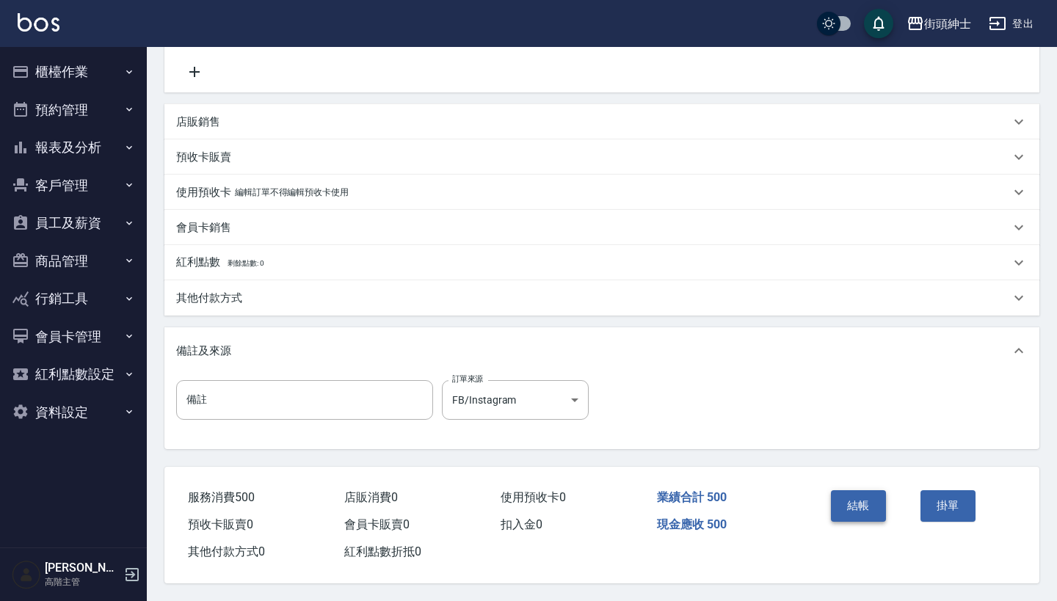
scroll to position [304, 0]
click at [850, 495] on button "結帳" at bounding box center [858, 506] width 55 height 31
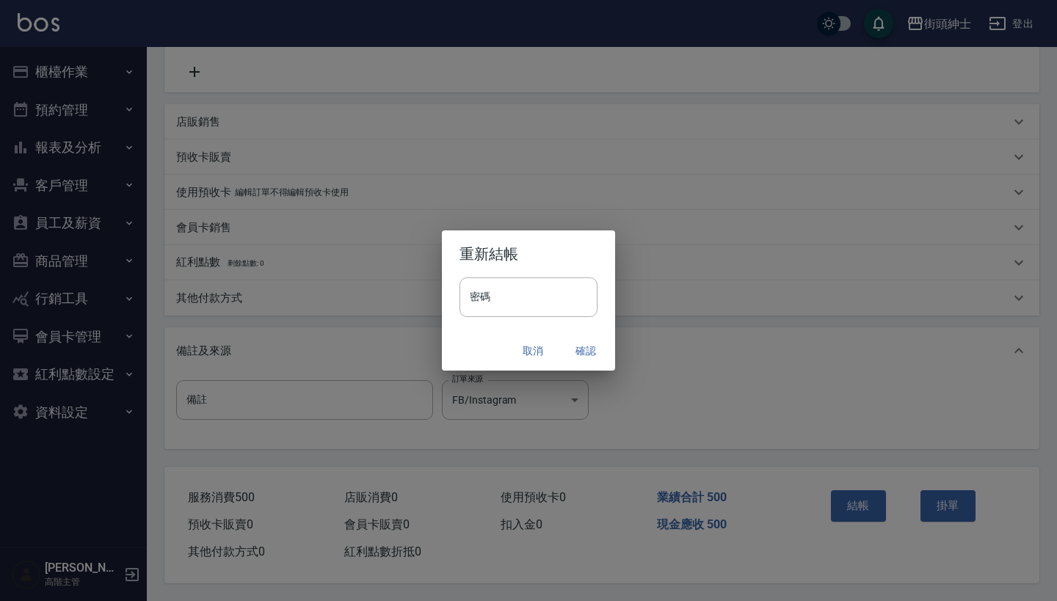
click at [591, 344] on button "確認" at bounding box center [586, 351] width 47 height 27
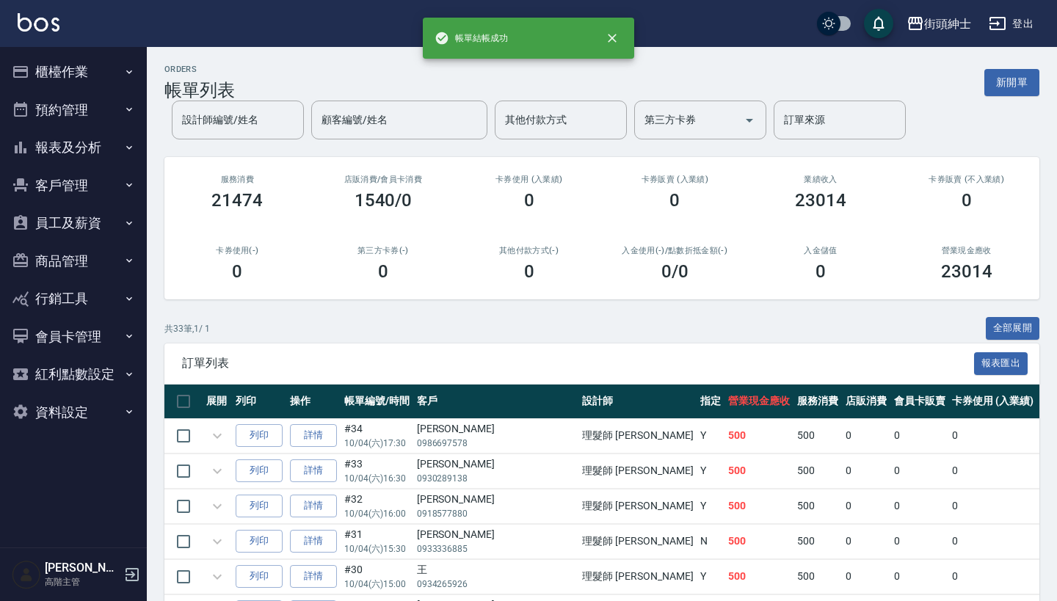
drag, startPoint x: 96, startPoint y: 103, endPoint x: 106, endPoint y: 129, distance: 28.4
click at [96, 103] on button "預約管理" at bounding box center [73, 110] width 135 height 38
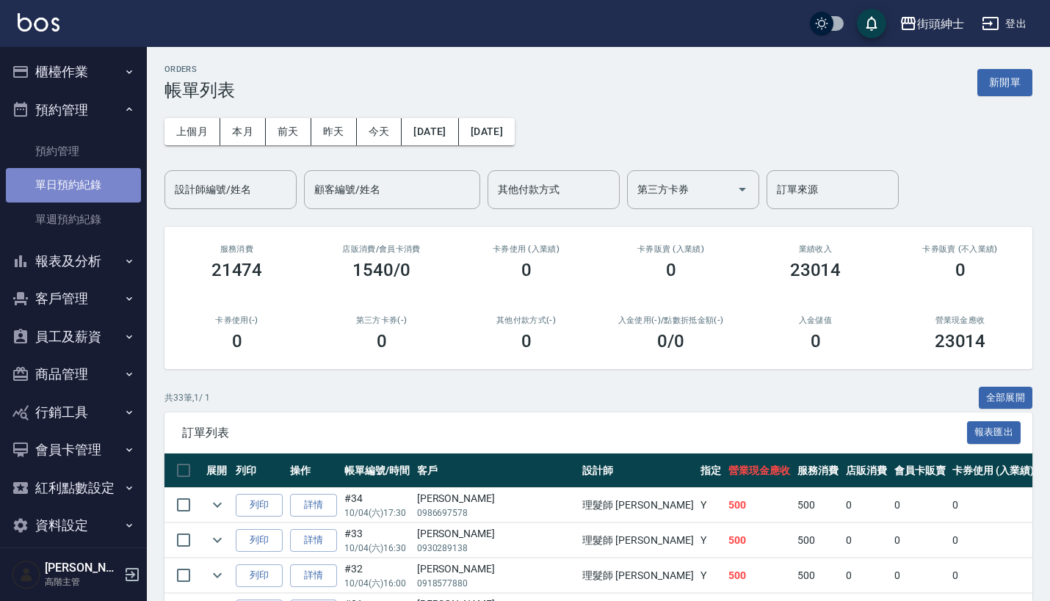
click at [130, 183] on link "單日預約紀錄" at bounding box center [73, 185] width 135 height 34
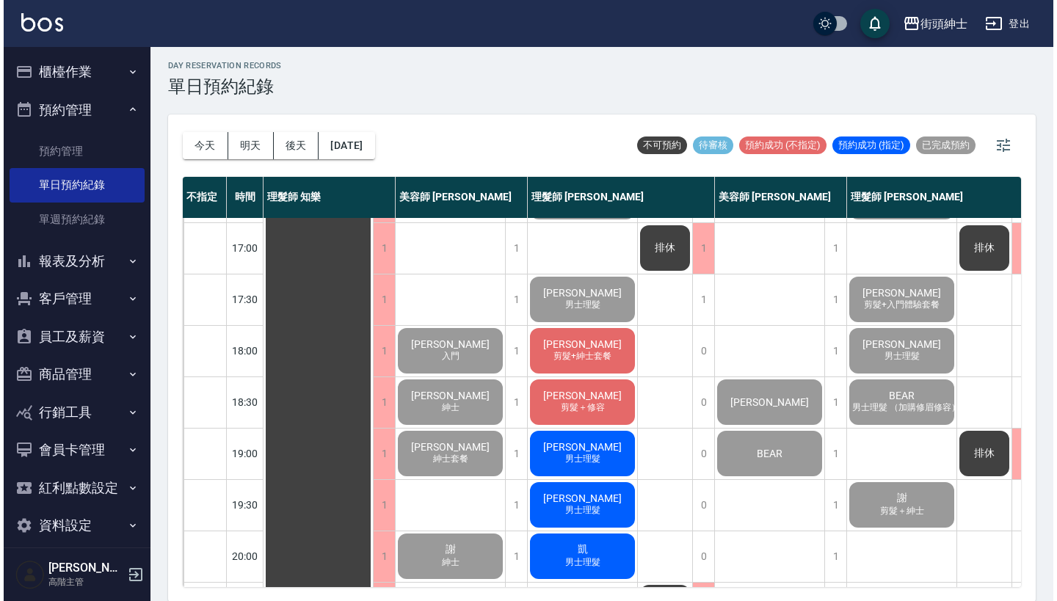
scroll to position [607, 0]
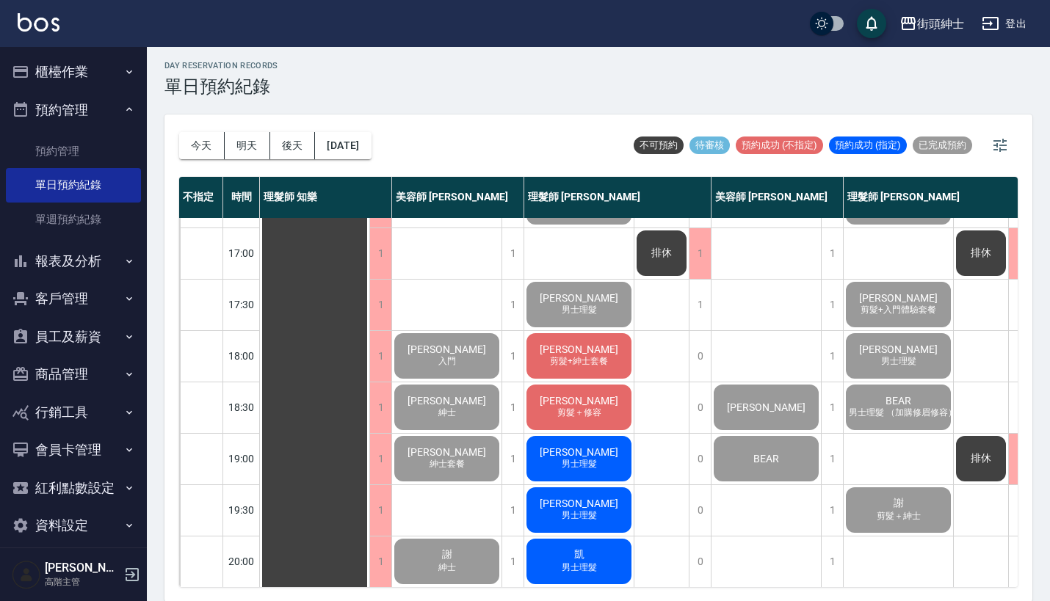
click at [590, 356] on span "剪髮+紳士套餐" at bounding box center [579, 361] width 64 height 12
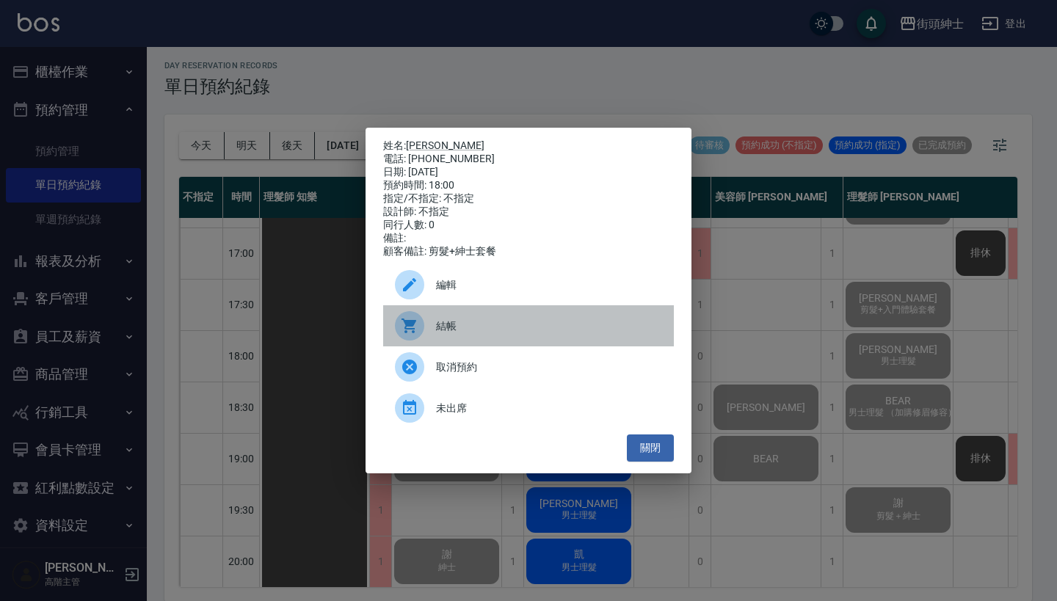
click at [509, 334] on span "結帳" at bounding box center [549, 326] width 226 height 15
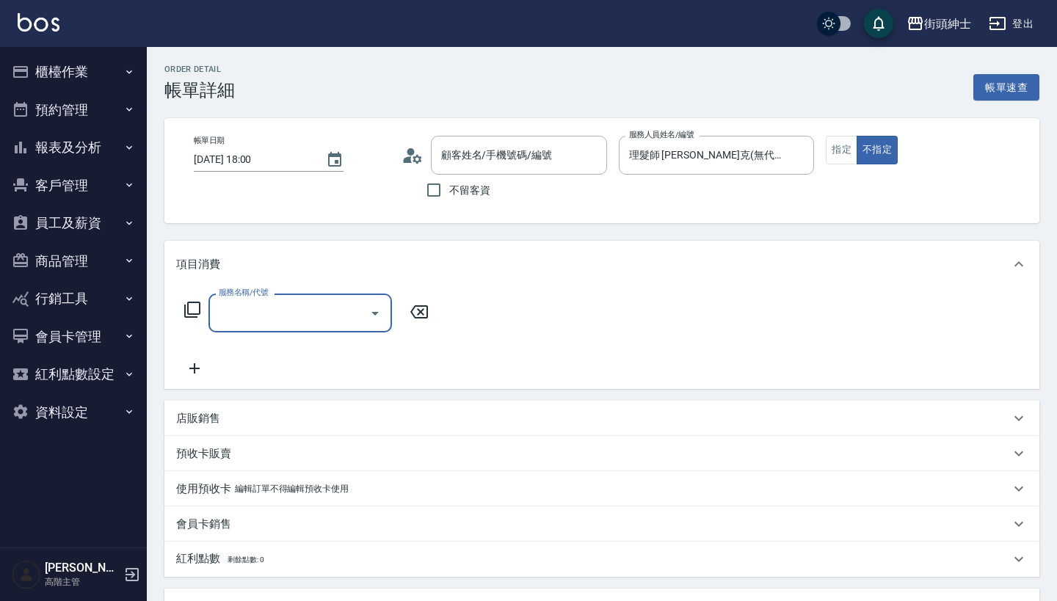
type input "[PERSON_NAME]/0933689515/null"
click at [297, 298] on div "服務名稱/代號" at bounding box center [301, 313] width 184 height 39
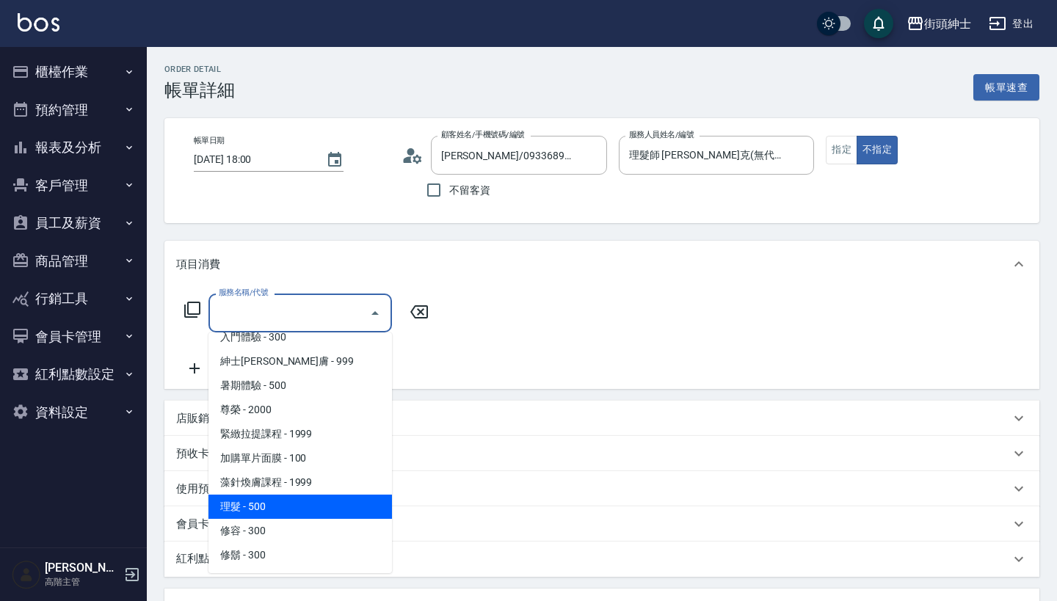
scroll to position [134, 0]
click at [281, 507] on span "理髮 - 500" at bounding box center [301, 507] width 184 height 24
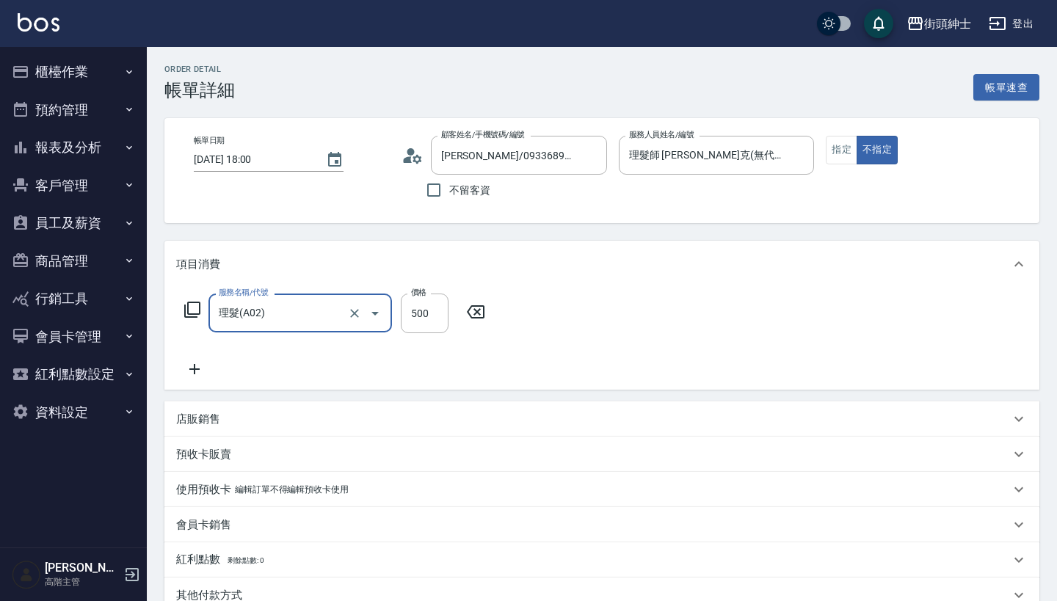
type input "理髮(A02)"
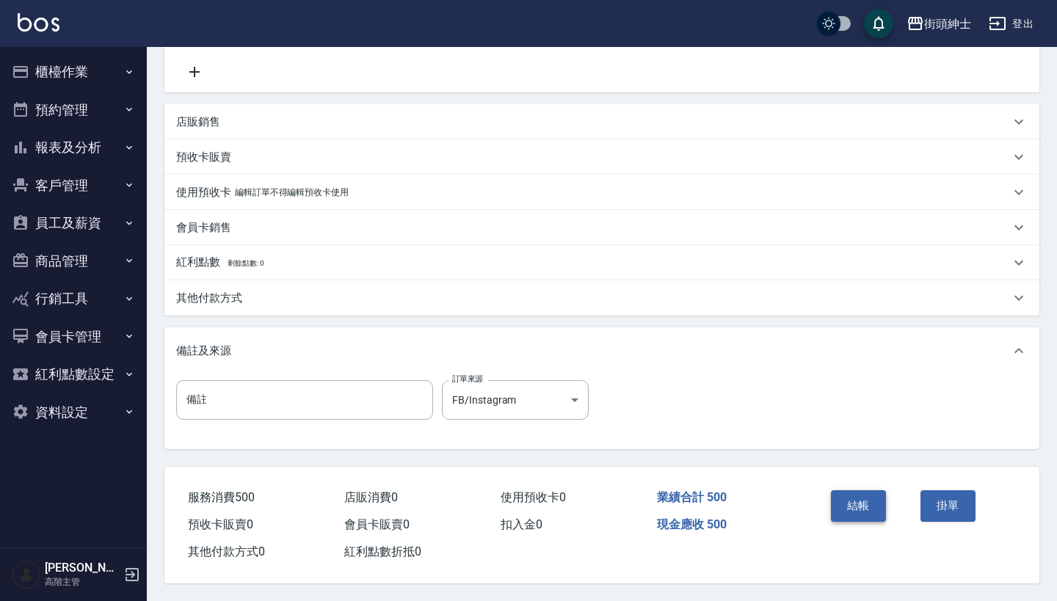
scroll to position [304, 0]
click at [862, 493] on button "結帳" at bounding box center [858, 506] width 55 height 31
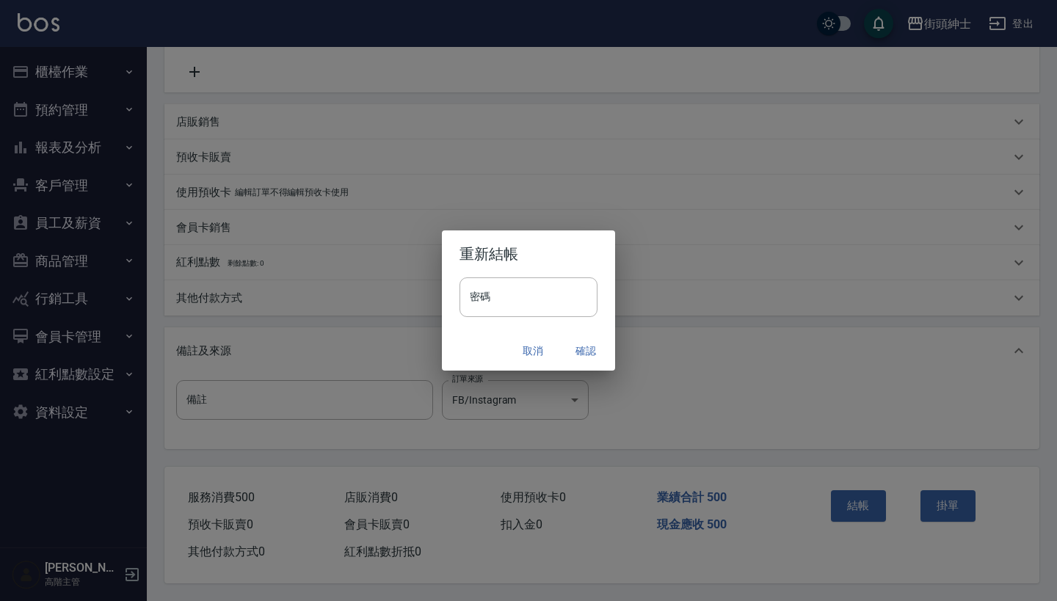
click at [578, 344] on button "確認" at bounding box center [586, 351] width 47 height 27
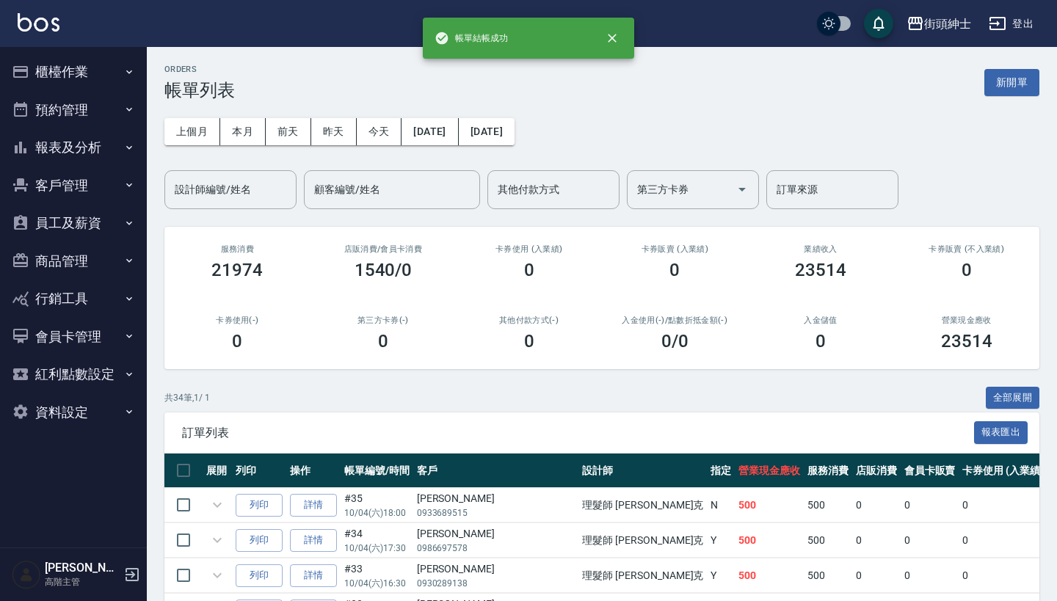
click at [106, 101] on button "預約管理" at bounding box center [73, 110] width 135 height 38
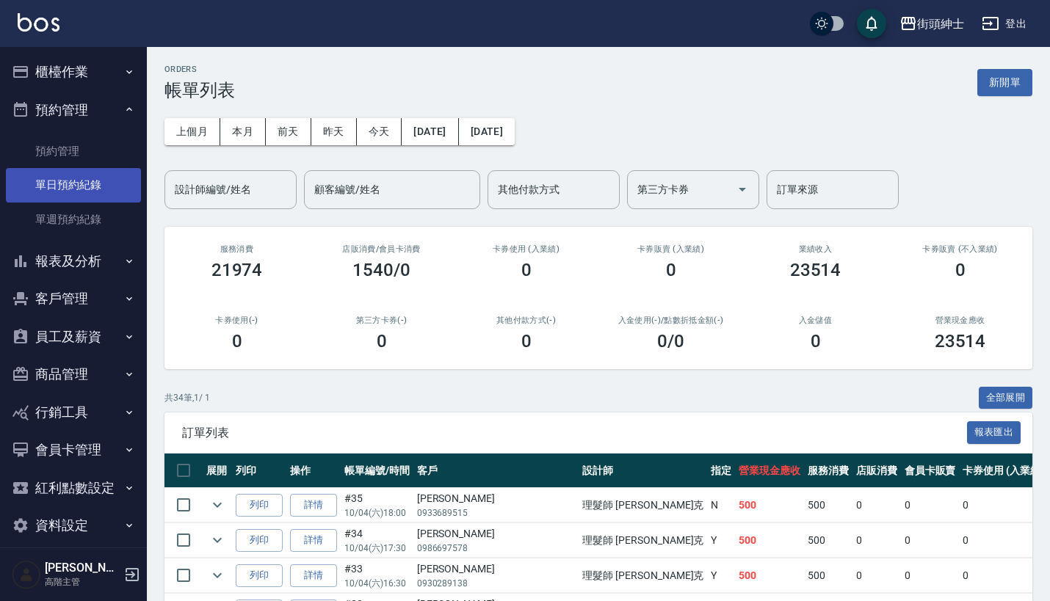
click at [112, 182] on link "單日預約紀錄" at bounding box center [73, 185] width 135 height 34
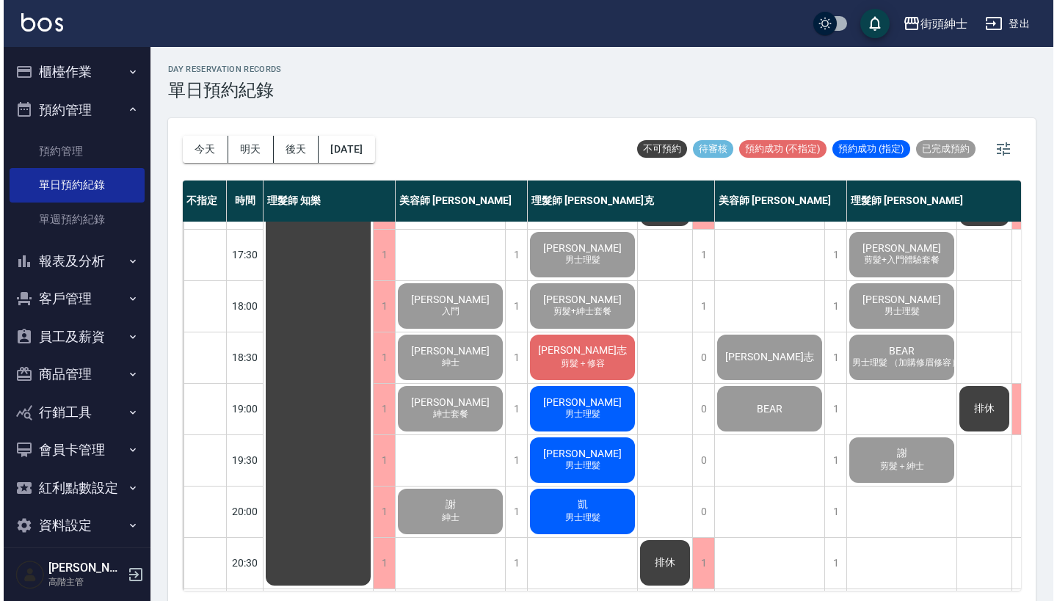
scroll to position [701, 0]
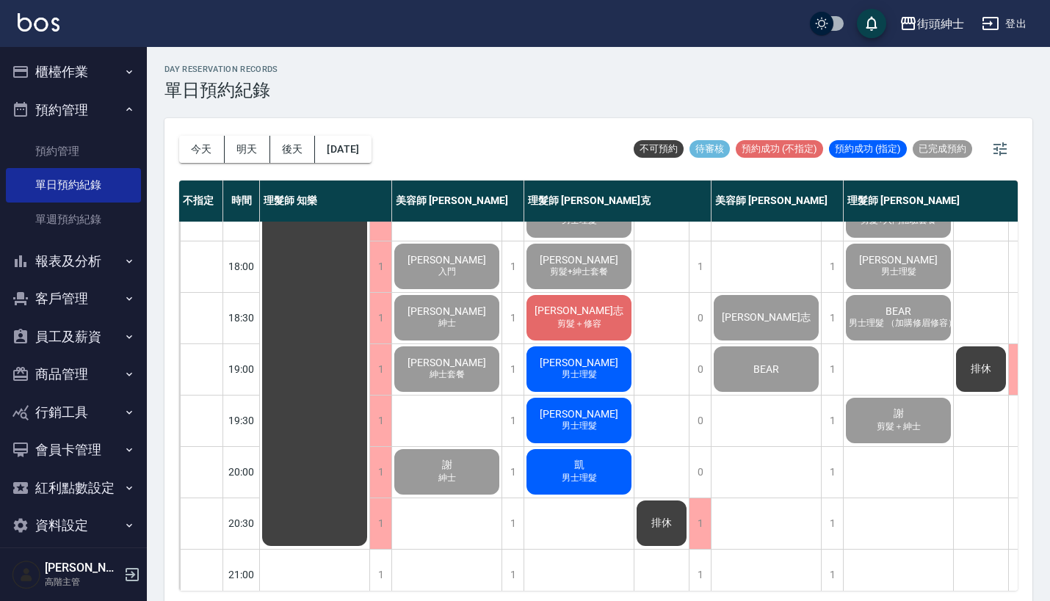
click at [604, 320] on span "剪髮＋修容" at bounding box center [579, 324] width 50 height 12
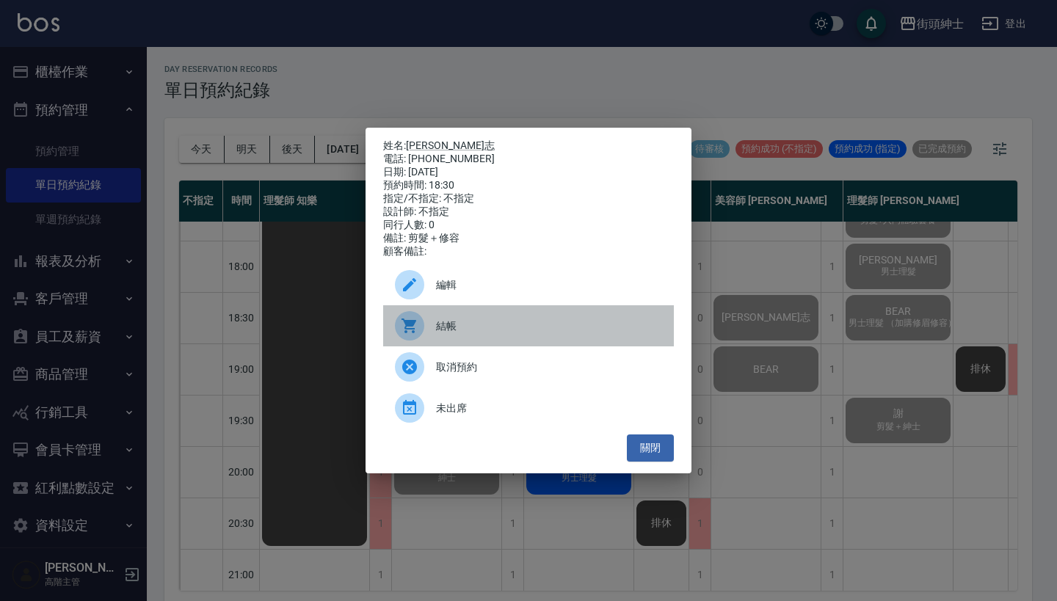
click at [565, 344] on div "結帳" at bounding box center [528, 325] width 291 height 41
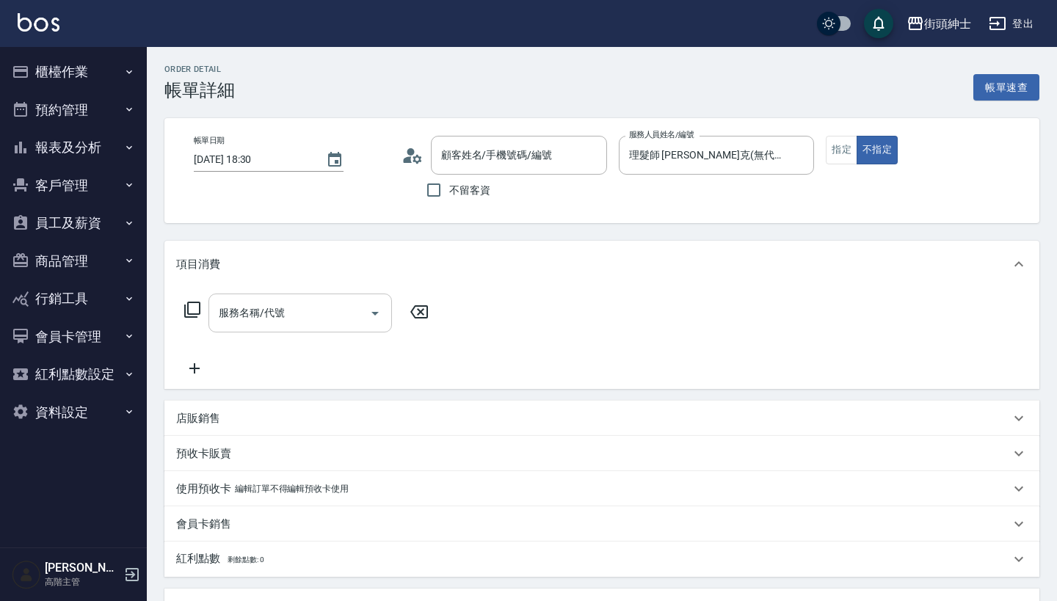
click at [334, 314] on input "服務名稱/代號" at bounding box center [289, 313] width 148 height 26
type input "[PERSON_NAME]志/0905776355/null"
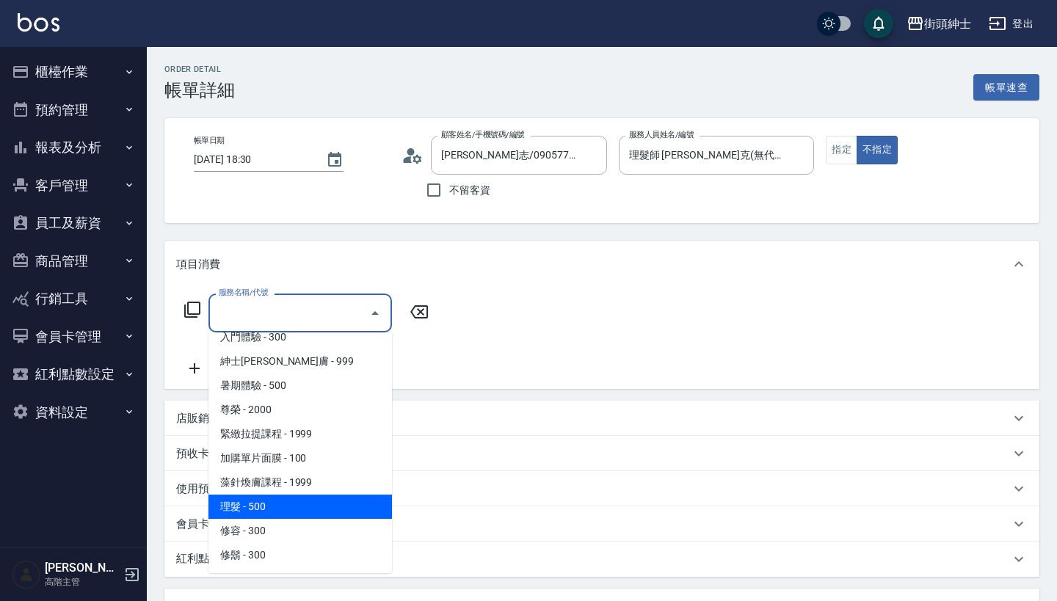
scroll to position [135, 0]
click at [329, 502] on span "理髮 - 500" at bounding box center [301, 507] width 184 height 24
type input "理髮(A02)"
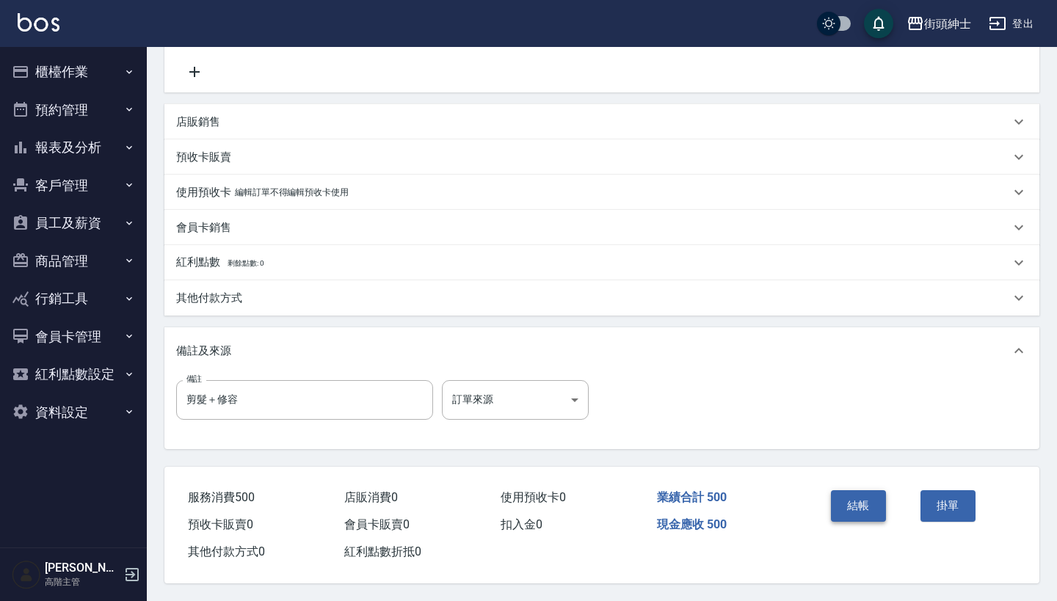
scroll to position [304, 0]
click at [846, 495] on button "結帳" at bounding box center [858, 506] width 55 height 31
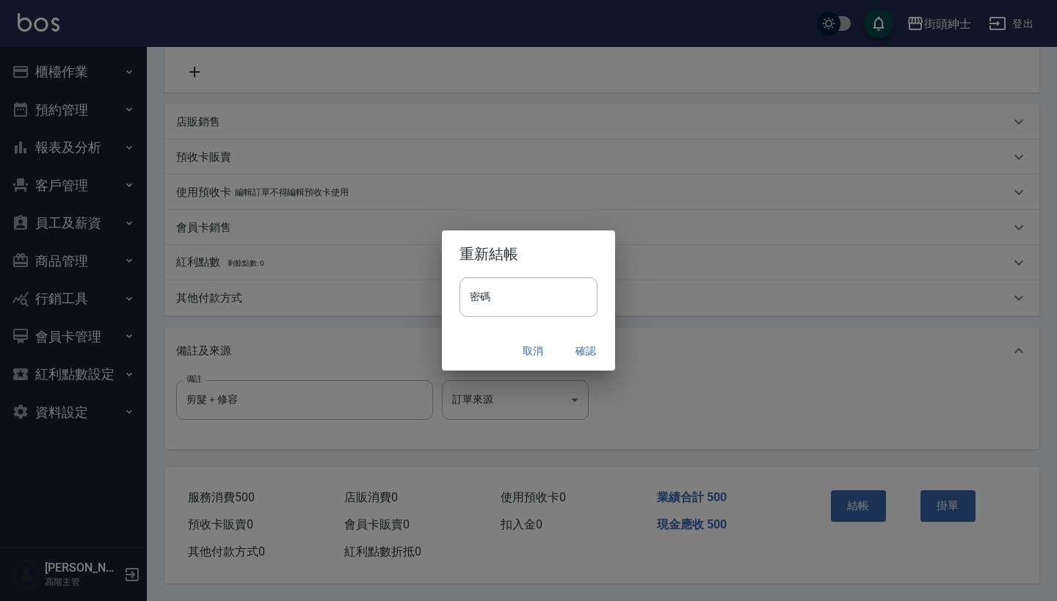
click at [586, 343] on button "確認" at bounding box center [586, 351] width 47 height 27
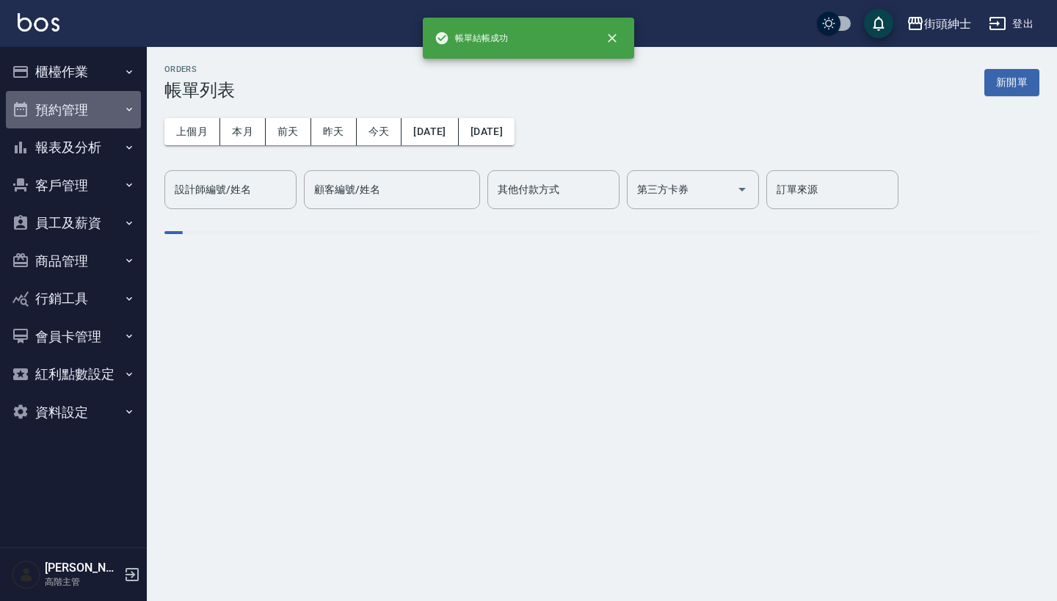
click at [130, 116] on button "預約管理" at bounding box center [73, 110] width 135 height 38
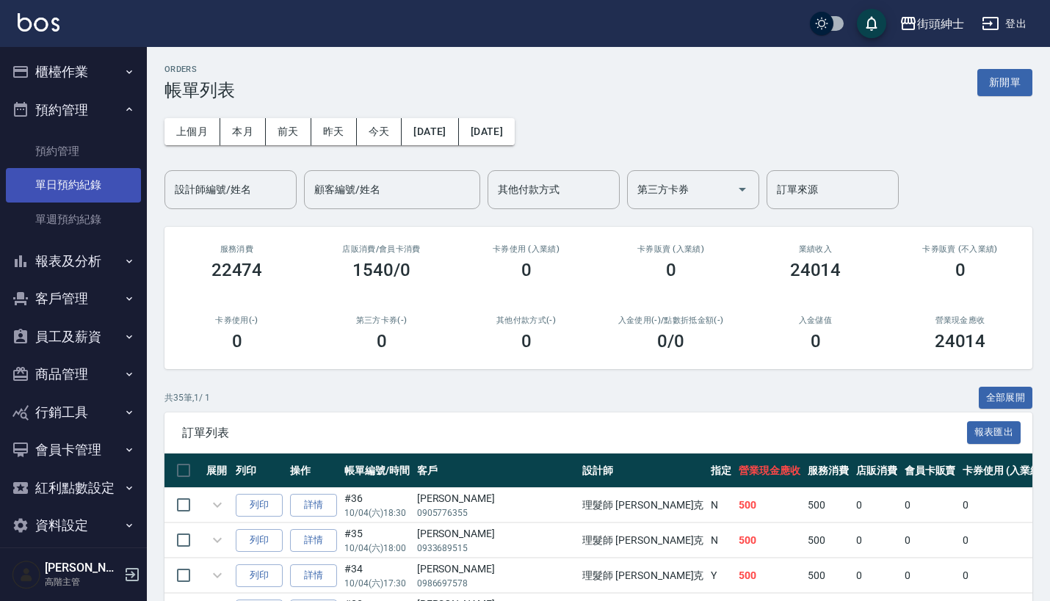
click at [112, 187] on link "單日預約紀錄" at bounding box center [73, 185] width 135 height 34
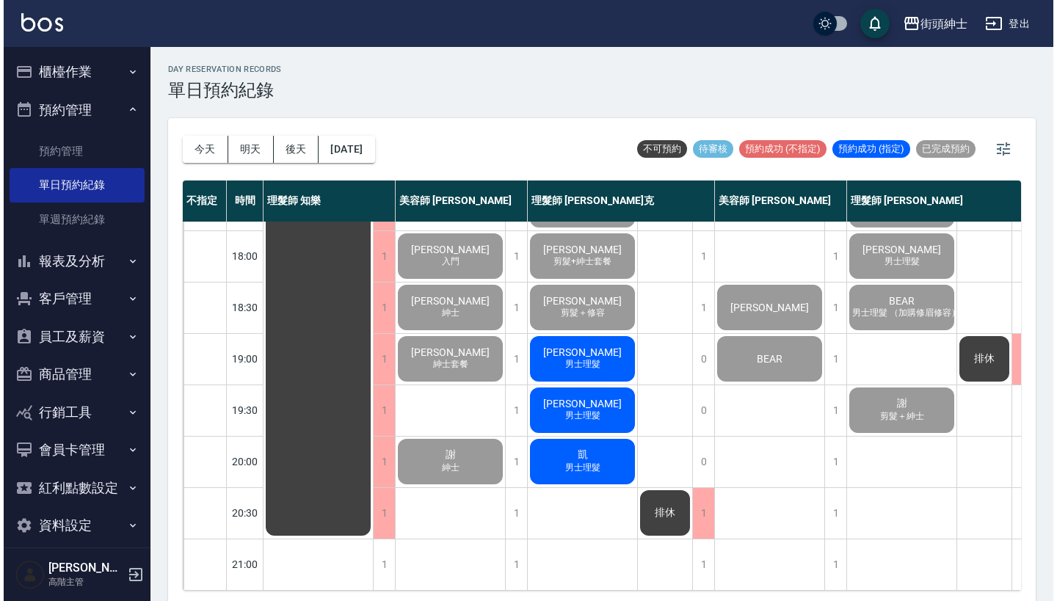
scroll to position [723, 0]
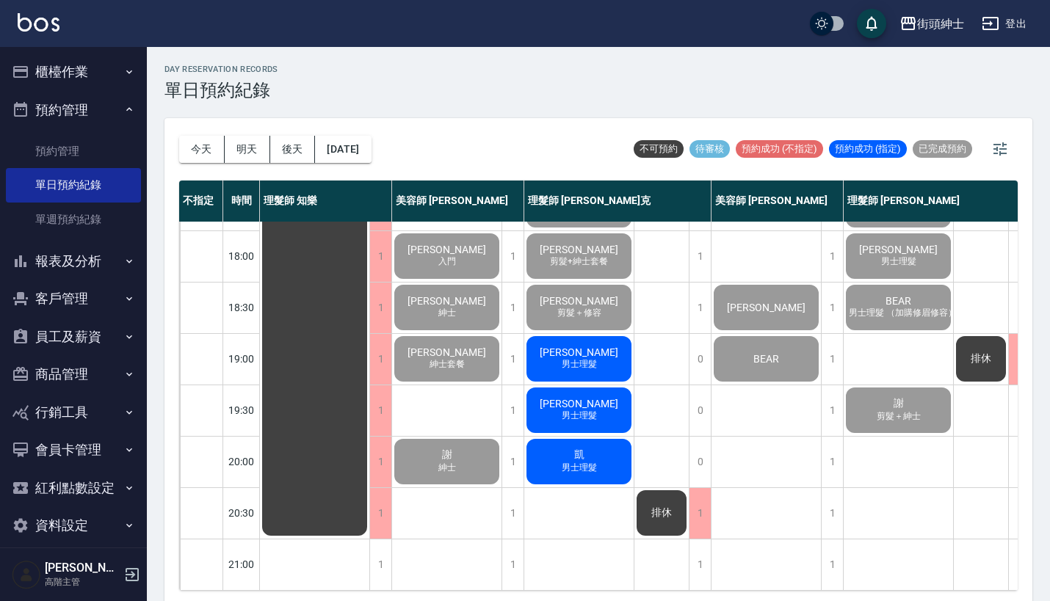
click at [572, 347] on span "[PERSON_NAME]" at bounding box center [579, 353] width 84 height 12
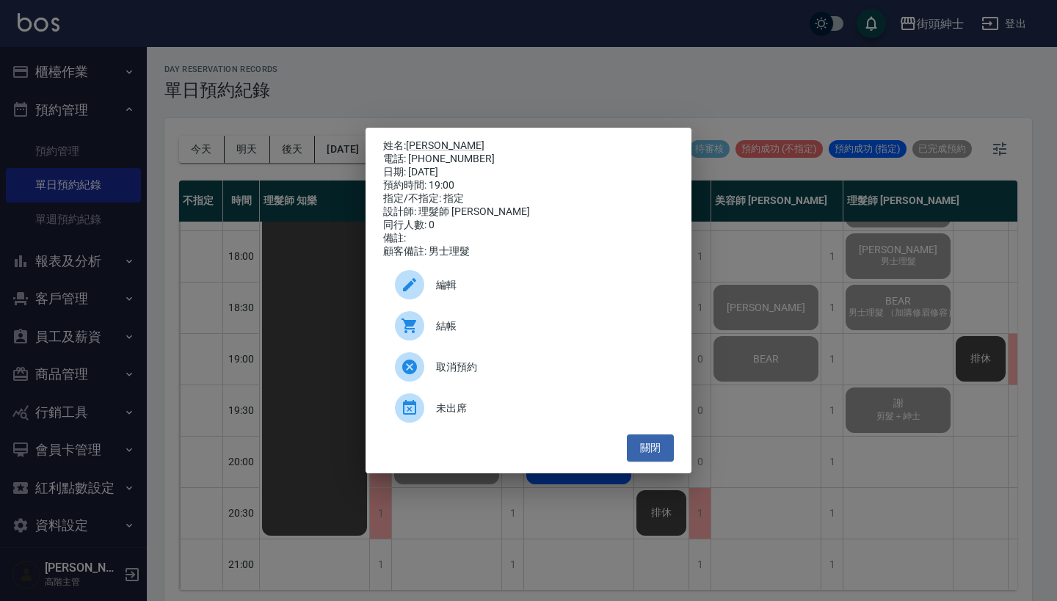
click at [454, 321] on div "結帳" at bounding box center [528, 325] width 291 height 41
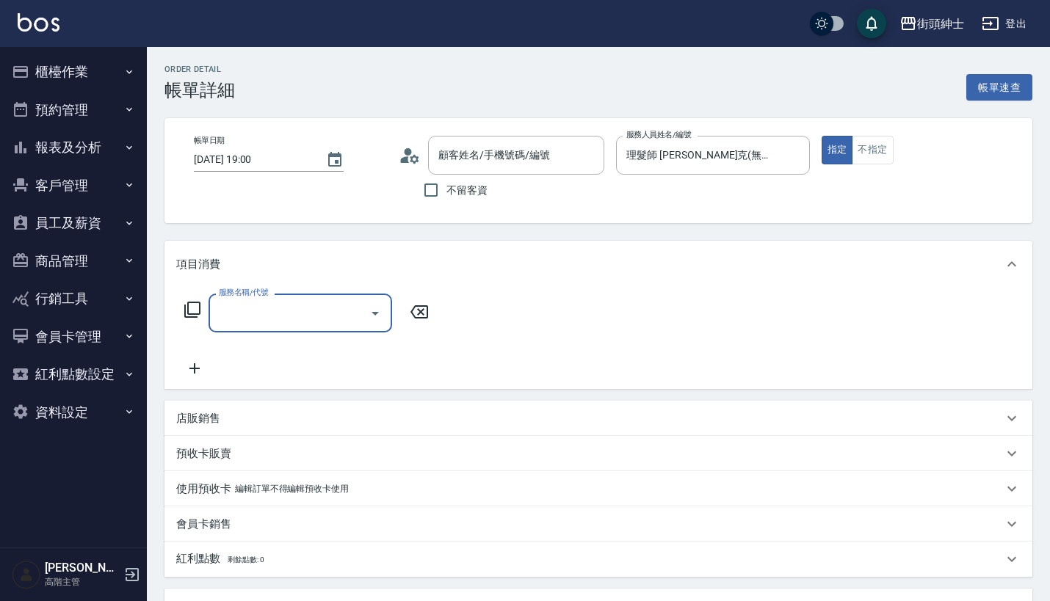
type input "[PERSON_NAME]/0931106980/null"
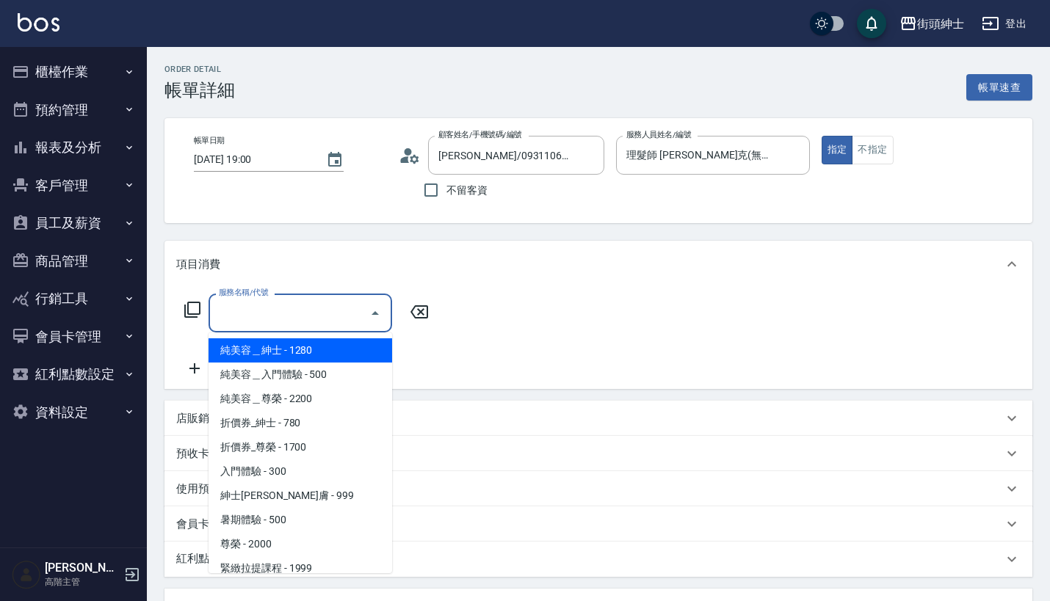
click at [301, 316] on input "服務名稱/代號" at bounding box center [289, 313] width 148 height 26
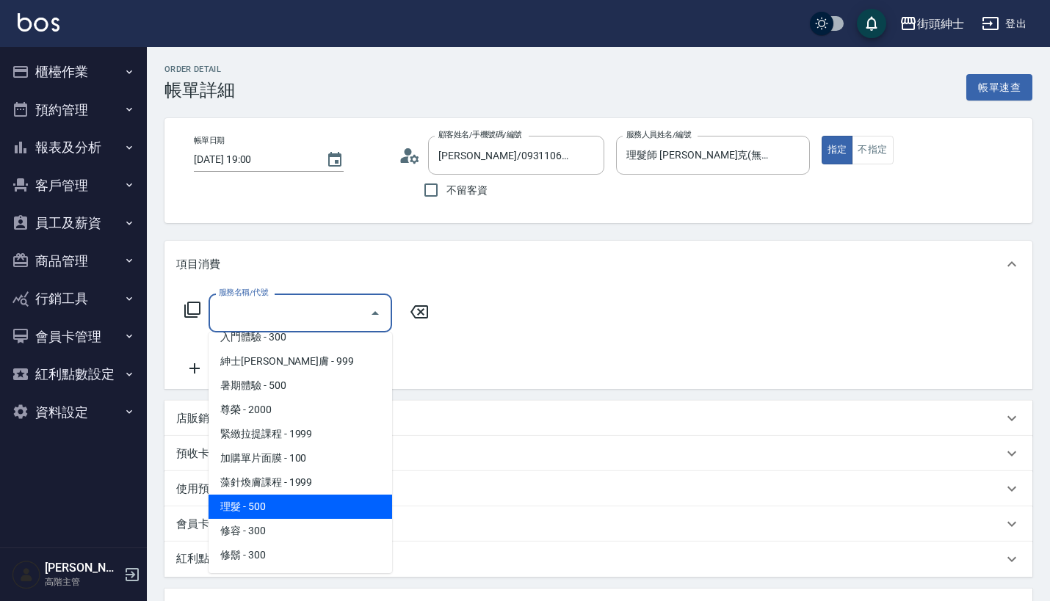
scroll to position [134, 0]
click at [305, 509] on span "理髮 - 500" at bounding box center [301, 507] width 184 height 24
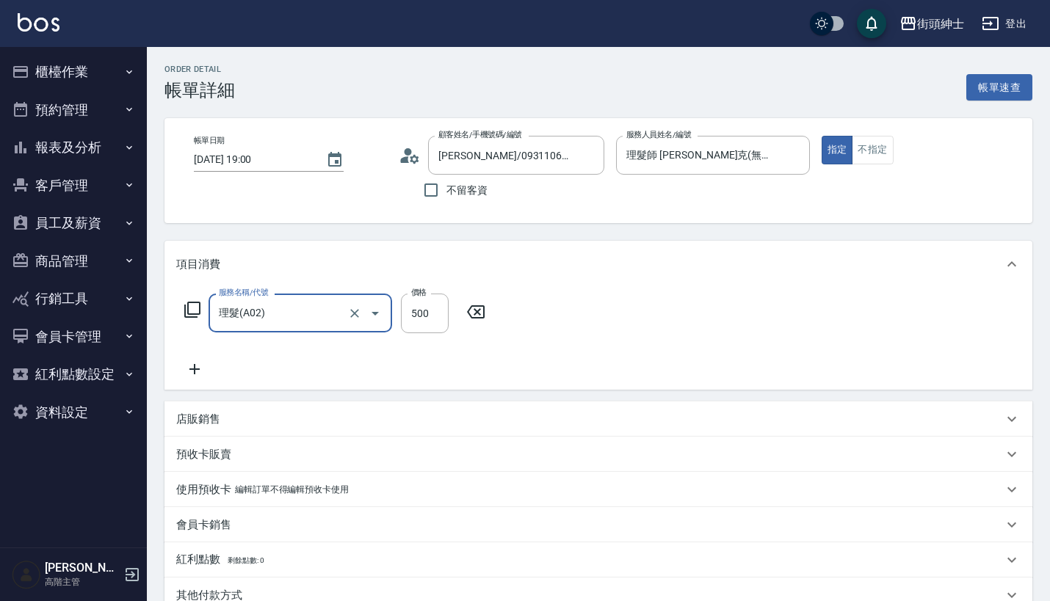
type input "理髮(A02)"
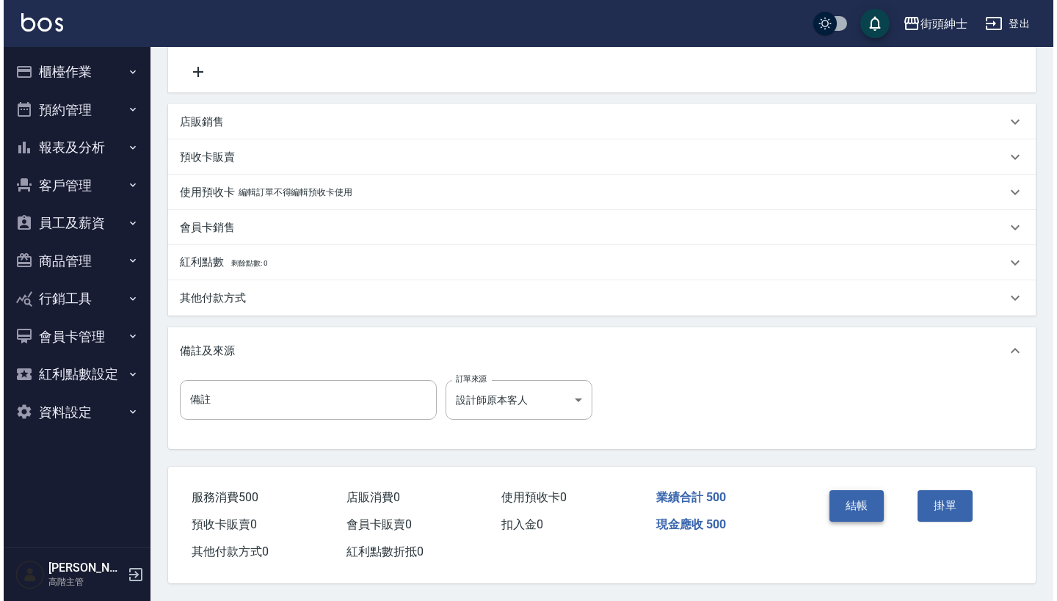
scroll to position [304, 0]
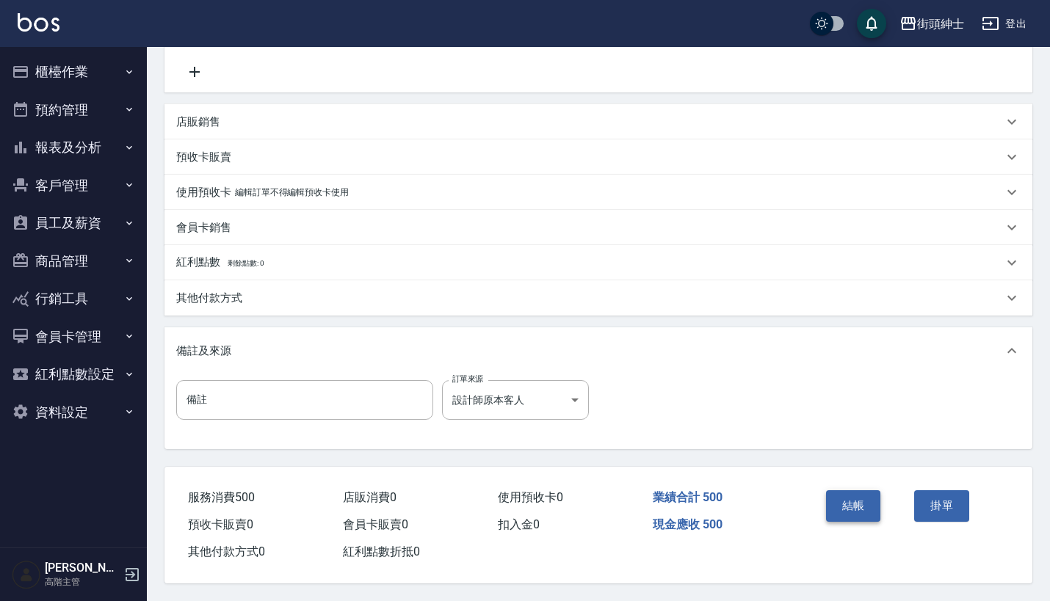
click at [844, 497] on button "結帳" at bounding box center [853, 506] width 55 height 31
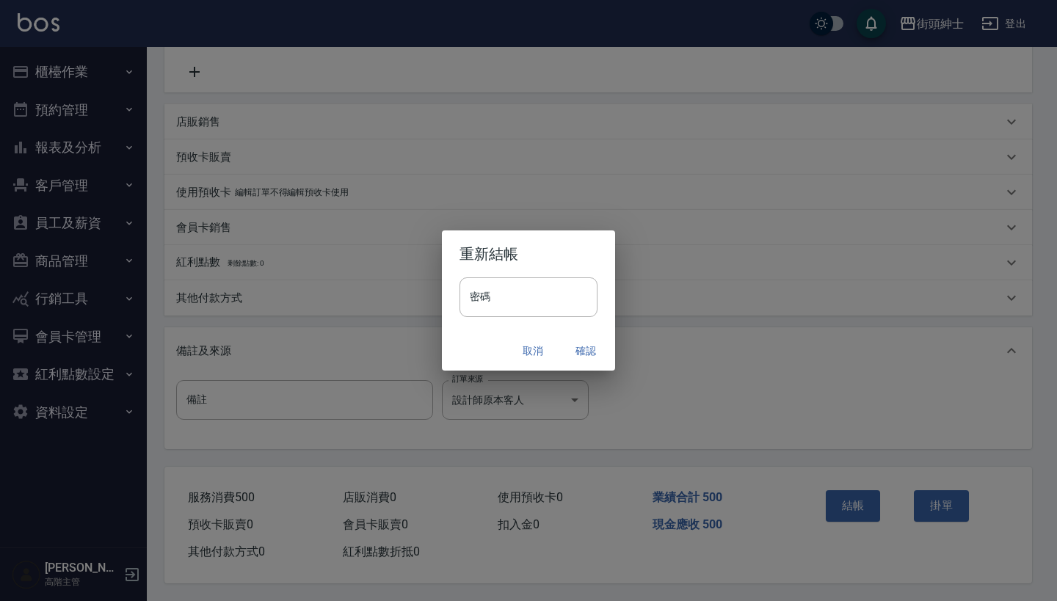
click at [593, 350] on button "確認" at bounding box center [586, 351] width 47 height 27
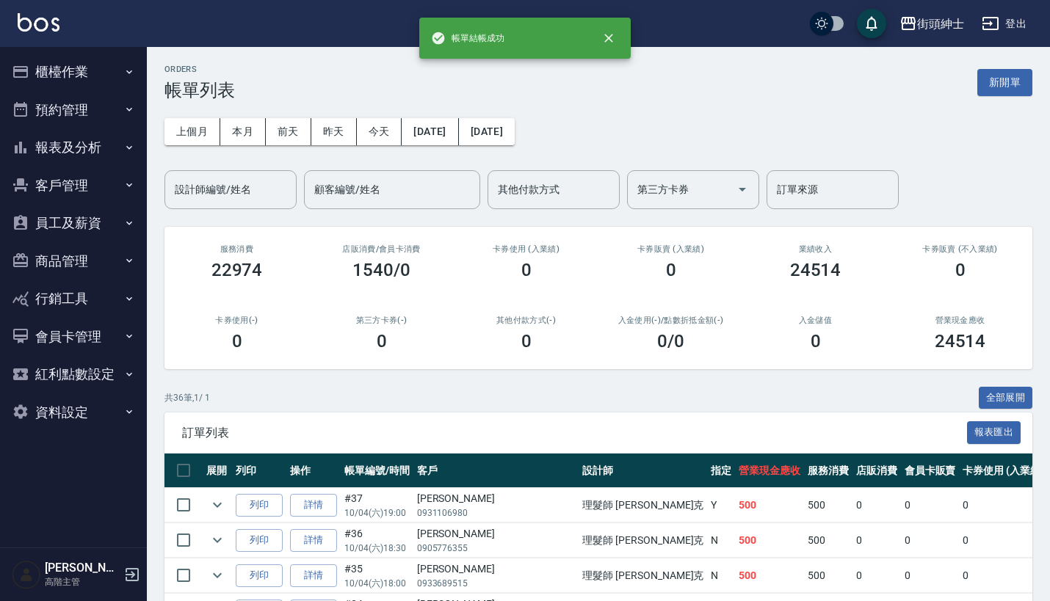
click at [91, 91] on button "預約管理" at bounding box center [73, 110] width 135 height 38
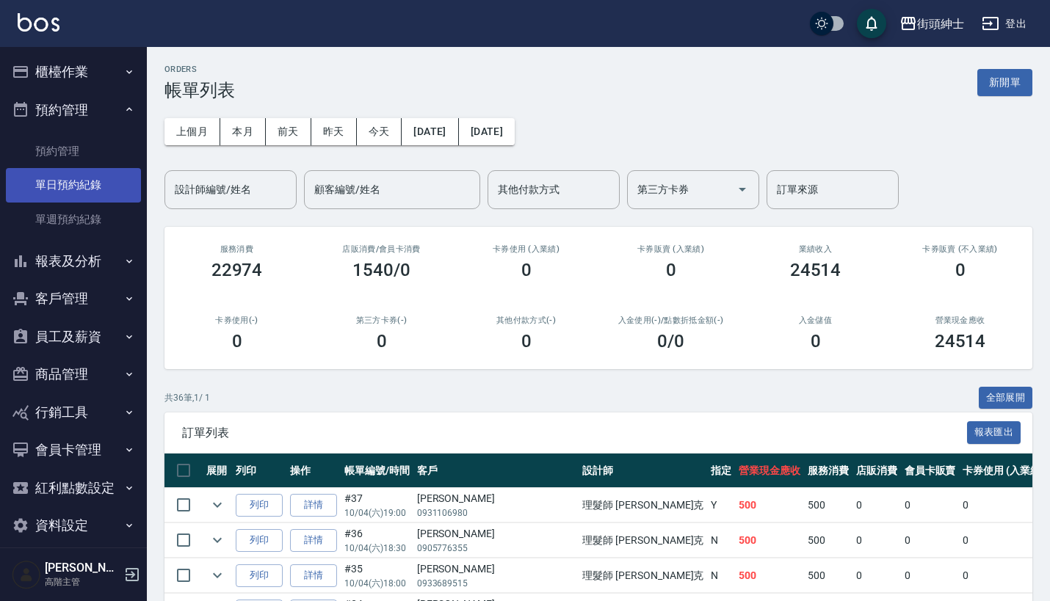
click at [82, 172] on link "單日預約紀錄" at bounding box center [73, 185] width 135 height 34
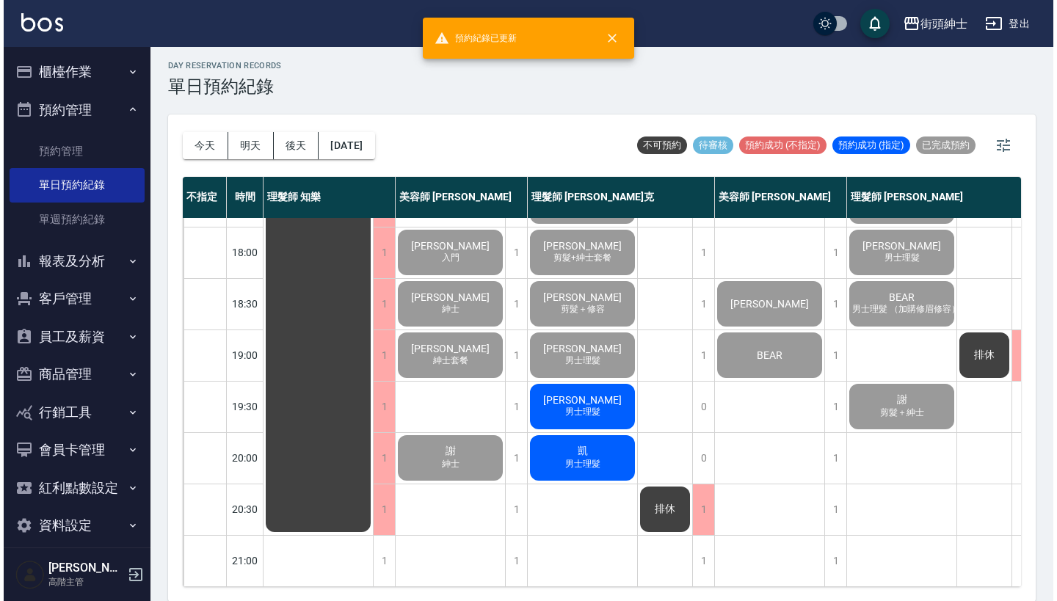
scroll to position [723, 0]
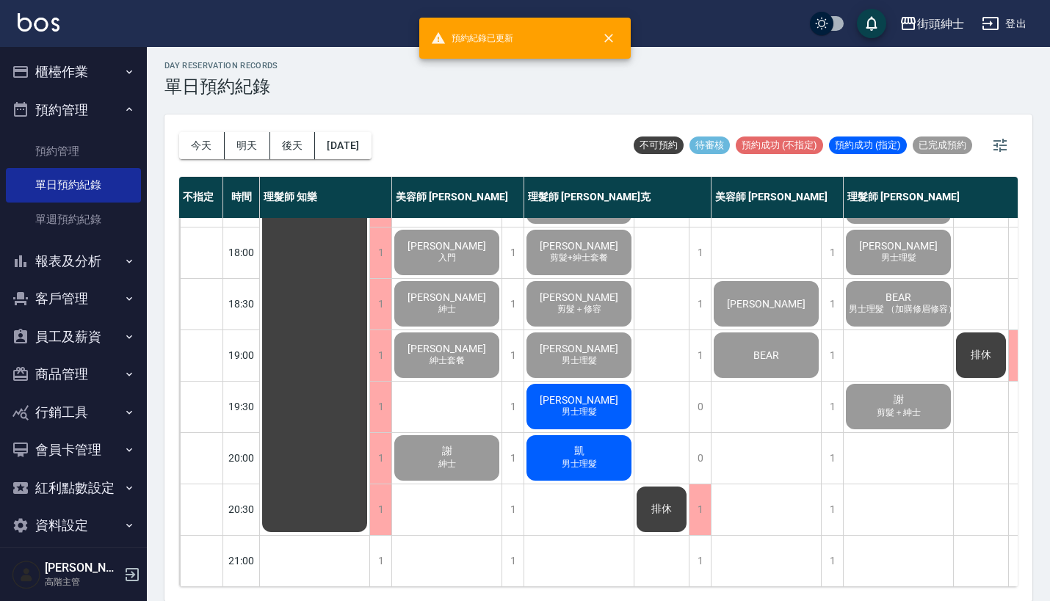
click at [585, 411] on div "陳軒元 男士理髮" at bounding box center [578, 407] width 109 height 50
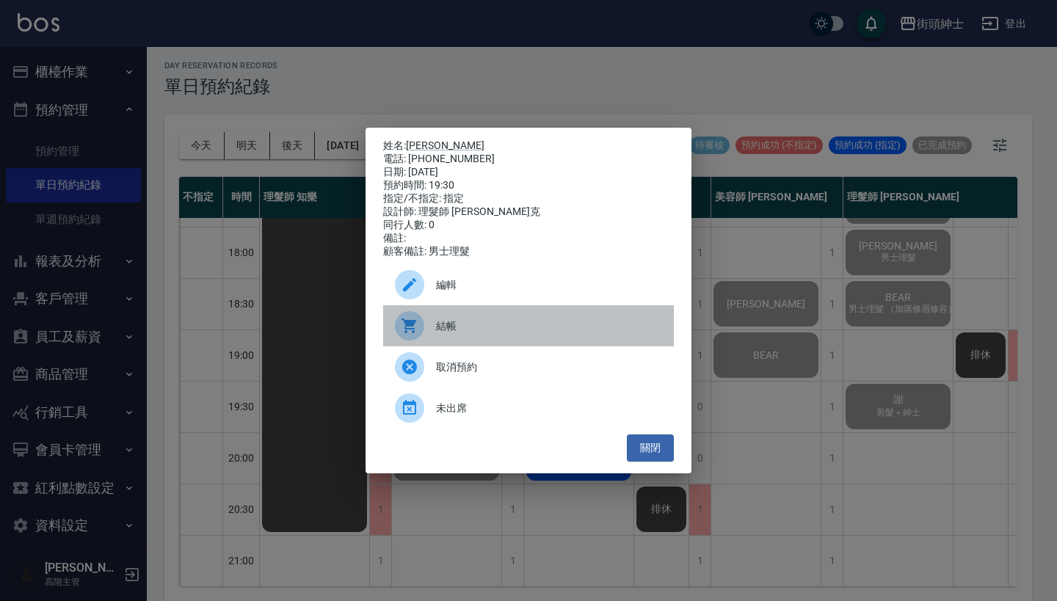
click at [574, 325] on span "結帳" at bounding box center [549, 326] width 226 height 15
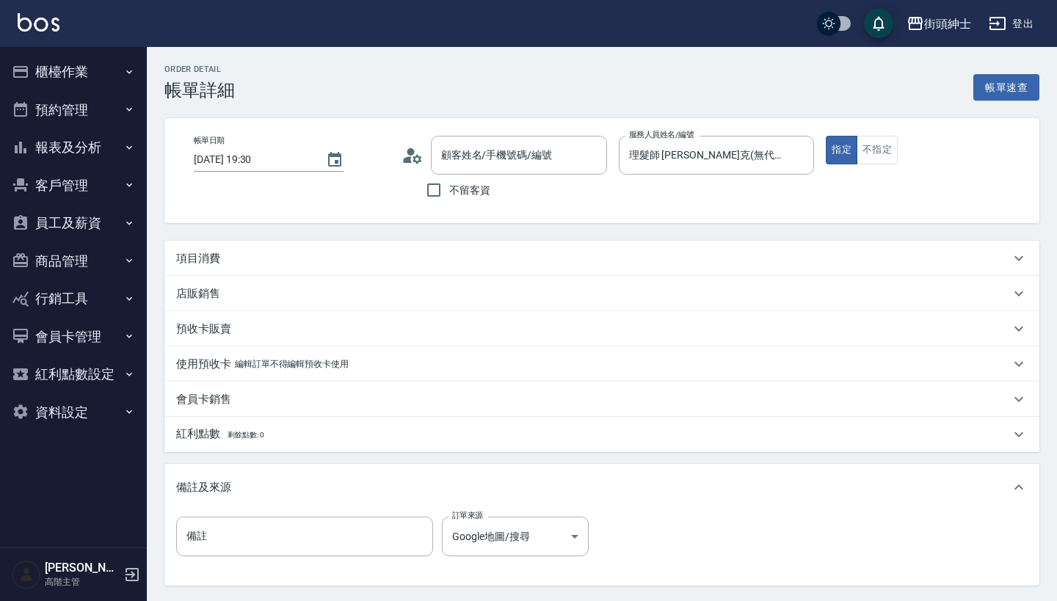
type input "[PERSON_NAME]/0976751849/null"
click at [477, 258] on div "項目消費" at bounding box center [593, 258] width 834 height 15
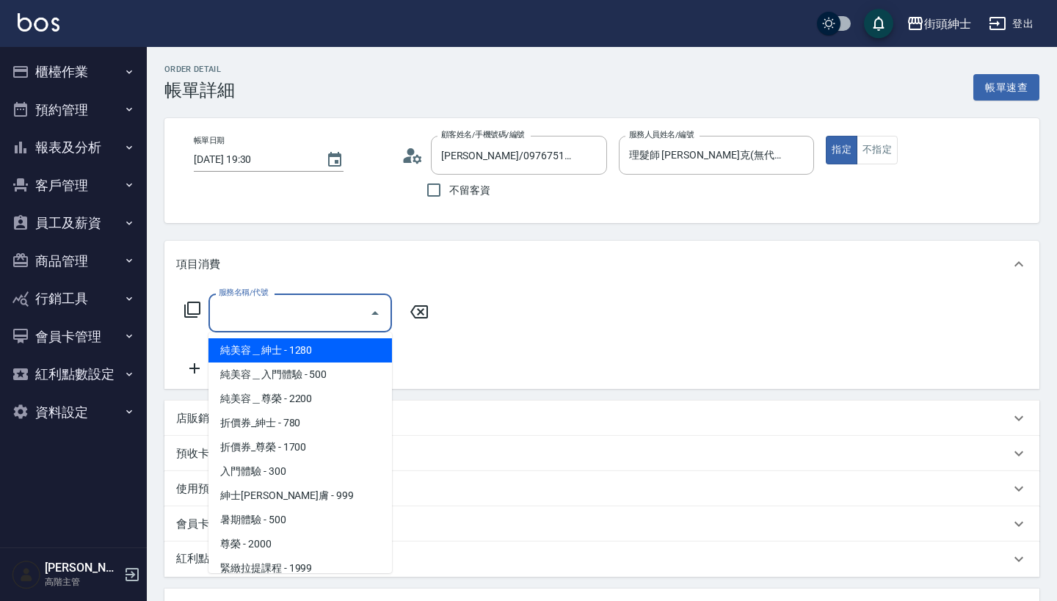
click at [288, 326] on input "服務名稱/代號" at bounding box center [289, 313] width 148 height 26
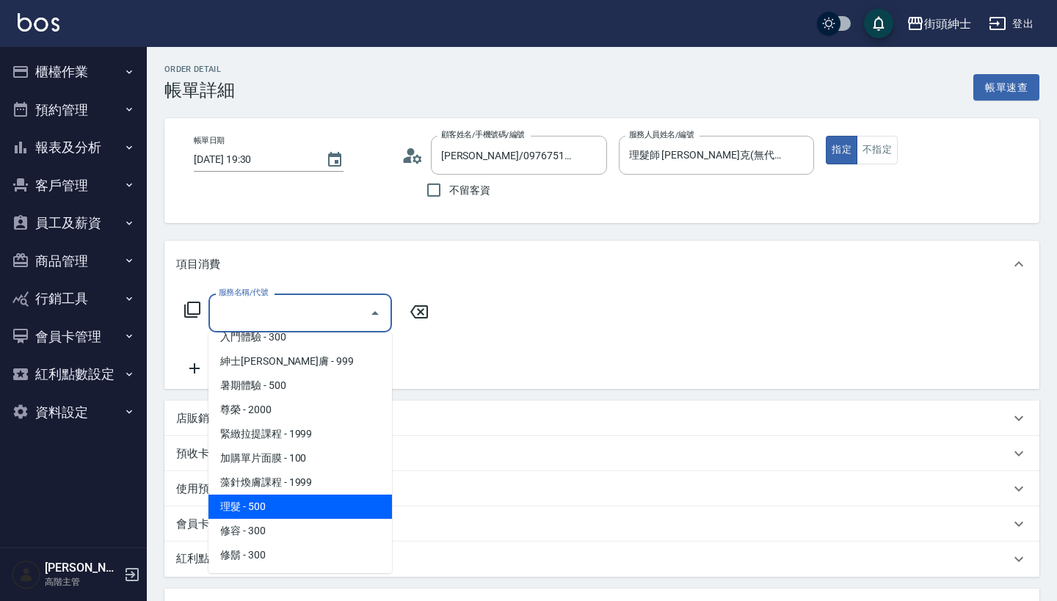
scroll to position [134, 0]
click at [304, 502] on span "理髮 - 500" at bounding box center [301, 507] width 184 height 24
type input "理髮(A02)"
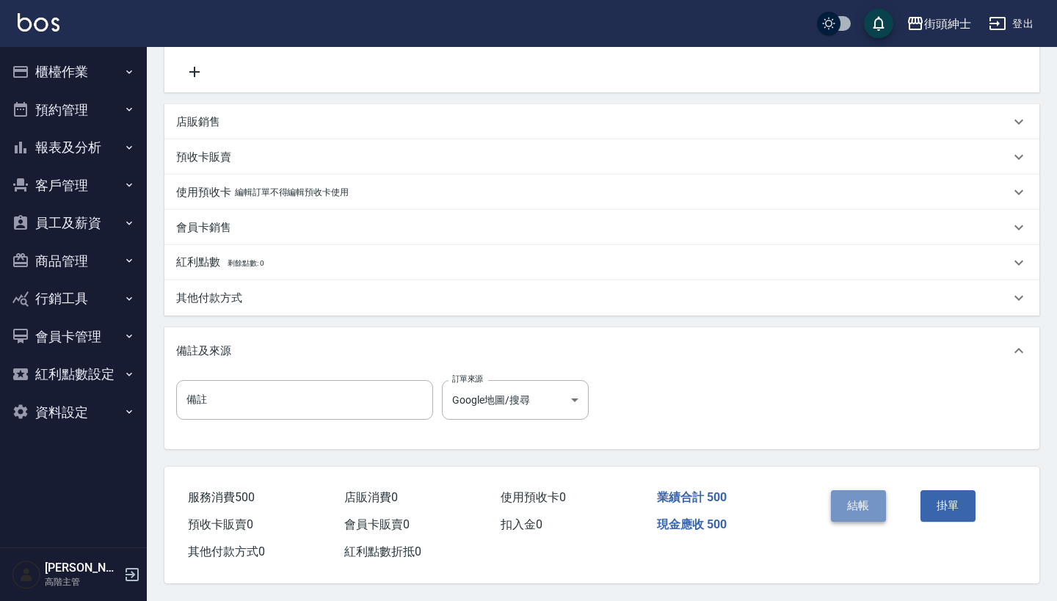
scroll to position [304, 0]
click at [869, 505] on button "結帳" at bounding box center [858, 506] width 55 height 31
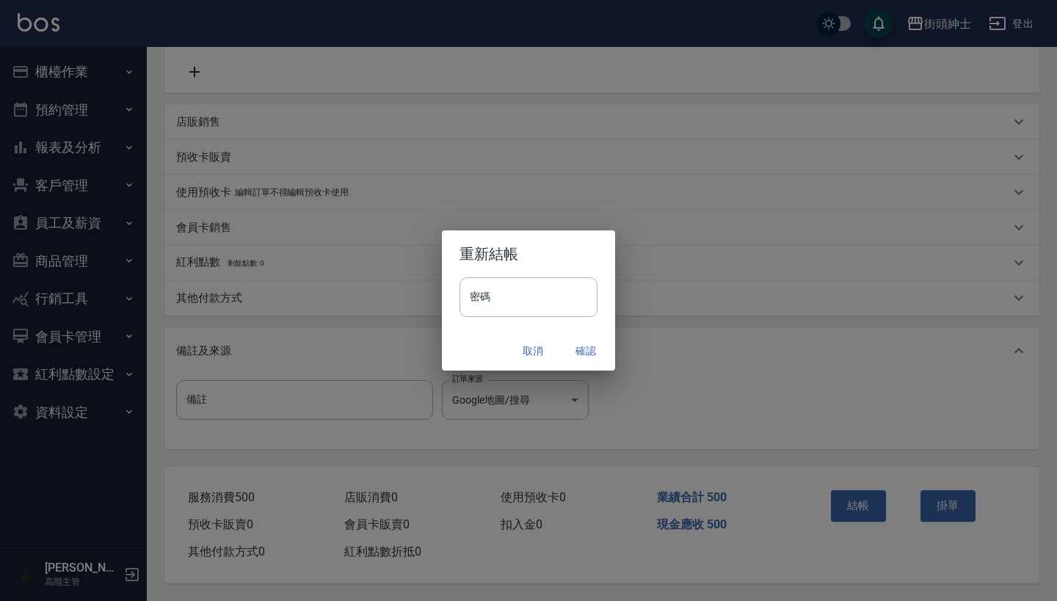
click at [593, 352] on button "確認" at bounding box center [586, 351] width 47 height 27
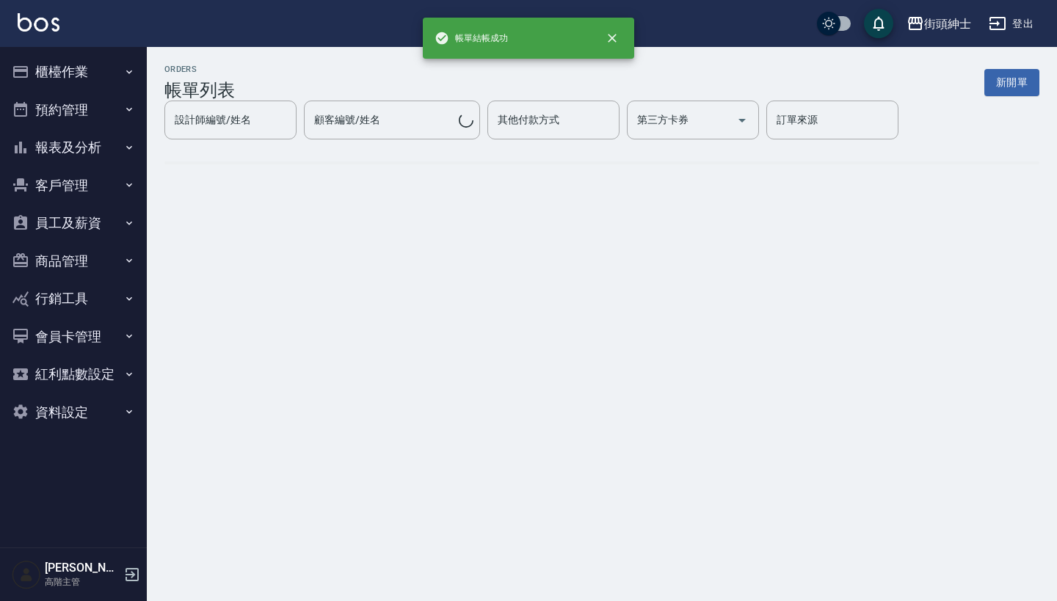
click at [126, 102] on button "預約管理" at bounding box center [73, 110] width 135 height 38
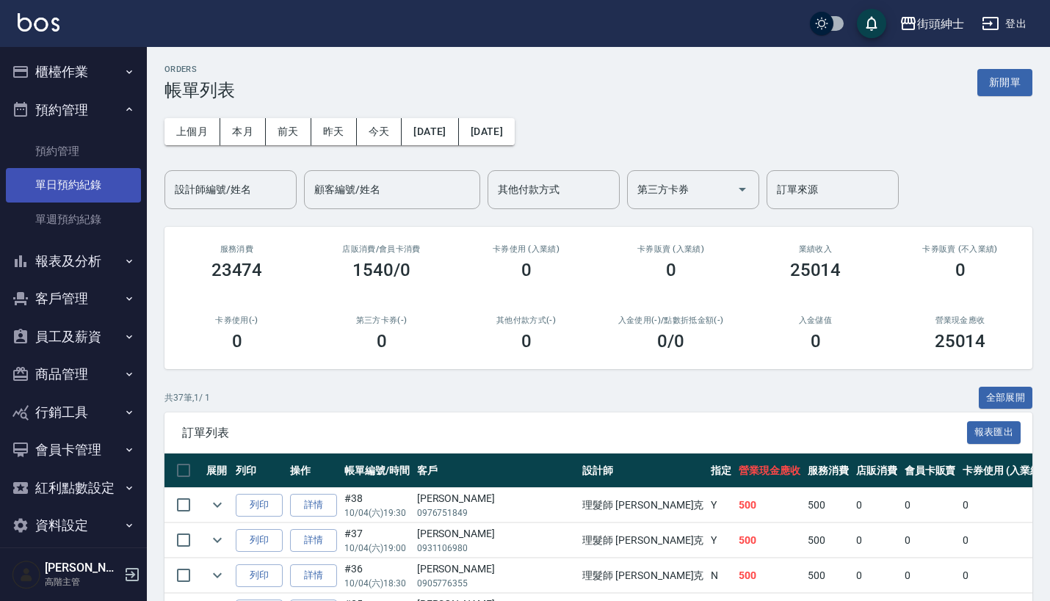
click at [111, 179] on link "單日預約紀錄" at bounding box center [73, 185] width 135 height 34
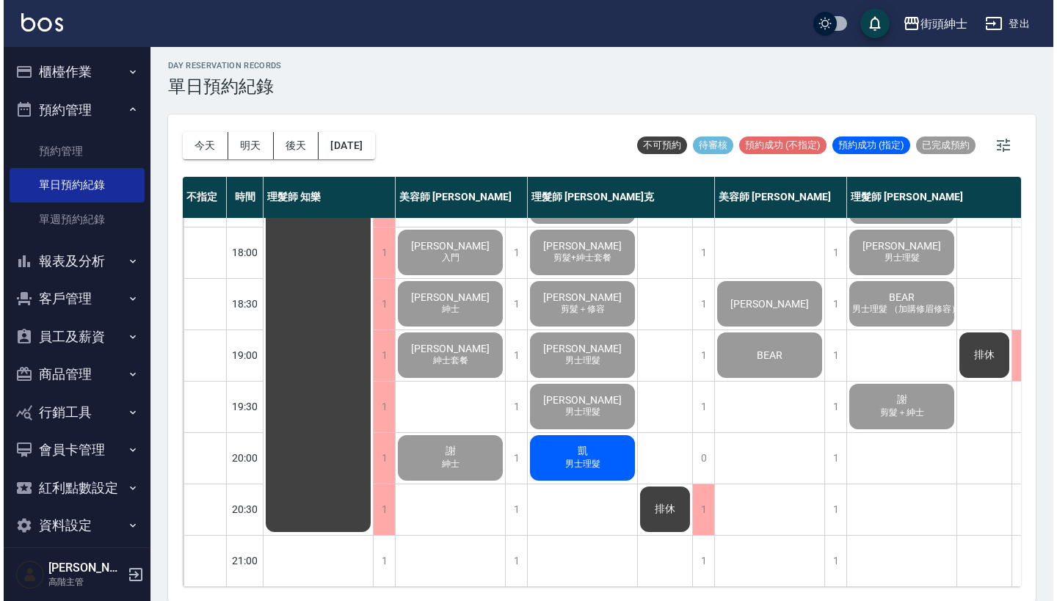
scroll to position [723, 0]
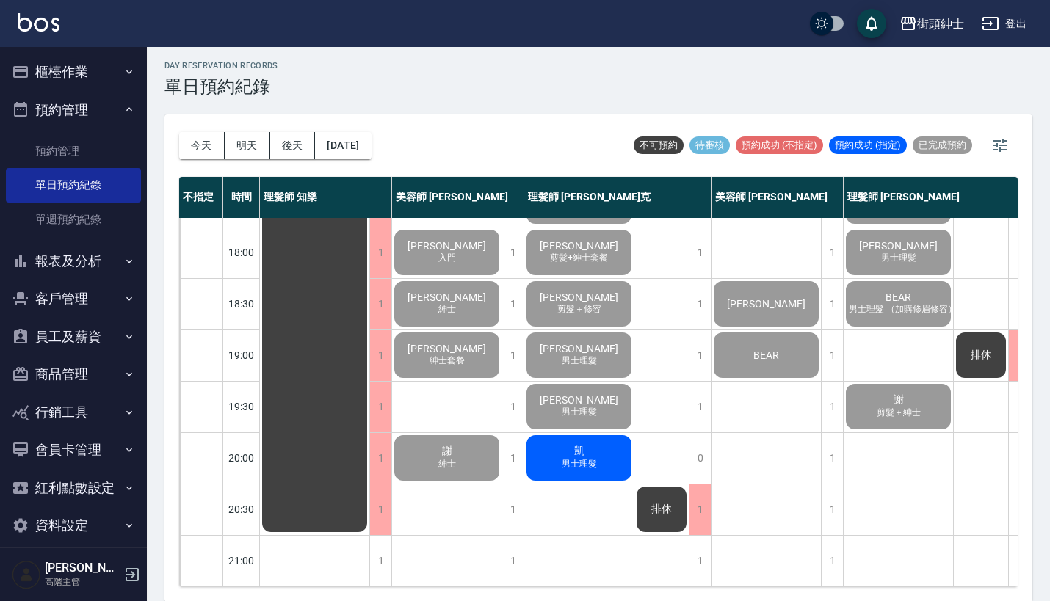
click at [601, 445] on div "凱 男士理髮" at bounding box center [578, 458] width 109 height 50
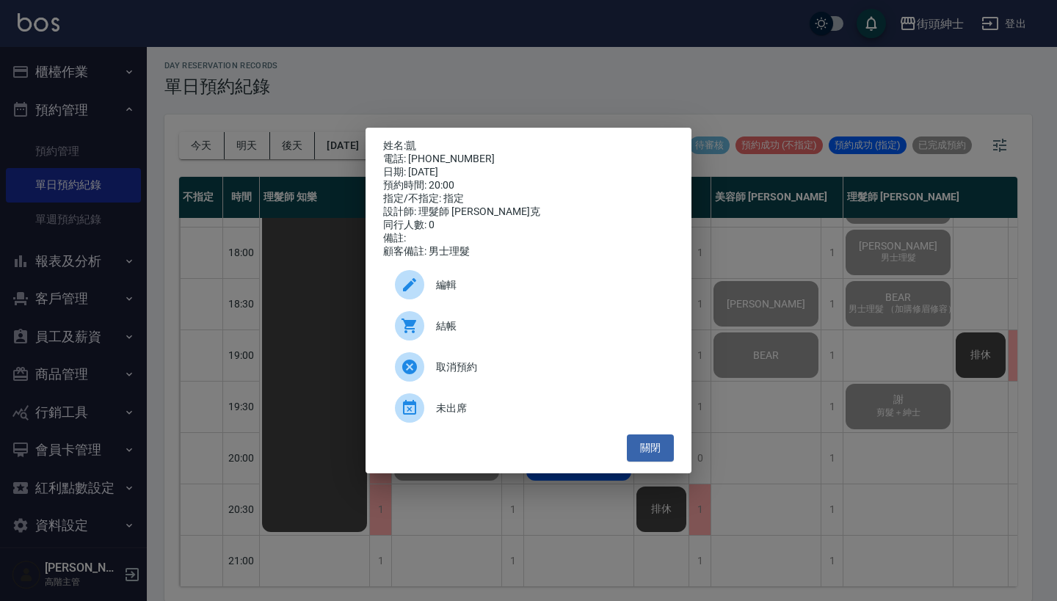
click at [544, 328] on span "結帳" at bounding box center [549, 326] width 226 height 15
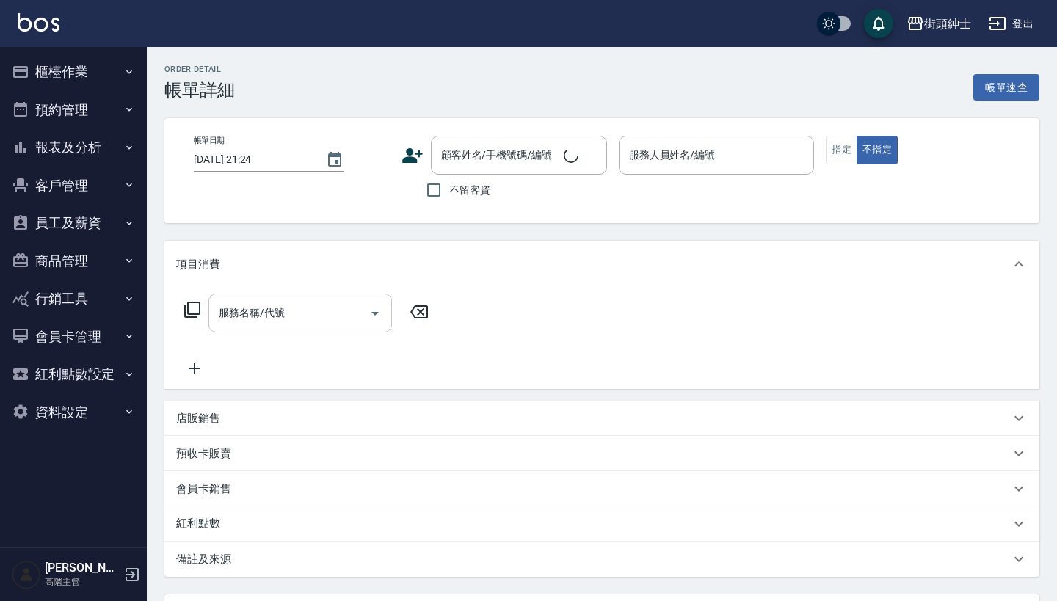
type input "[DATE] 20:00"
type input "理髮師 [PERSON_NAME]克(無代號)"
click at [337, 316] on input "服務名稱/代號" at bounding box center [289, 313] width 148 height 26
type input "凱/0979807420/null"
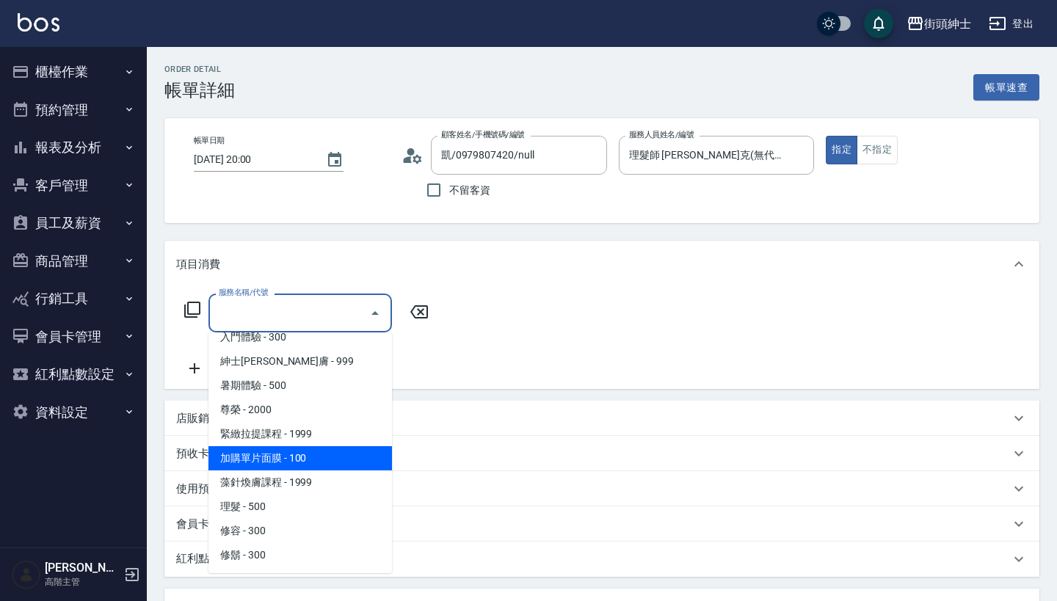
scroll to position [134, 0]
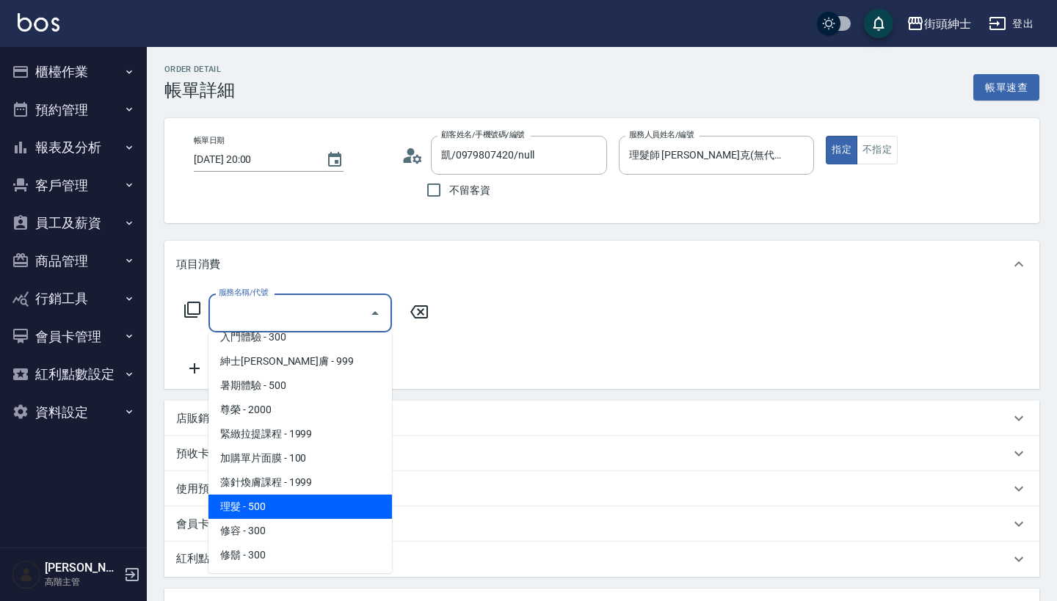
click at [309, 512] on span "理髮 - 500" at bounding box center [301, 507] width 184 height 24
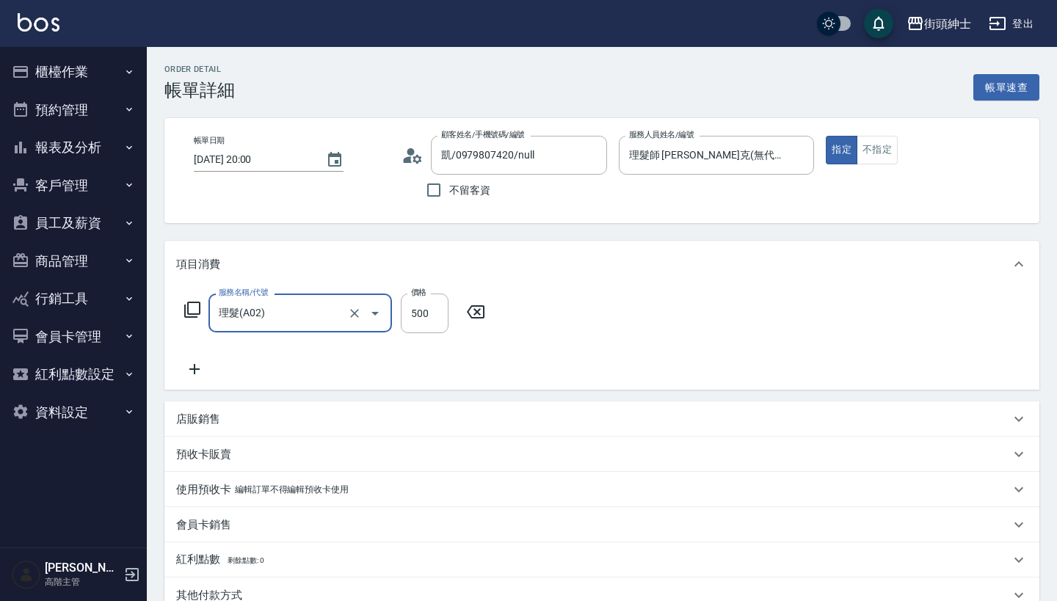
type input "理髮(A02)"
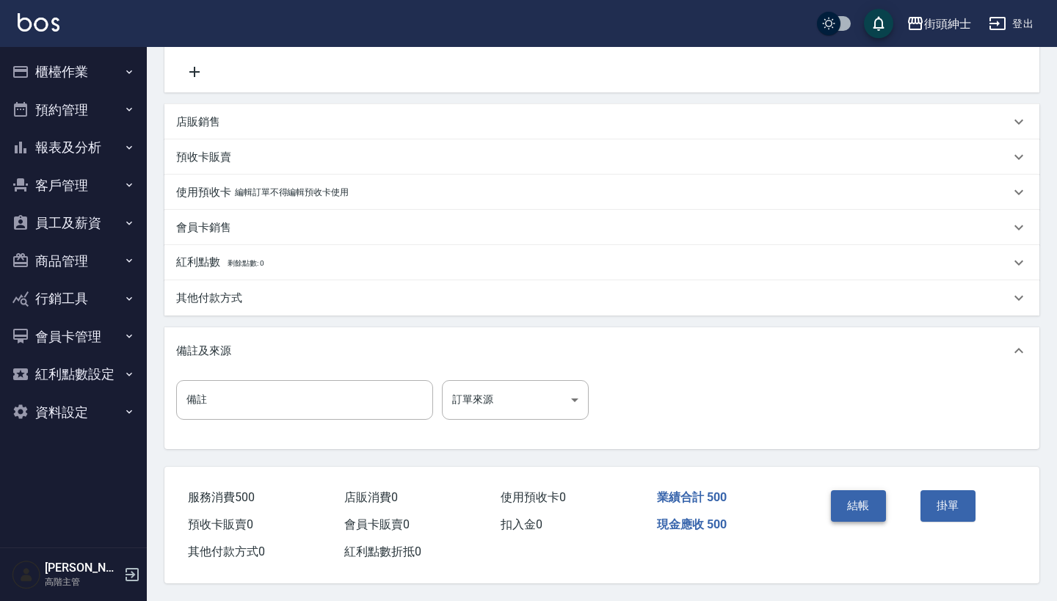
scroll to position [304, 0]
click at [859, 503] on button "結帳" at bounding box center [858, 506] width 55 height 31
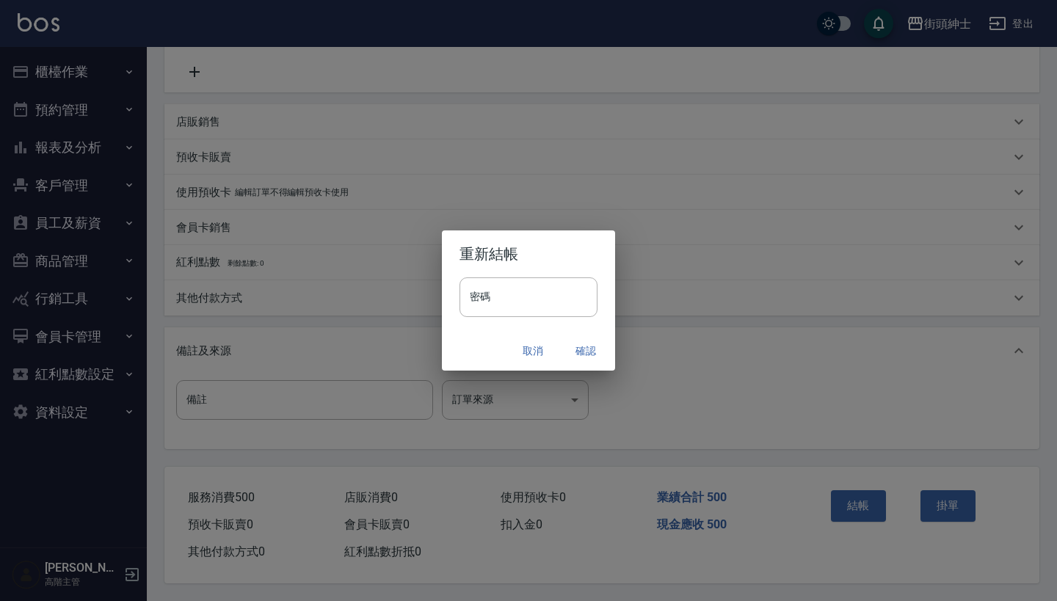
click at [579, 347] on button "確認" at bounding box center [586, 351] width 47 height 27
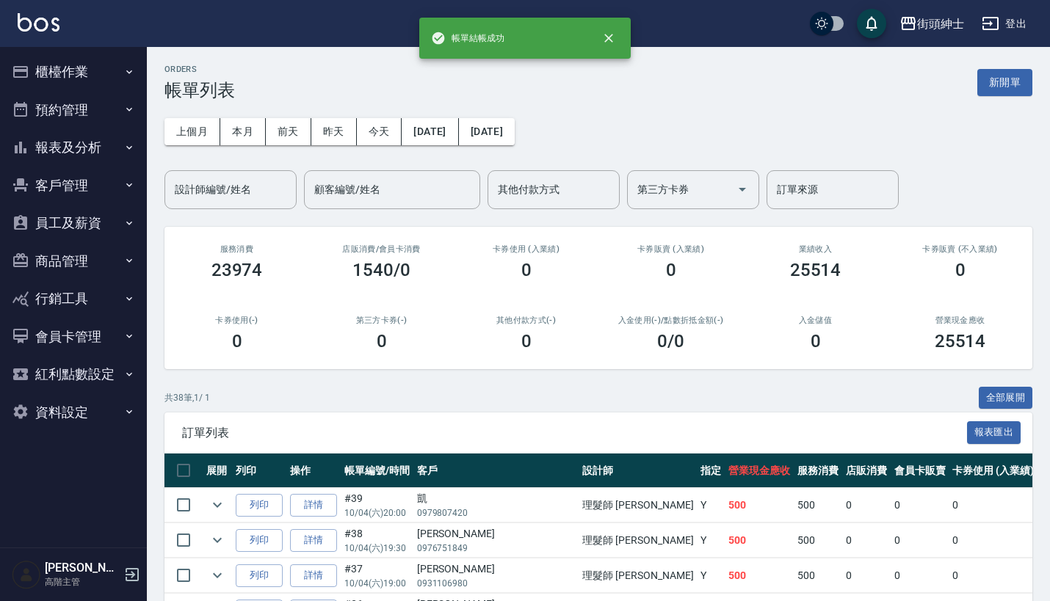
click at [111, 106] on button "預約管理" at bounding box center [73, 110] width 135 height 38
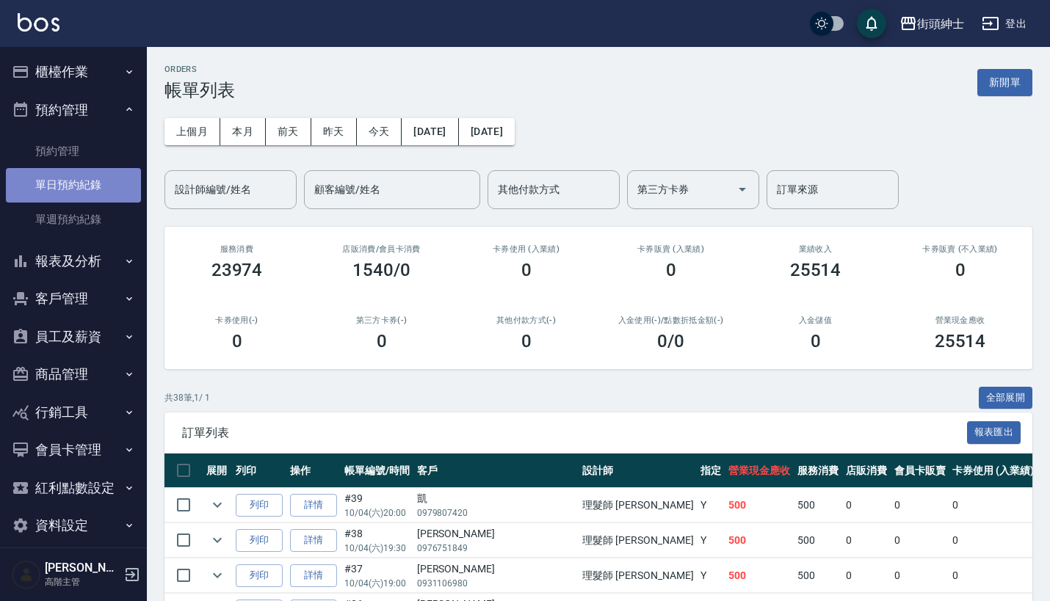
click at [119, 175] on link "單日預約紀錄" at bounding box center [73, 185] width 135 height 34
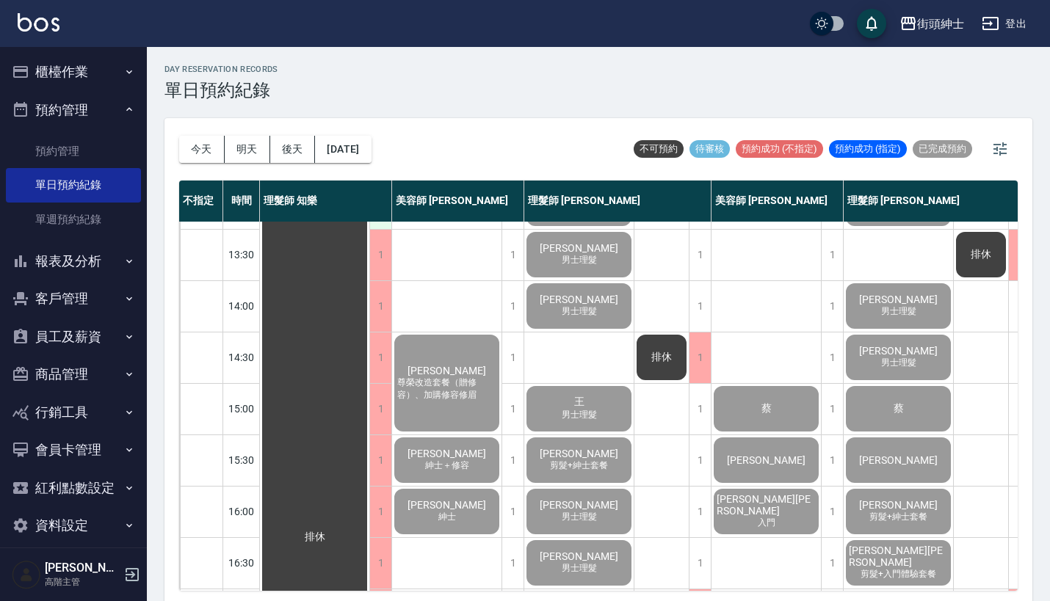
scroll to position [125, 0]
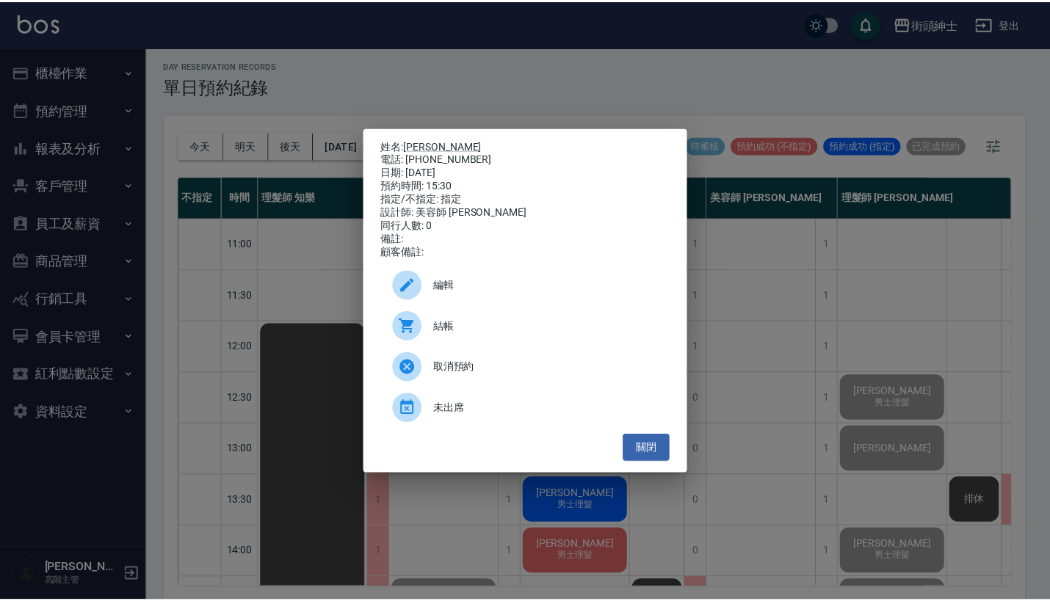
scroll to position [374, 0]
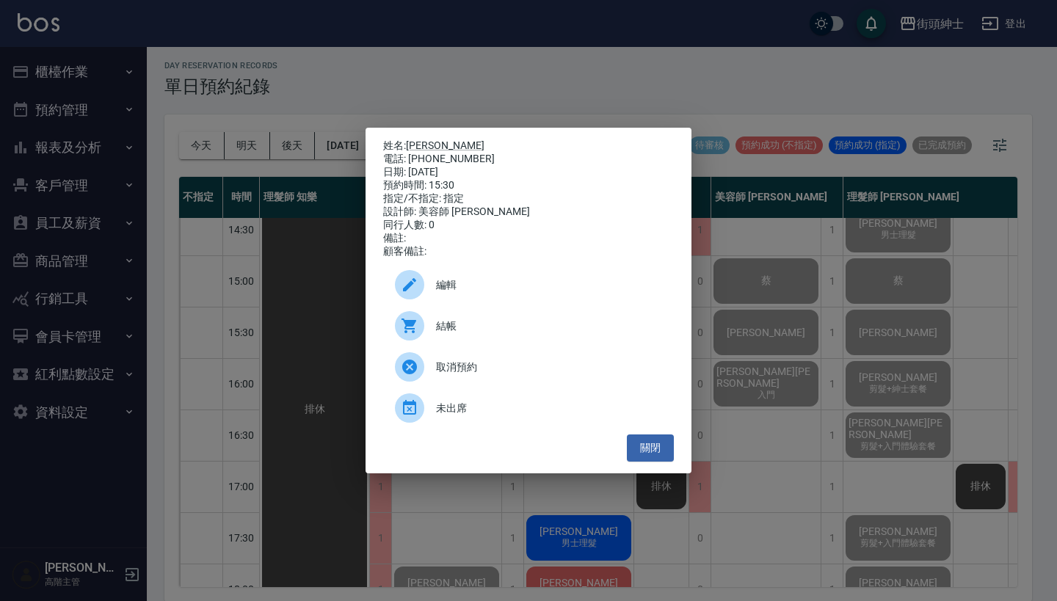
click at [258, 143] on div "姓名: [PERSON_NAME] 電話: [PHONE_NUMBER] 日期: [DATE] 預約時間: 15:30 指定/不指定: 指定 設計師: 美容師…" at bounding box center [528, 300] width 1057 height 601
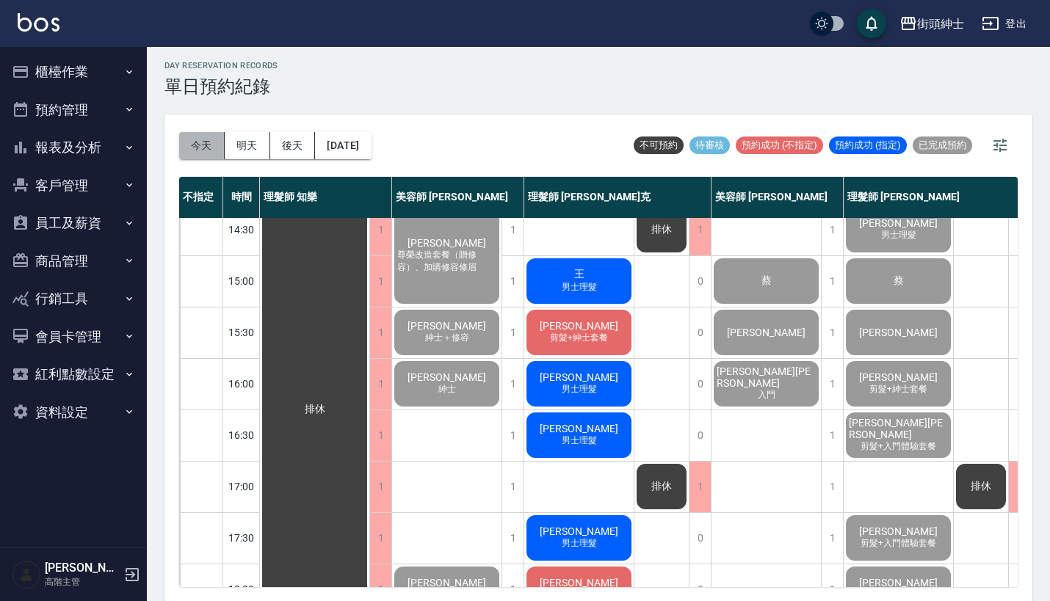
click at [209, 141] on button "今天" at bounding box center [202, 145] width 46 height 27
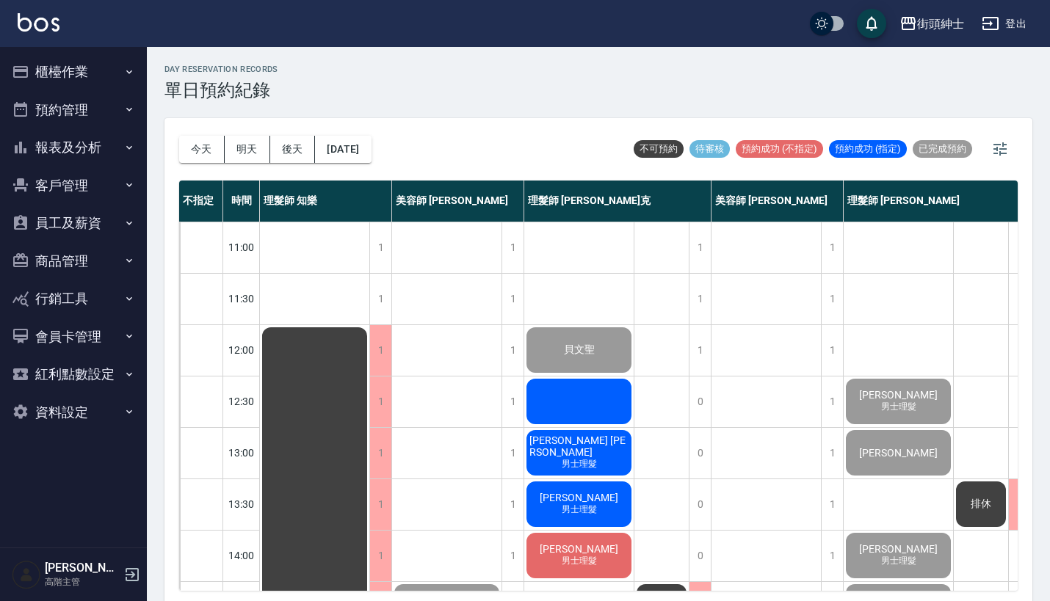
scroll to position [0, 0]
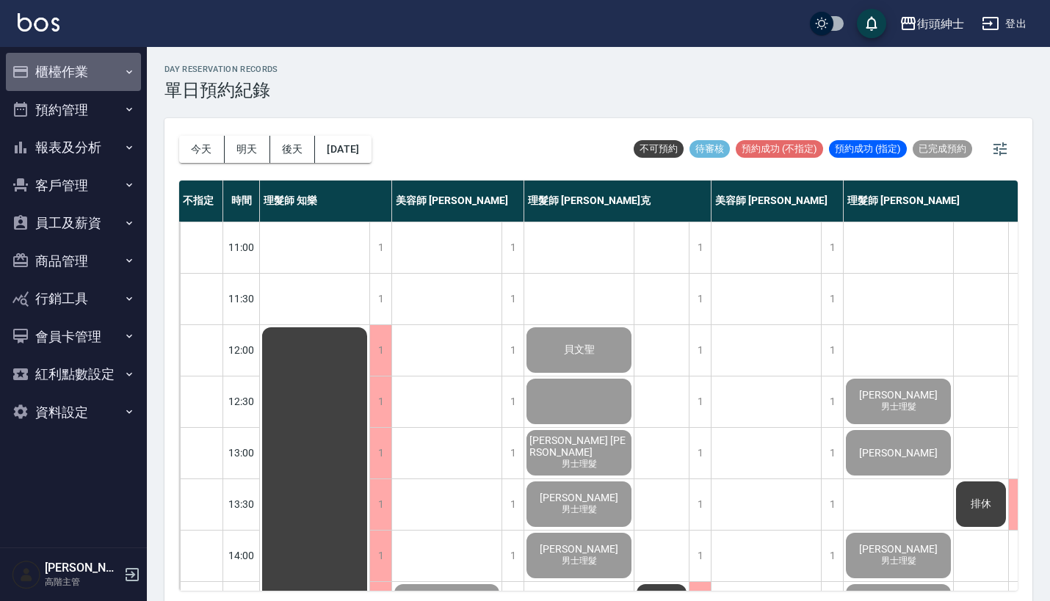
click at [76, 81] on button "櫃檯作業" at bounding box center [73, 72] width 135 height 38
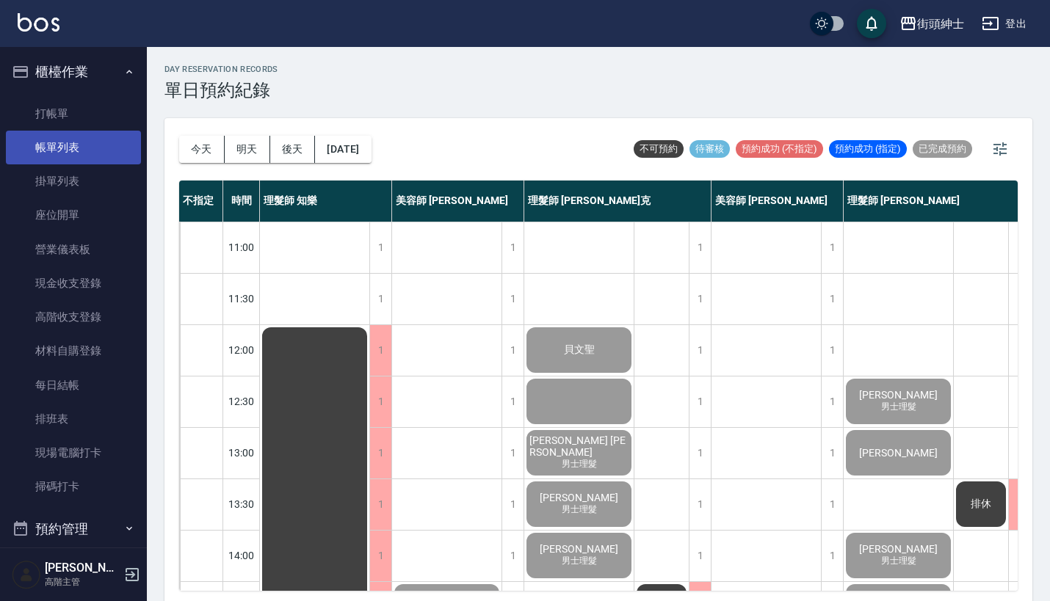
click at [78, 153] on link "帳單列表" at bounding box center [73, 148] width 135 height 34
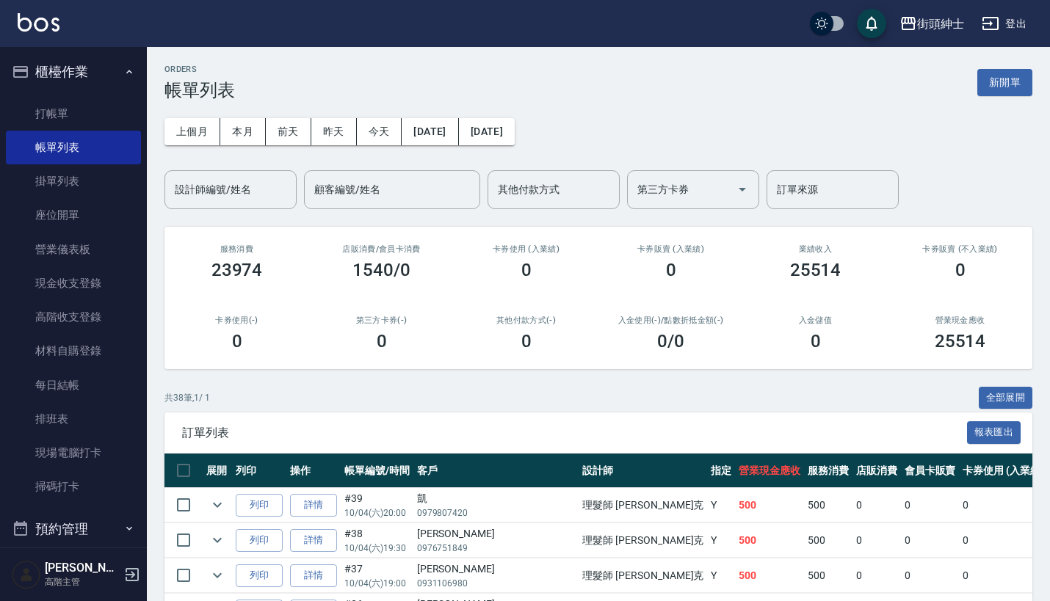
click at [535, 145] on div "上個月 本月 前天 昨天 今天 2025/10/04 2025/10/04 設計師編號/姓名 設計師編號/姓名 顧客編號/姓名 顧客編號/姓名 其他付款方式 …" at bounding box center [598, 155] width 868 height 109
click at [515, 135] on button "[DATE]" at bounding box center [487, 131] width 56 height 27
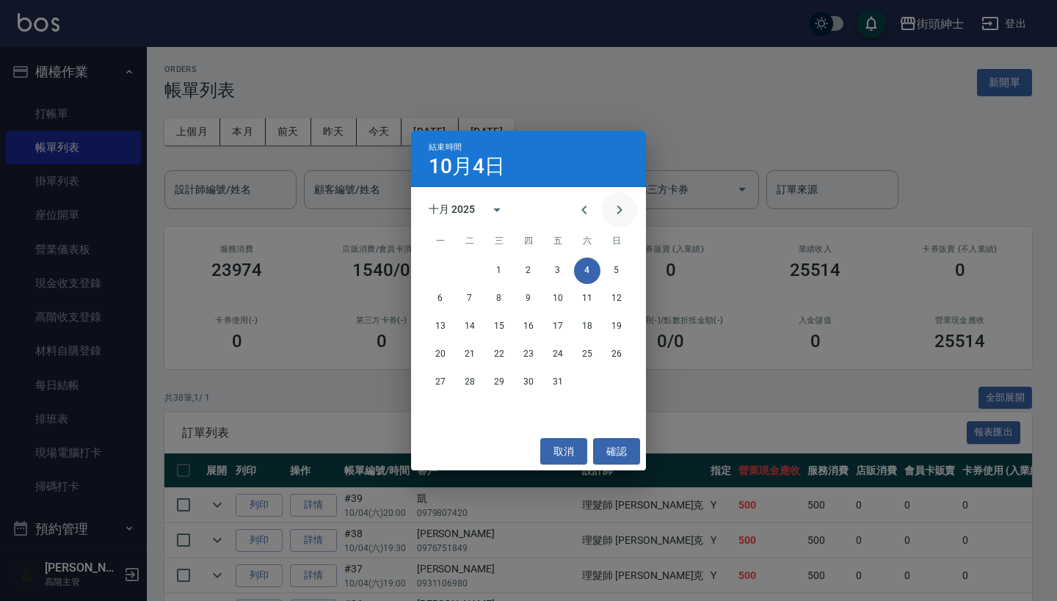
click at [621, 206] on icon "Next month" at bounding box center [620, 210] width 18 height 18
click at [793, 124] on div "結束時間 10月4日 十一月 2025 一 二 三 四 五 六 日 1 2 3 4 5 6 7 8 9 10 11 12 13 14 15 16 17 18 …" at bounding box center [528, 300] width 1057 height 601
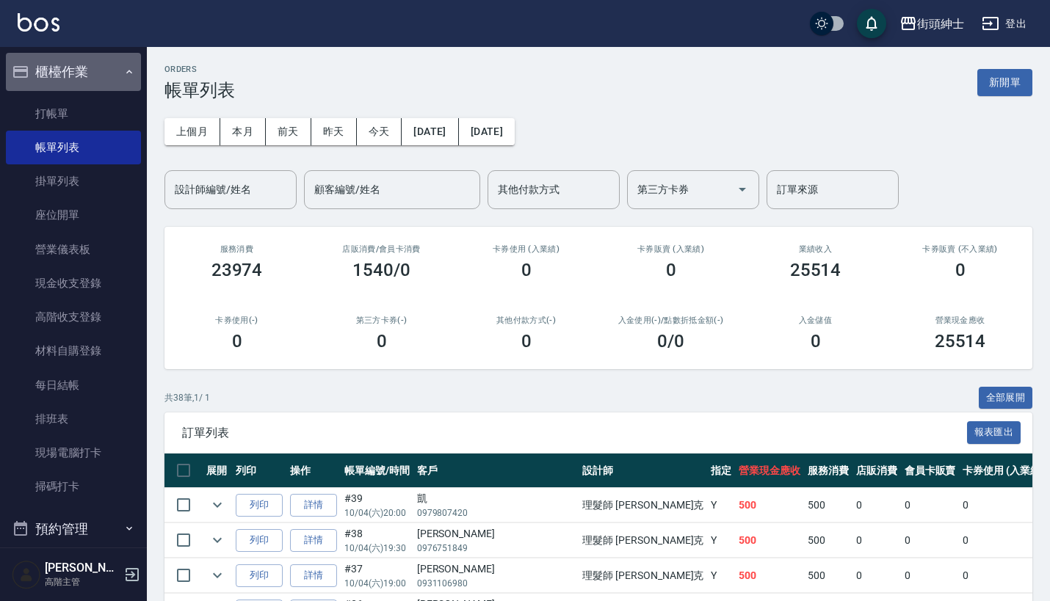
click at [109, 76] on button "櫃檯作業" at bounding box center [73, 72] width 135 height 38
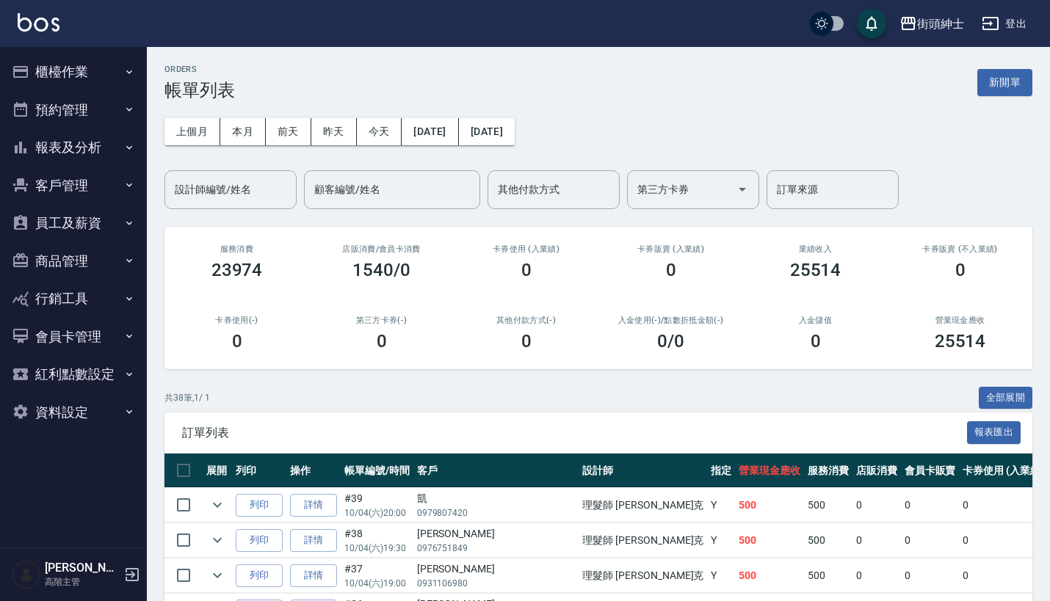
click at [107, 117] on button "預約管理" at bounding box center [73, 110] width 135 height 38
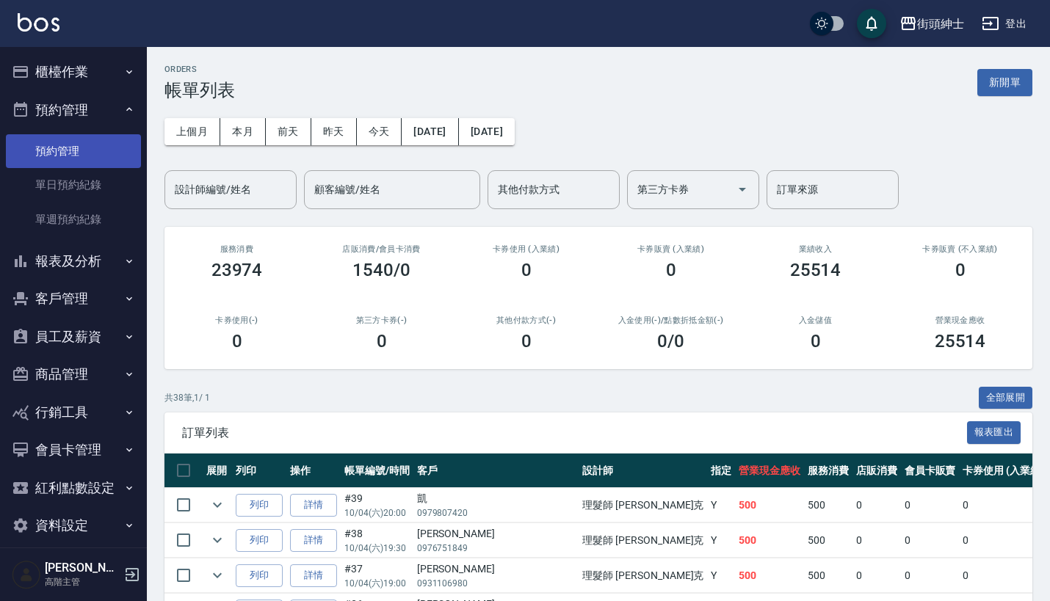
click at [109, 165] on link "預約管理" at bounding box center [73, 151] width 135 height 34
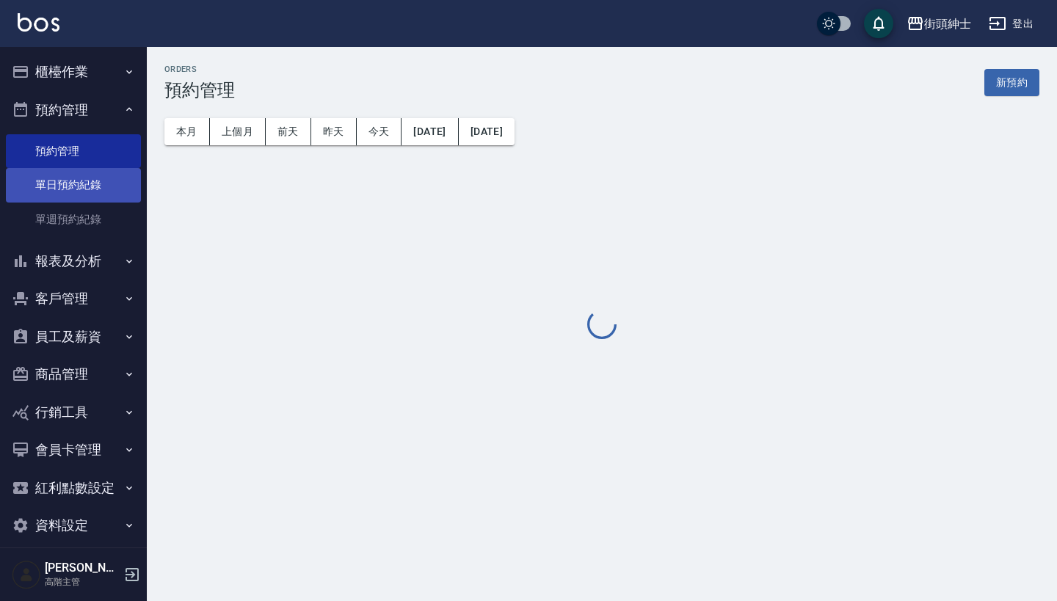
click at [109, 184] on link "單日預約紀錄" at bounding box center [73, 185] width 135 height 34
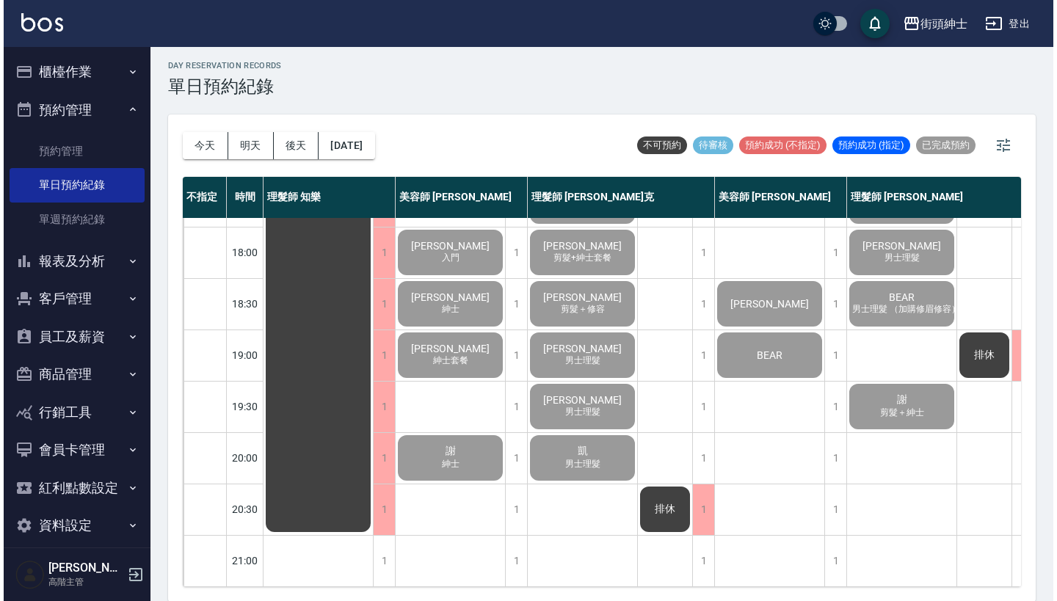
scroll to position [723, 0]
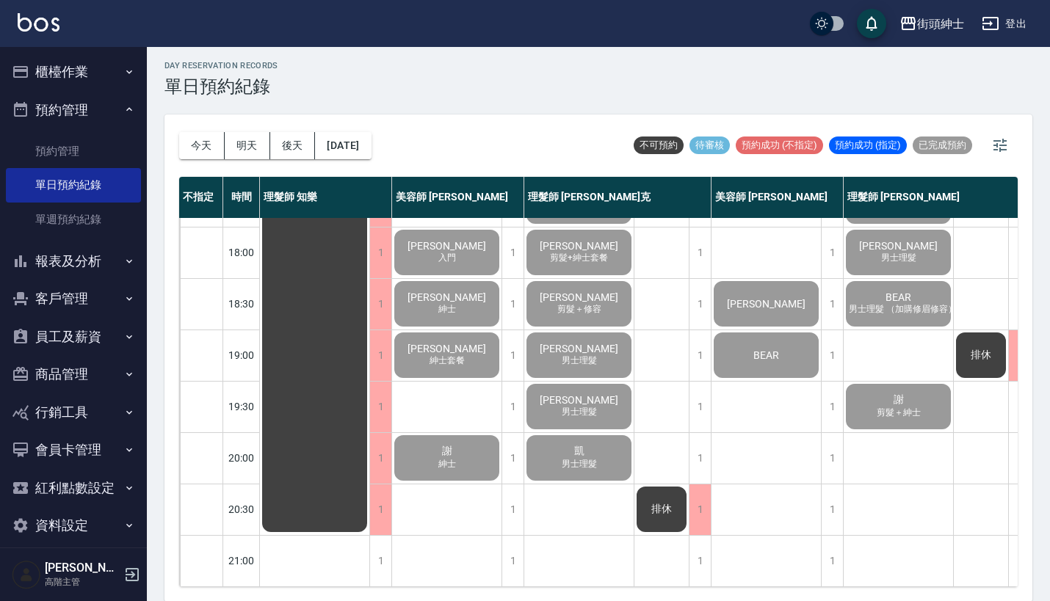
click at [681, 485] on div "排休" at bounding box center [661, 510] width 54 height 50
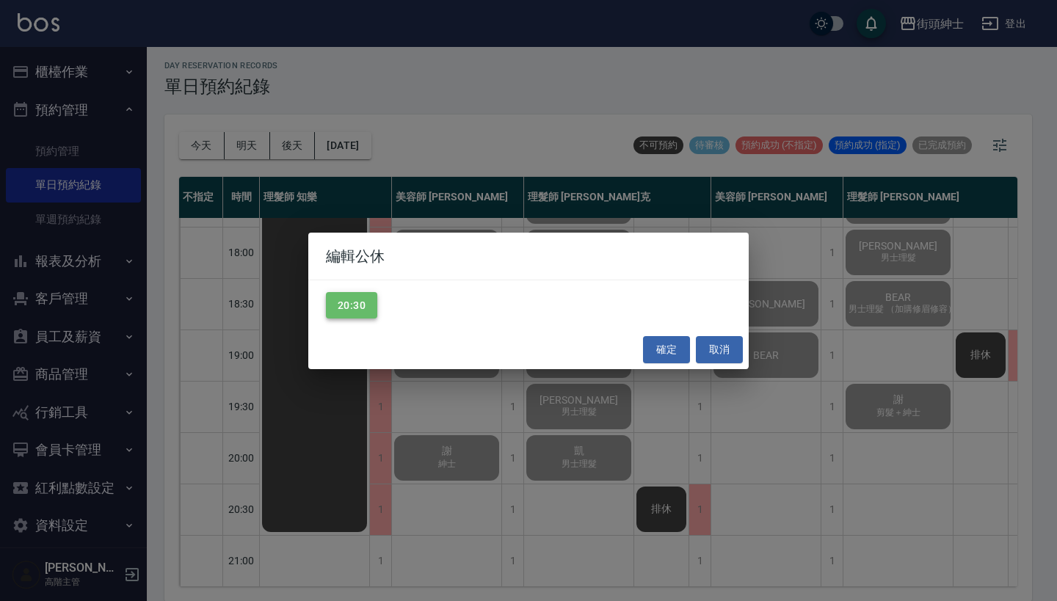
click at [350, 294] on button "20:30" at bounding box center [351, 305] width 51 height 27
click at [665, 344] on button "確定" at bounding box center [666, 349] width 47 height 27
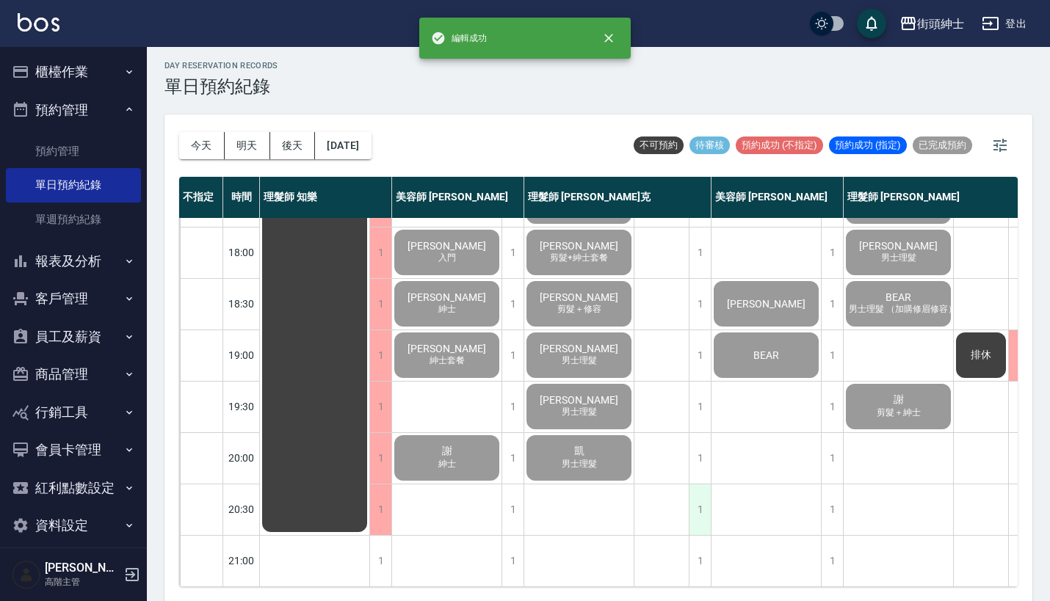
click at [702, 501] on div "1" at bounding box center [700, 510] width 22 height 51
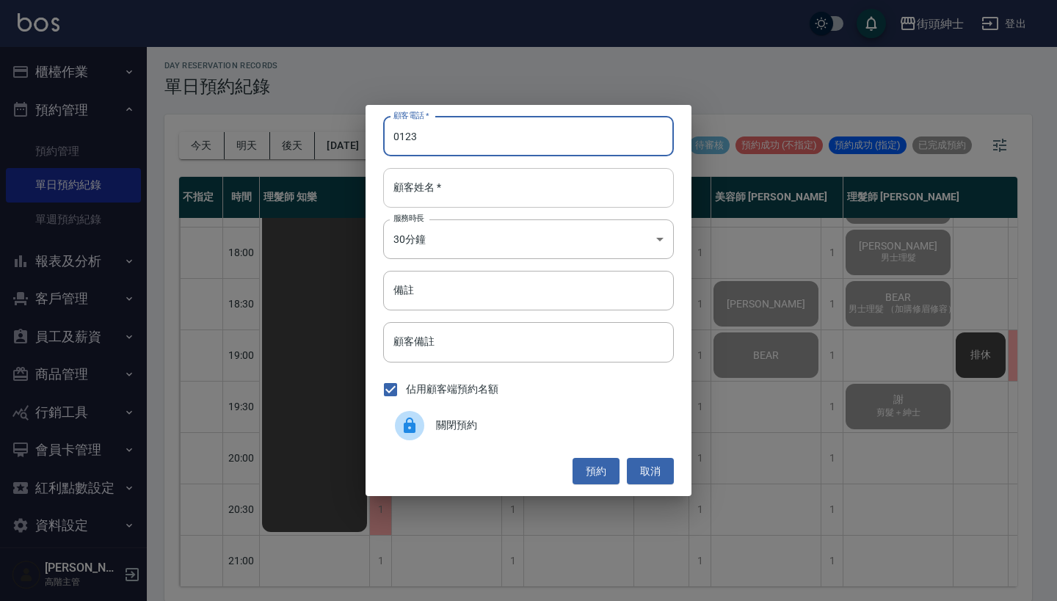
type input "0123"
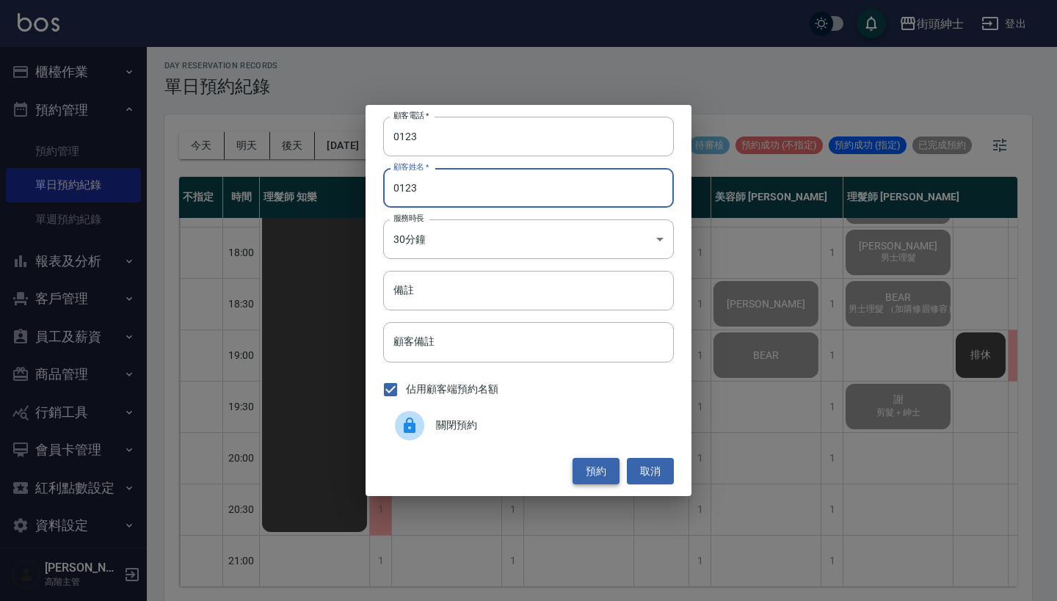
type input "0123"
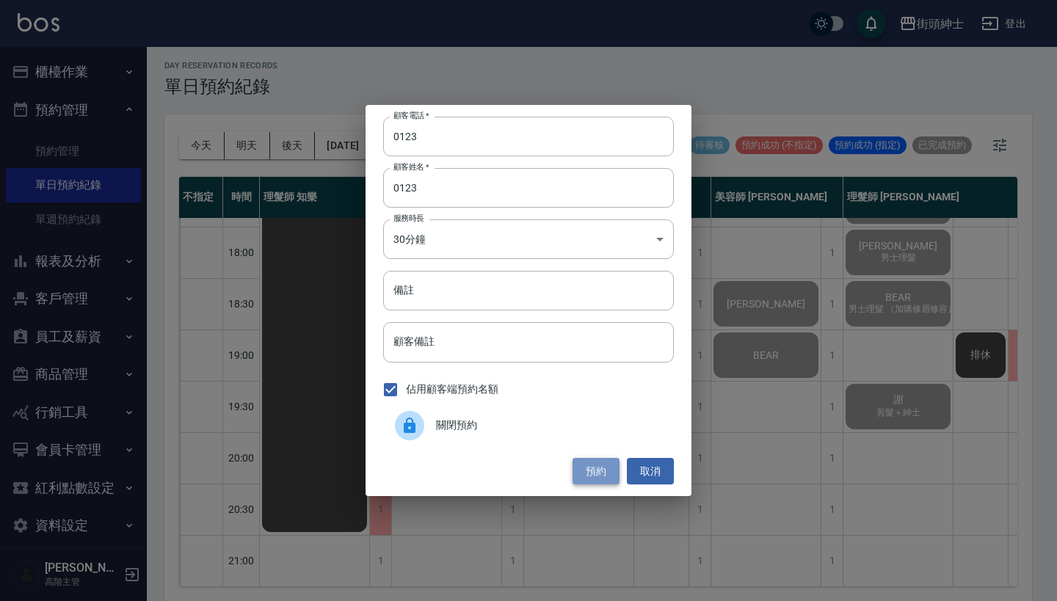
click at [588, 481] on button "預約" at bounding box center [596, 471] width 47 height 27
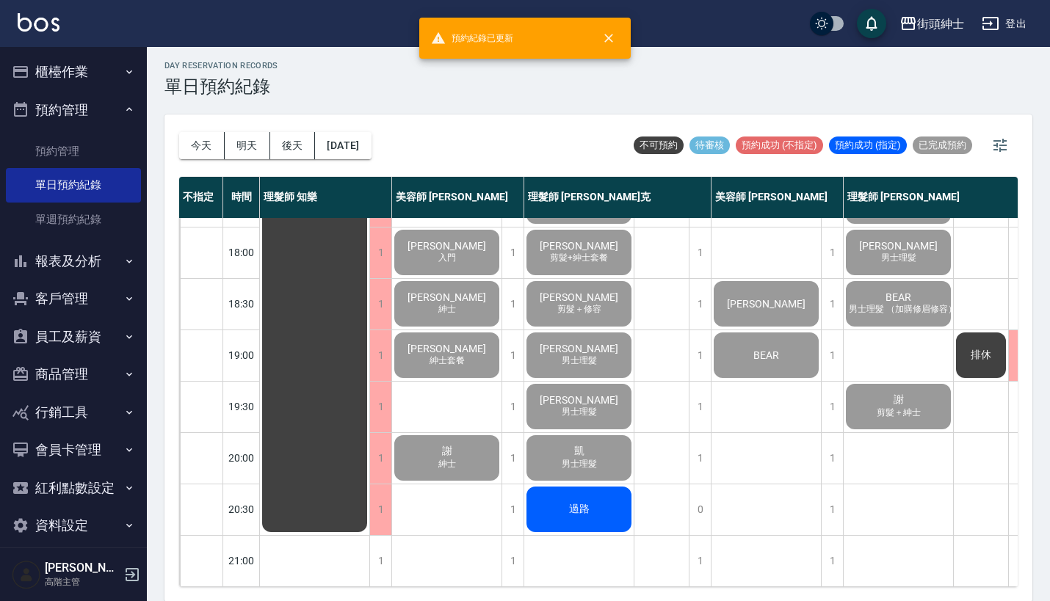
click at [596, 496] on div "過路" at bounding box center [578, 510] width 109 height 50
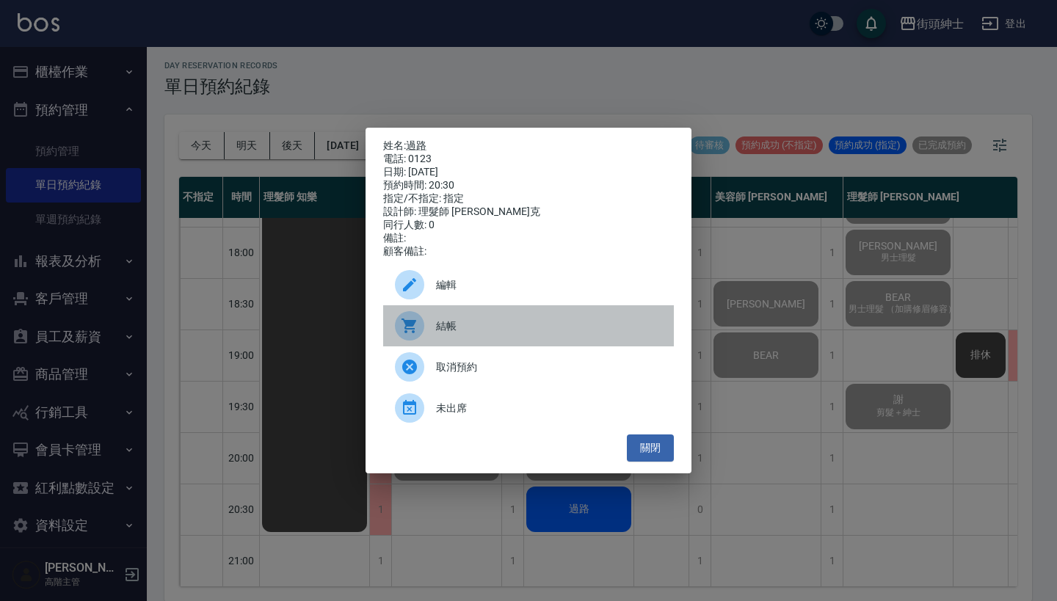
click at [473, 325] on div "結帳" at bounding box center [528, 325] width 291 height 41
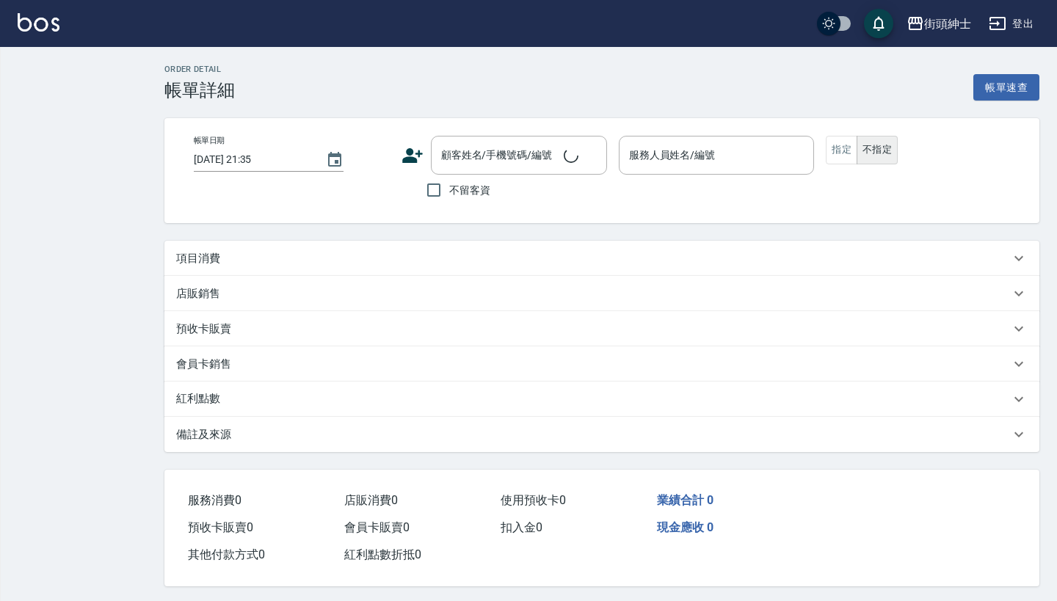
type input "[DATE] 20:30"
type input "理髮師 [PERSON_NAME](無代號)"
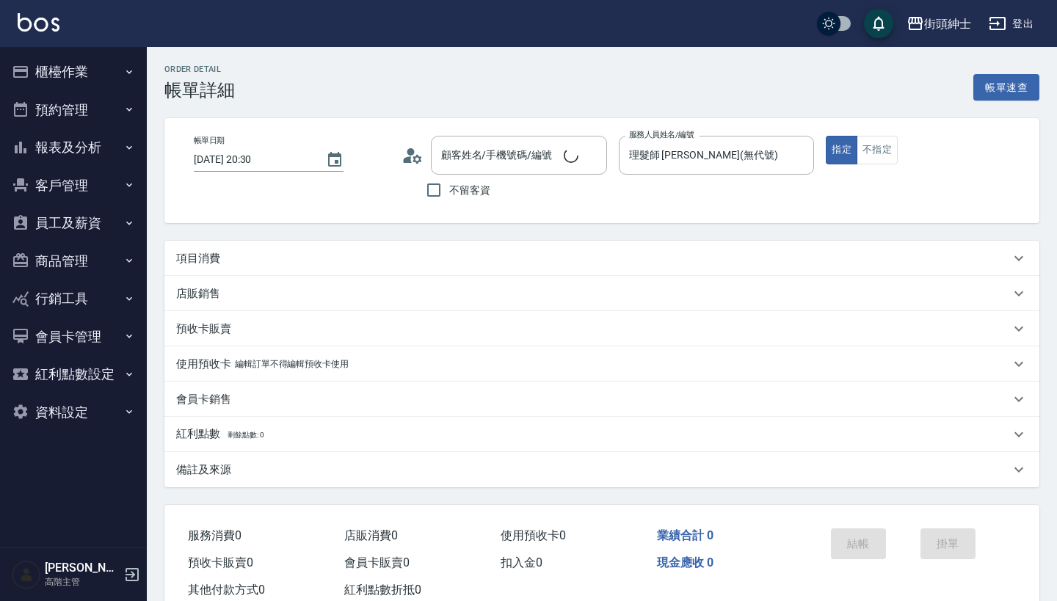
click at [347, 256] on div "項目消費" at bounding box center [593, 258] width 834 height 15
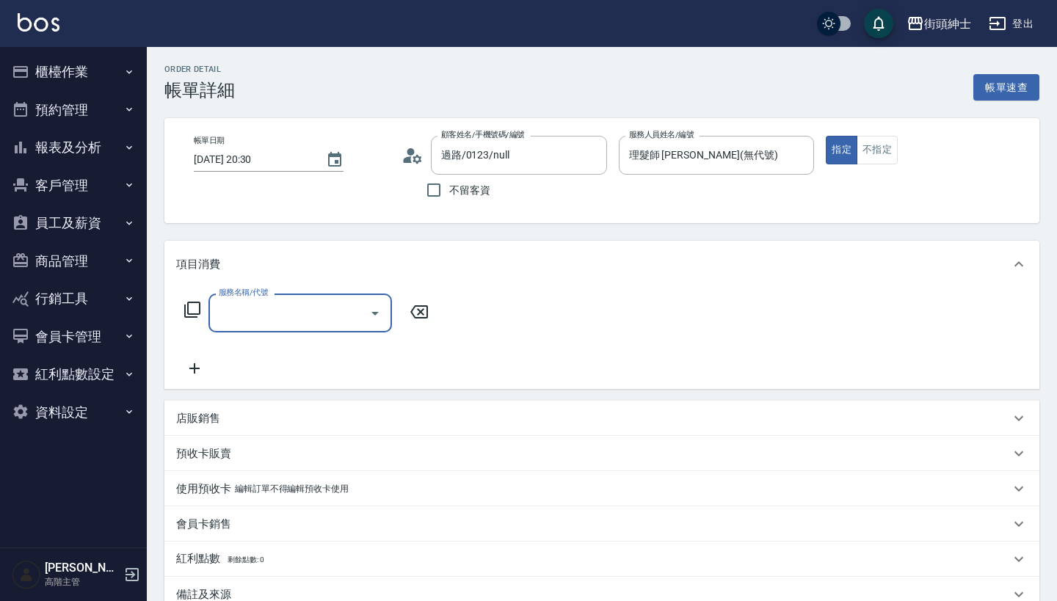
type input "過路/0123/null"
click at [291, 315] on input "服務名稱/代號" at bounding box center [289, 313] width 148 height 26
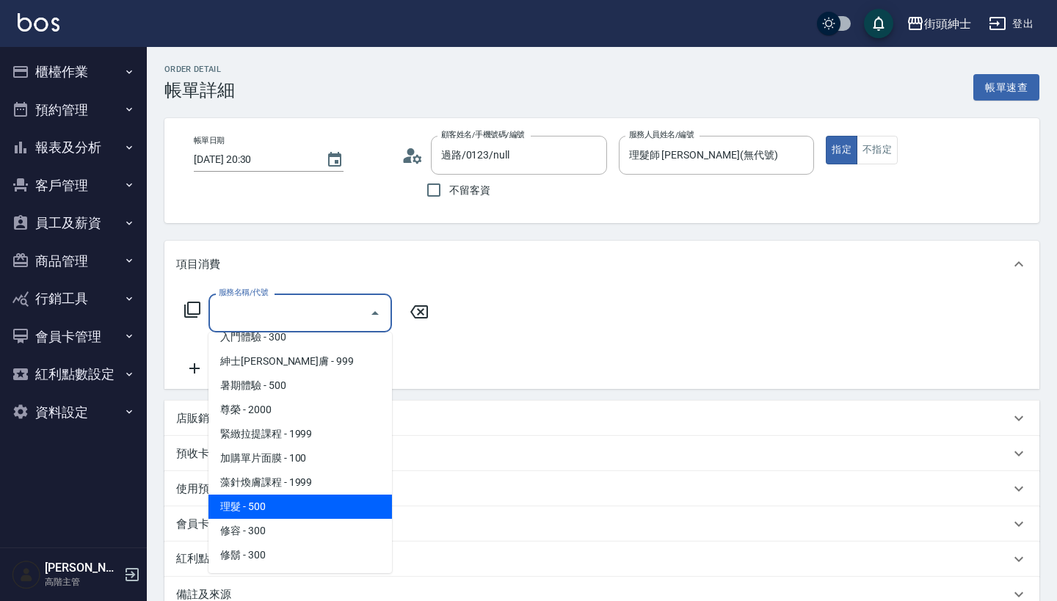
scroll to position [134, 0]
click at [296, 515] on span "理髮 - 500" at bounding box center [301, 507] width 184 height 24
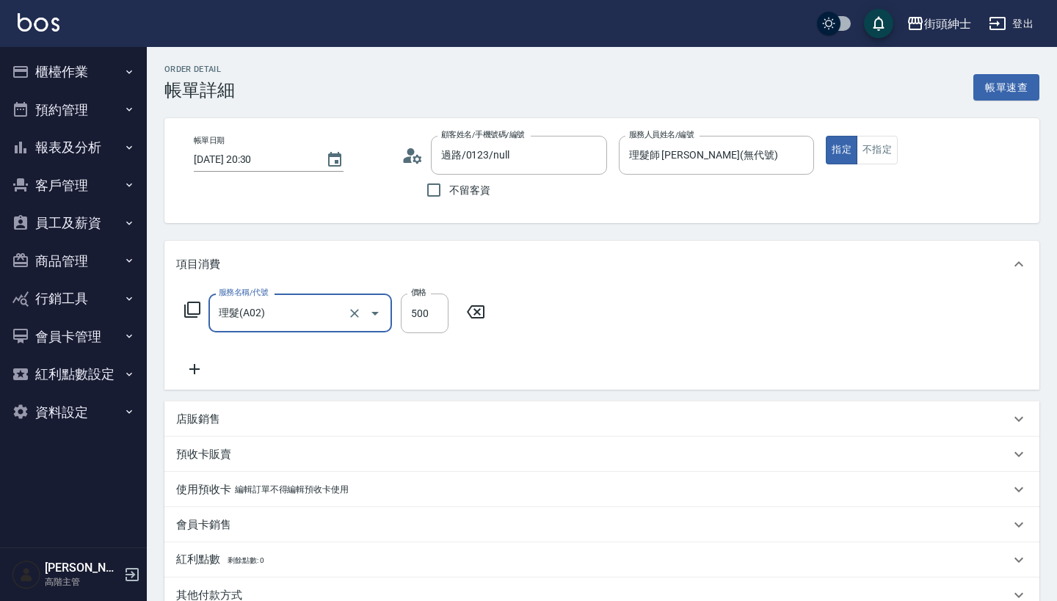
type input "理髮(A02)"
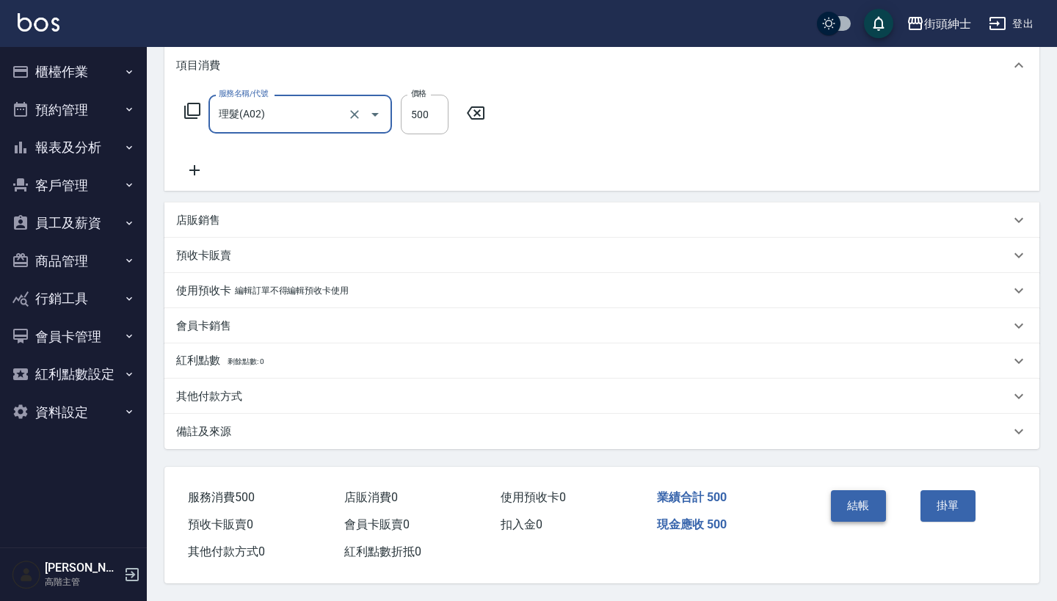
click at [857, 509] on button "結帳" at bounding box center [858, 506] width 55 height 31
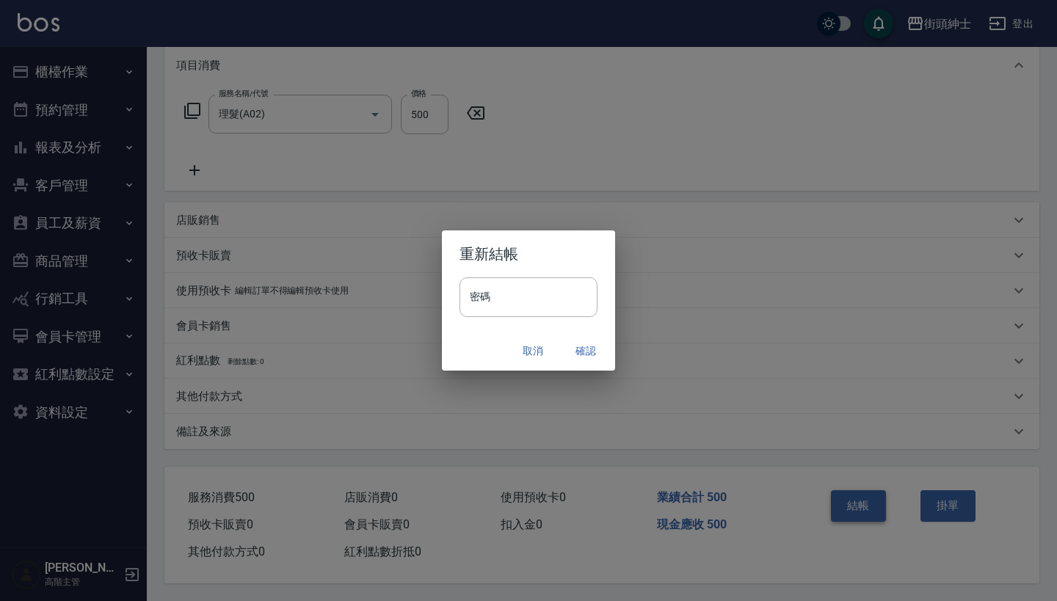
scroll to position [206, 0]
click at [586, 350] on button "確認" at bounding box center [586, 351] width 47 height 27
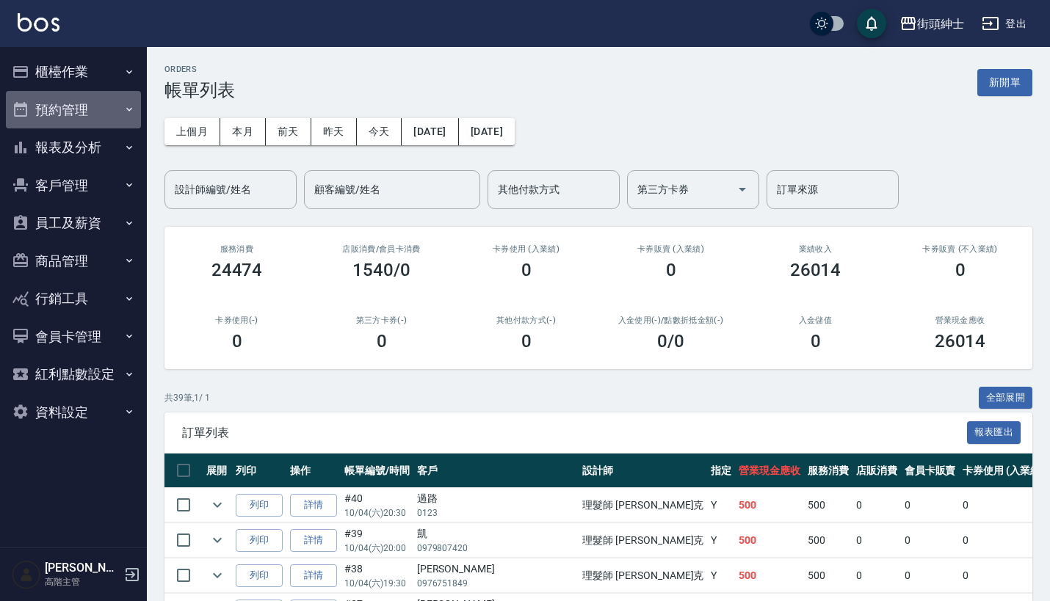
click at [105, 108] on button "預約管理" at bounding box center [73, 110] width 135 height 38
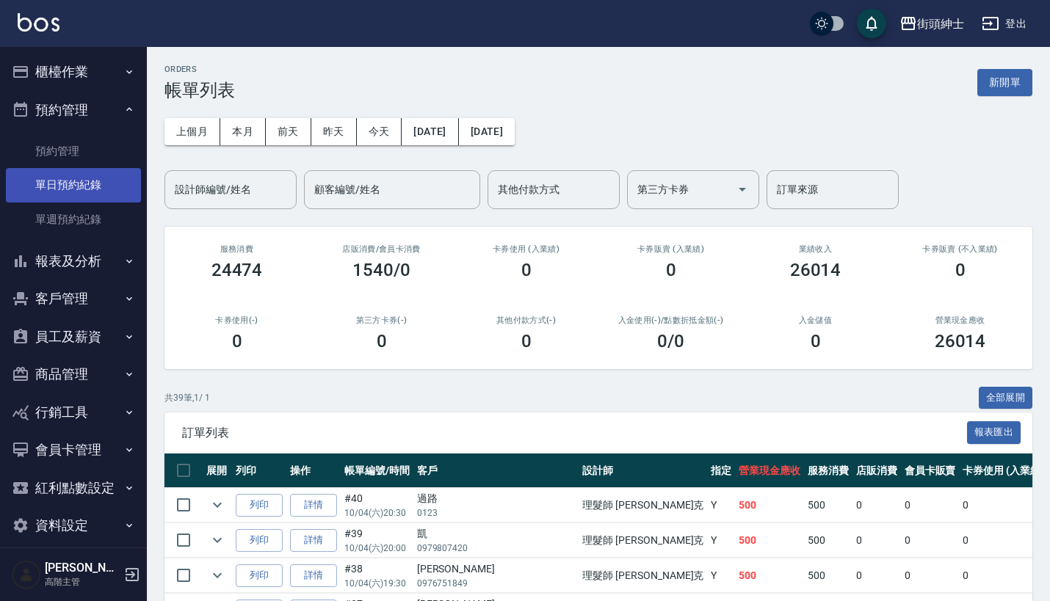
click at [112, 187] on link "單日預約紀錄" at bounding box center [73, 185] width 135 height 34
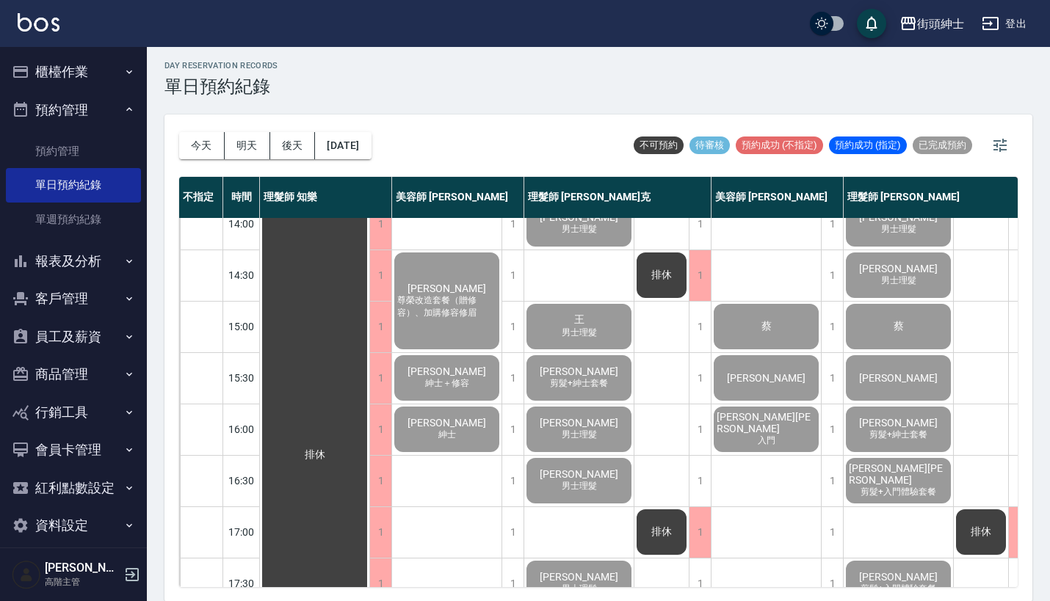
scroll to position [327, 0]
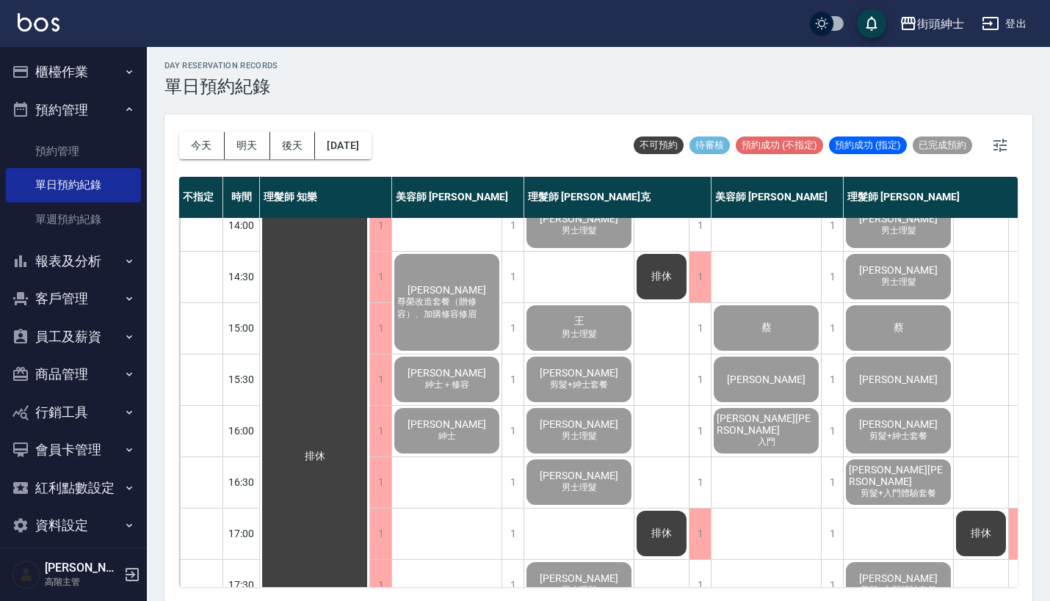
click at [570, 334] on span "男士理髮" at bounding box center [579, 334] width 41 height 12
click at [113, 76] on button "櫃檯作業" at bounding box center [73, 72] width 135 height 38
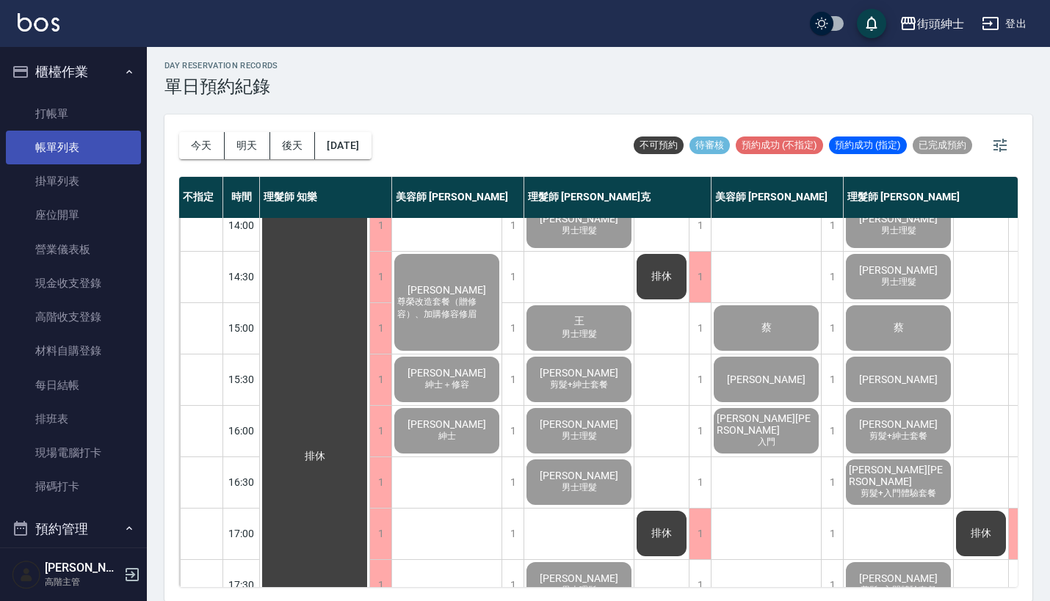
click at [100, 154] on link "帳單列表" at bounding box center [73, 148] width 135 height 34
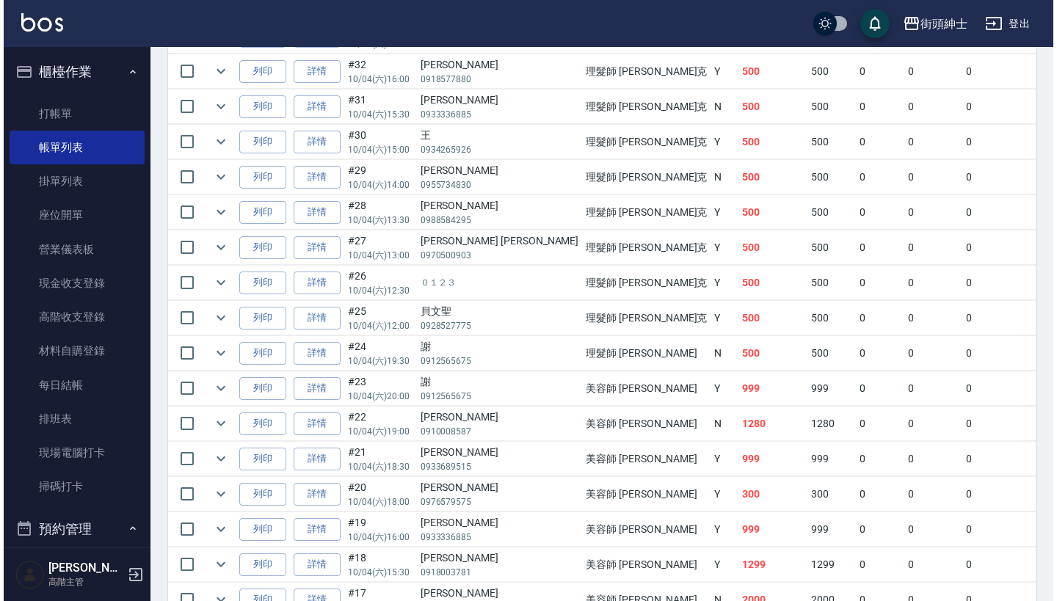
scroll to position [715, 0]
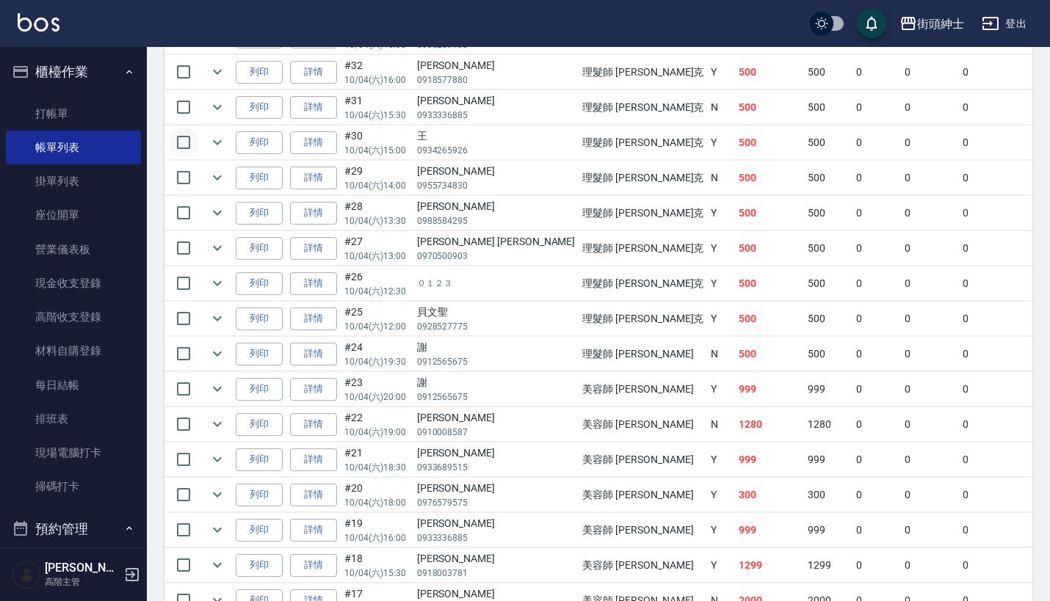
click at [185, 142] on input "checkbox" at bounding box center [183, 142] width 31 height 31
checkbox input "true"
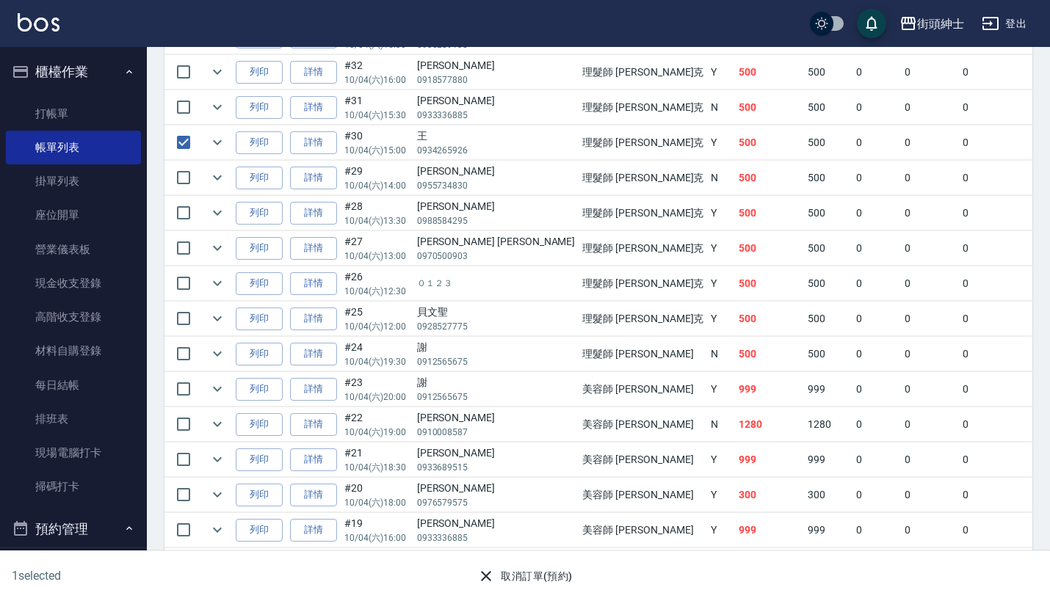
click at [542, 571] on button "取消訂單(預約)" at bounding box center [524, 576] width 106 height 27
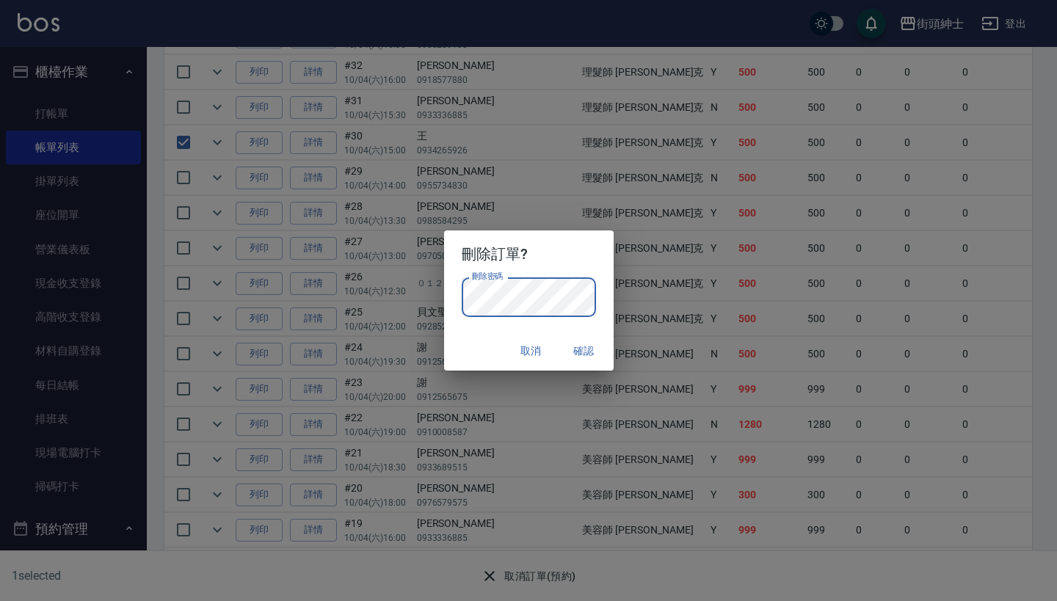
click at [588, 358] on button "確認" at bounding box center [584, 351] width 47 height 27
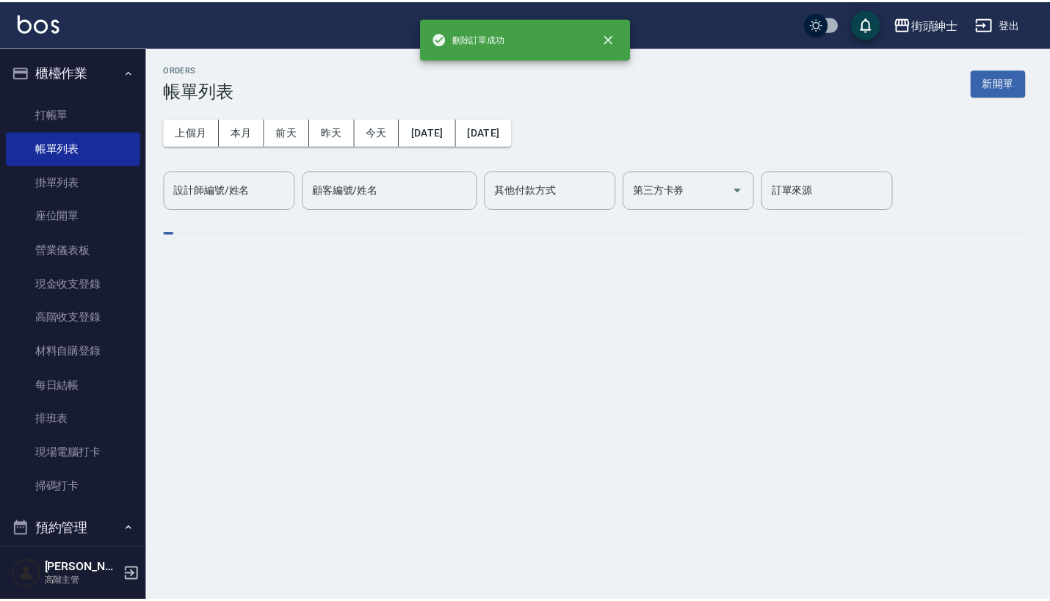
scroll to position [0, 0]
